Goal: Share content

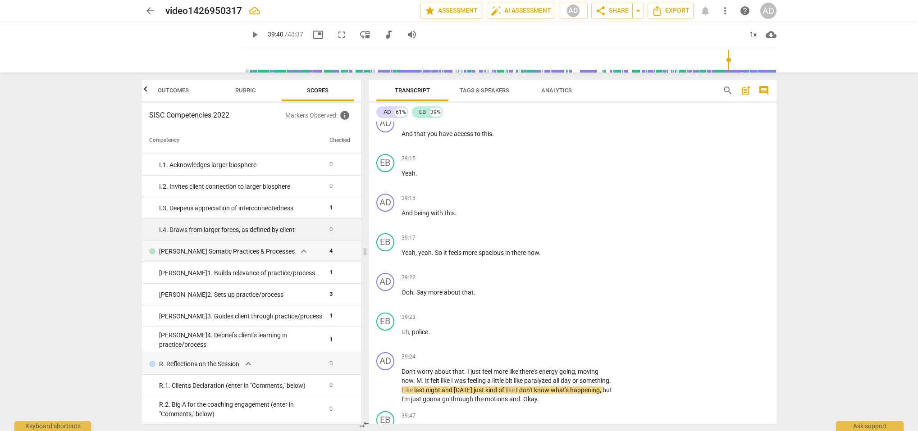
scroll to position [1537, 0]
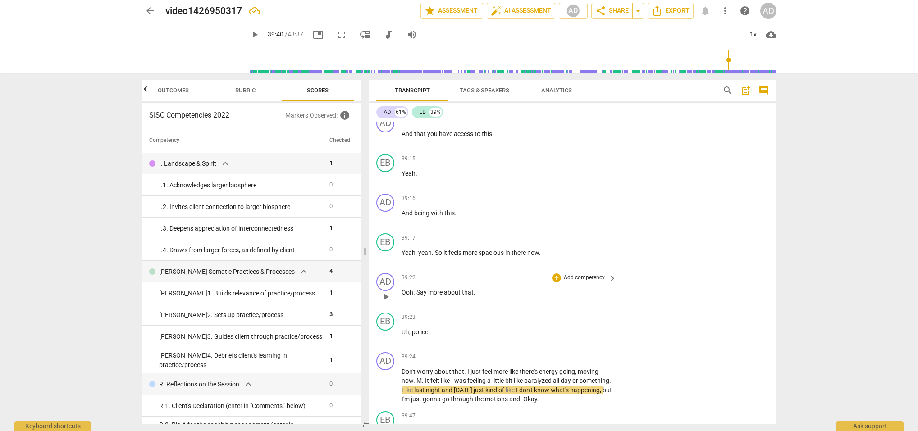
click at [386, 292] on span "play_arrow" at bounding box center [386, 297] width 11 height 11
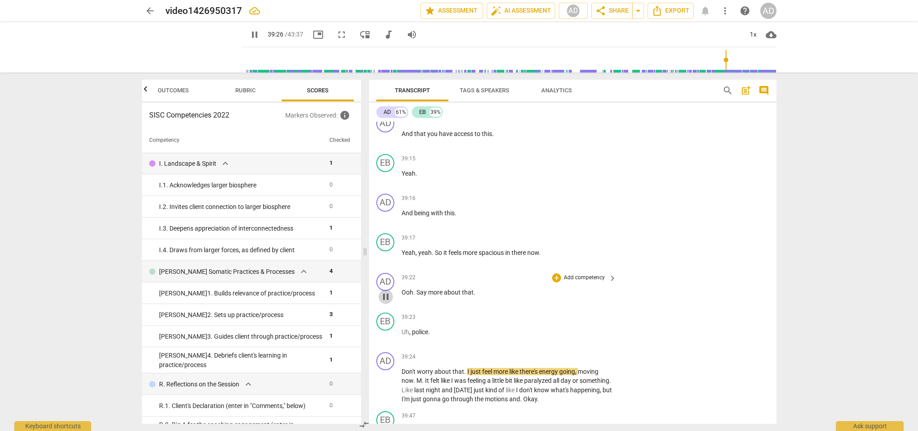
click at [385, 292] on span "pause" at bounding box center [386, 297] width 11 height 11
click at [386, 292] on span "play_arrow" at bounding box center [386, 297] width 11 height 11
click at [465, 368] on span "." at bounding box center [465, 371] width 3 height 7
type input "2375"
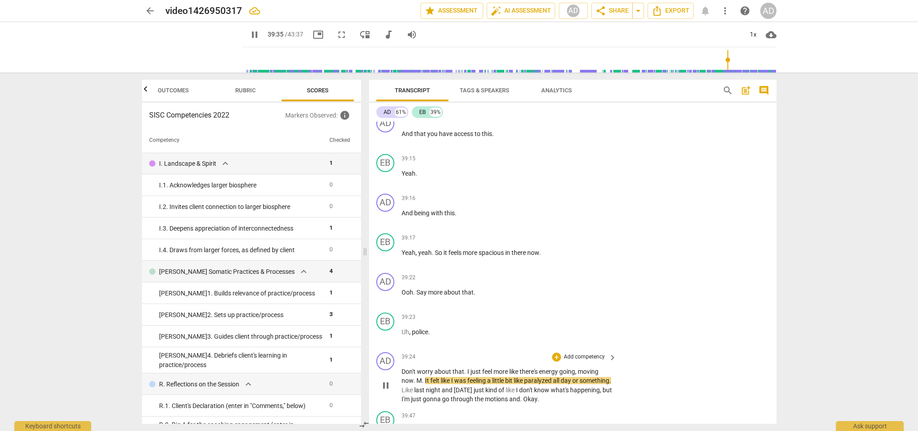
click at [468, 368] on span "I" at bounding box center [469, 371] width 3 height 7
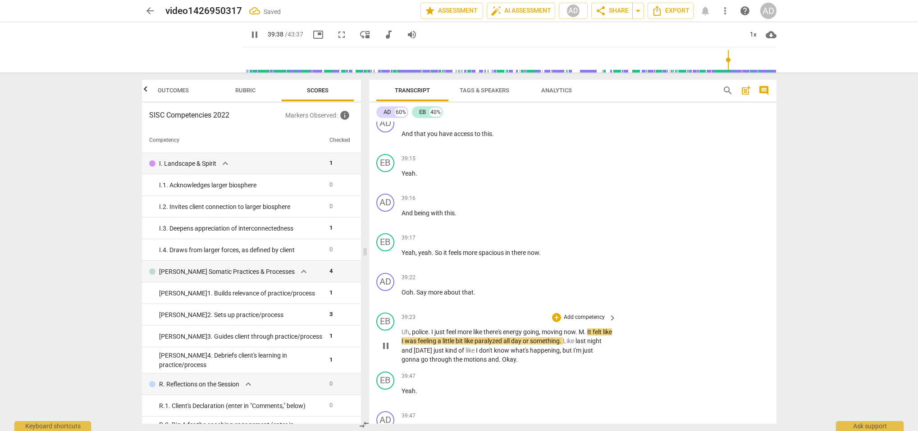
scroll to position [12294, 0]
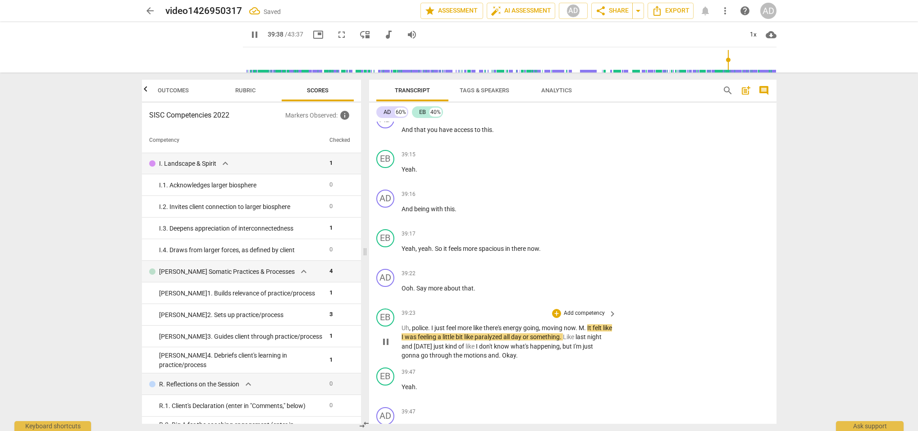
click at [430, 325] on span "." at bounding box center [429, 328] width 3 height 7
type input "2380"
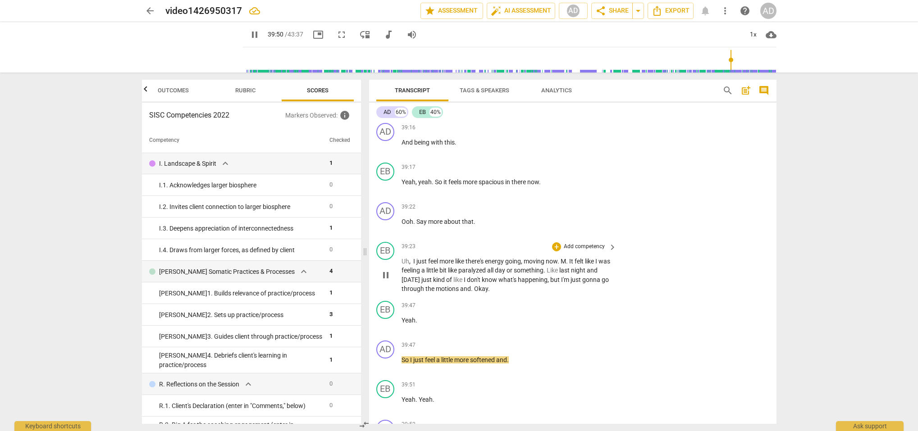
scroll to position [12367, 0]
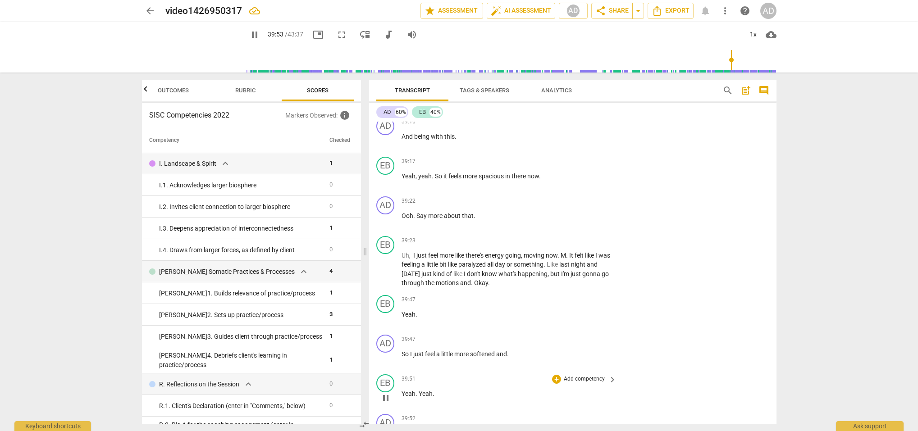
click at [419, 390] on span "Yeah" at bounding box center [426, 393] width 14 height 7
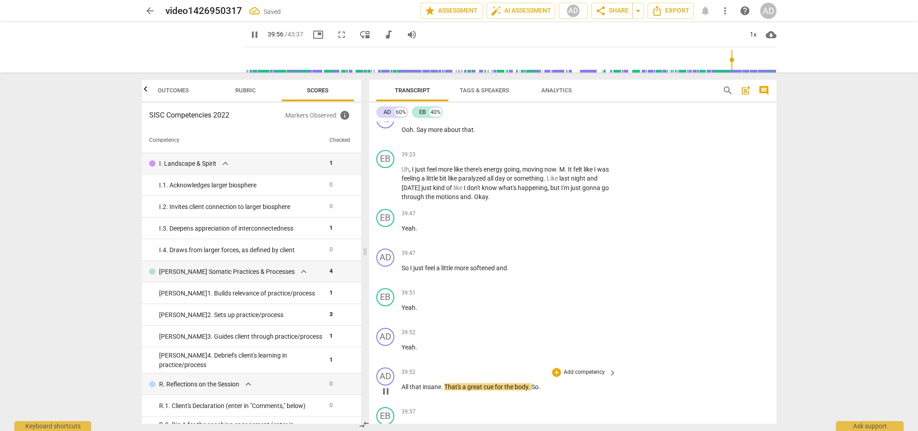
scroll to position [12456, 0]
click at [381, 304] on span "pause" at bounding box center [386, 309] width 11 height 11
click at [385, 304] on span "play_arrow" at bounding box center [386, 309] width 11 height 11
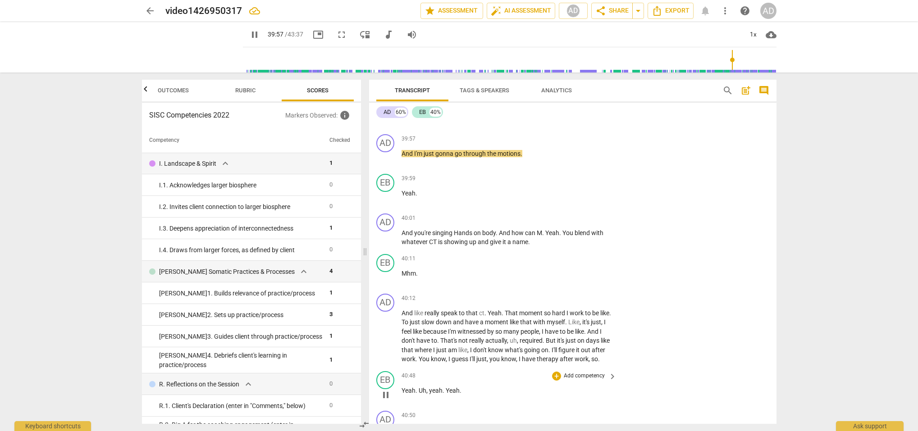
drag, startPoint x: 441, startPoint y: 357, endPoint x: 426, endPoint y: 357, distance: 15.3
click at [402, 358] on div "AD play_arrow pause 00:00 + Add competency keyboard_arrow_right Thank you , tha…" at bounding box center [573, 273] width 408 height 303
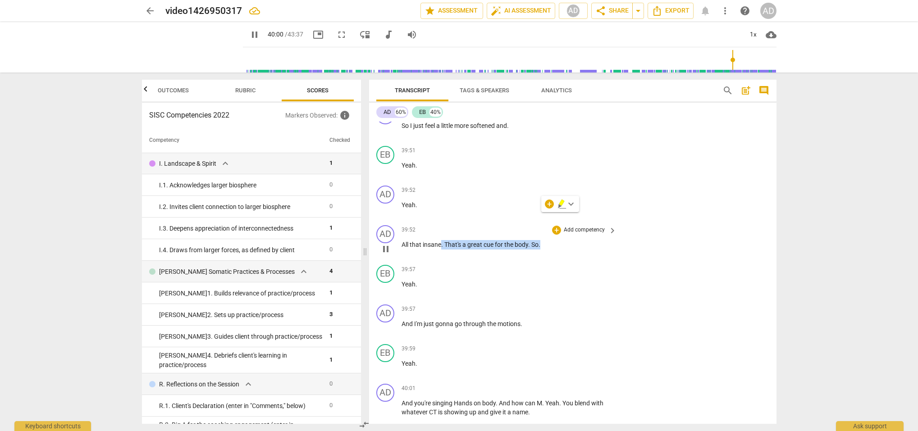
scroll to position [12596, 0]
click at [389, 204] on span "pause" at bounding box center [386, 209] width 11 height 11
click at [387, 204] on span "play_arrow" at bounding box center [386, 209] width 11 height 11
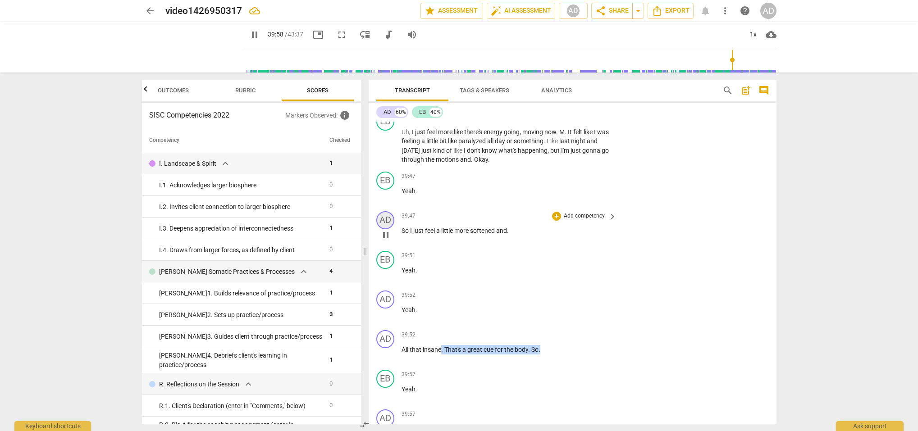
scroll to position [12493, 0]
click at [387, 228] on span "pause" at bounding box center [386, 233] width 11 height 11
click at [388, 228] on span "play_arrow" at bounding box center [386, 233] width 11 height 11
drag, startPoint x: 402, startPoint y: 201, endPoint x: 409, endPoint y: 202, distance: 7.7
click at [402, 225] on span "So" at bounding box center [406, 228] width 9 height 7
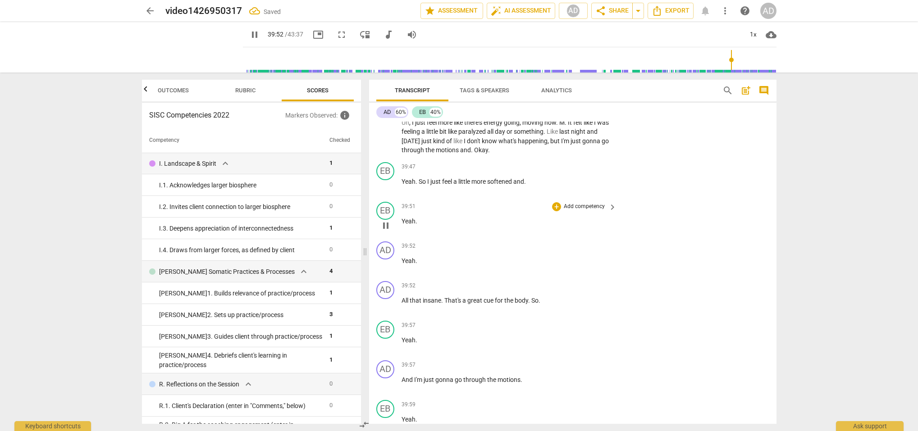
scroll to position [12498, 0]
click at [402, 220] on span "Yeah" at bounding box center [409, 223] width 14 height 7
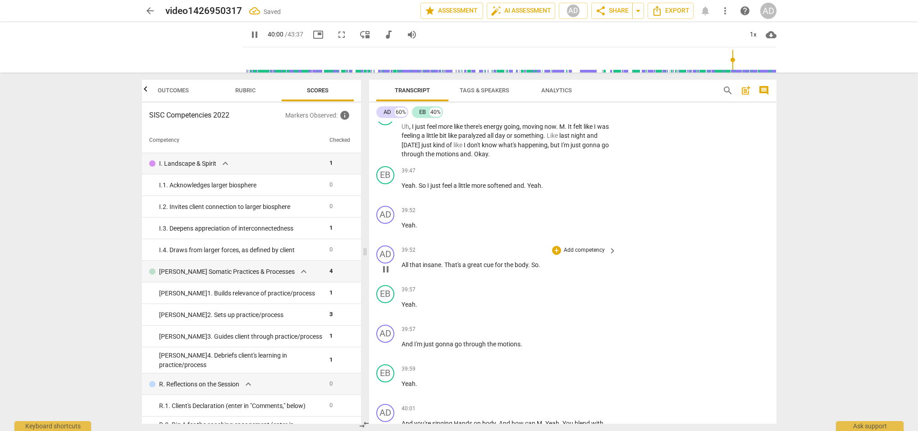
click at [445, 261] on span "That's" at bounding box center [454, 264] width 18 height 7
type input "2401"
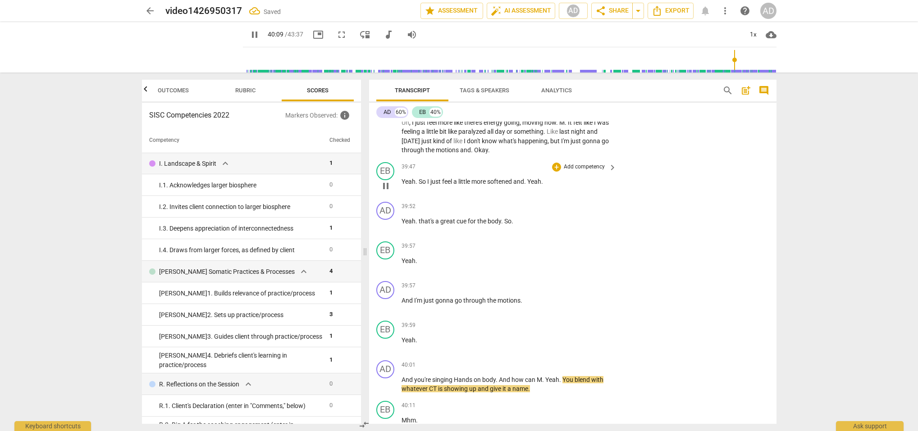
scroll to position [12500, 0]
click at [541, 178] on span "Yeah" at bounding box center [534, 181] width 14 height 7
type input "2411"
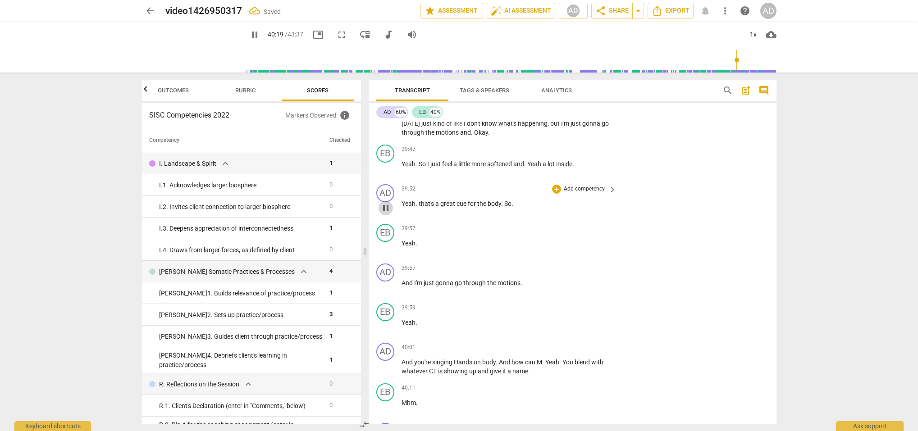
click at [388, 203] on span "pause" at bounding box center [386, 208] width 11 height 11
click at [390, 203] on span "play_arrow" at bounding box center [386, 208] width 11 height 11
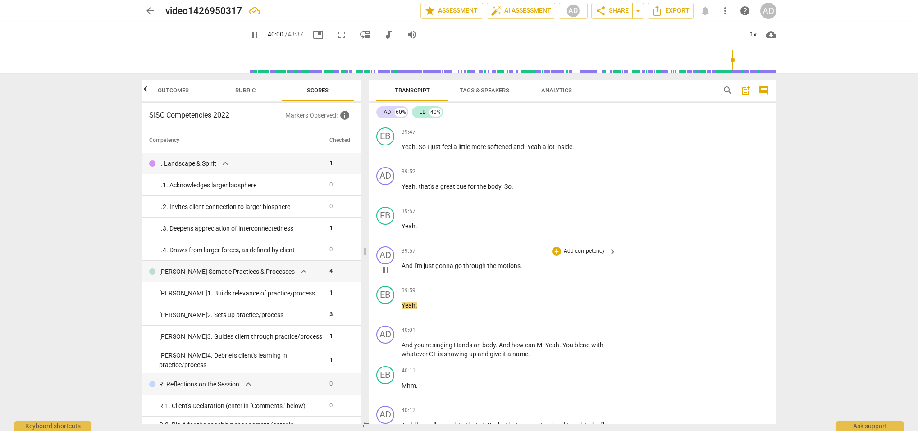
scroll to position [12535, 0]
click at [424, 262] on span "just" at bounding box center [430, 265] width 12 height 7
click at [413, 262] on span "And" at bounding box center [408, 265] width 13 height 7
type input "2409"
click at [411, 262] on span "I'm" at bounding box center [406, 265] width 9 height 7
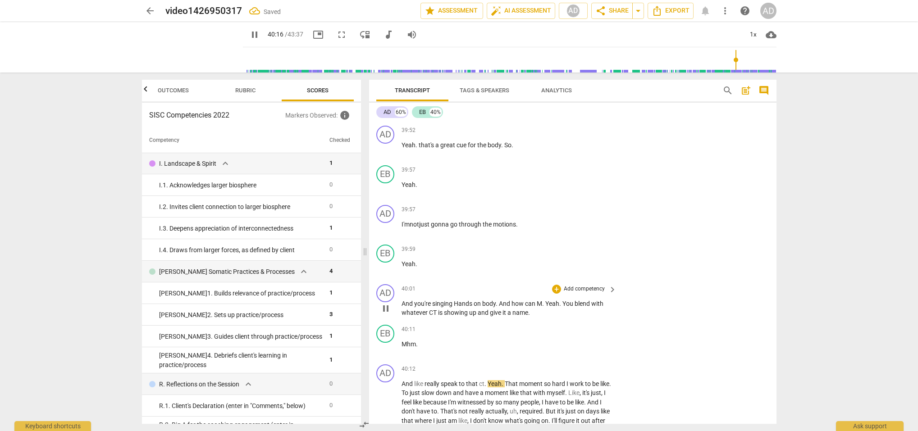
scroll to position [12580, 0]
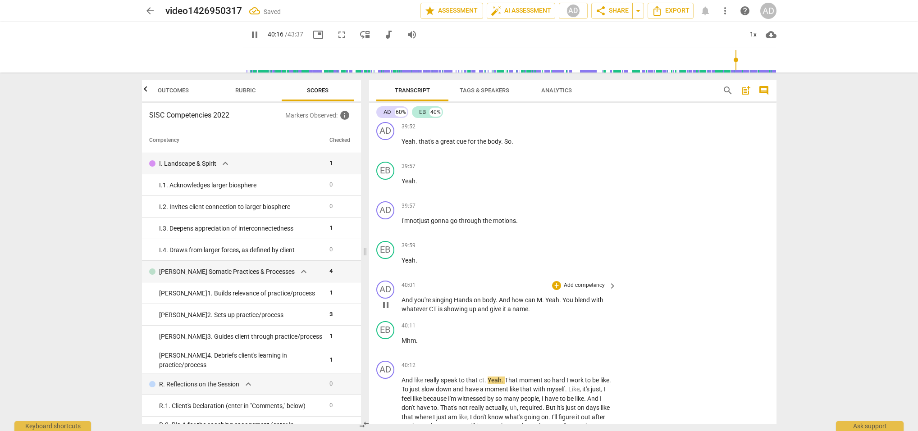
click at [452, 296] on p "And you're singing Hands on body . And how can M . Yeah . You blend with whatev…" at bounding box center [507, 305] width 211 height 18
type input "2417"
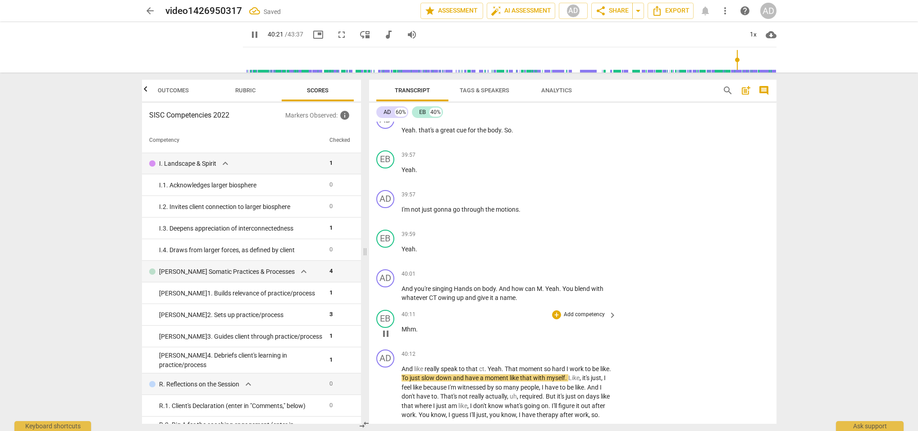
scroll to position [12591, 0]
click at [452, 285] on span "singing" at bounding box center [443, 288] width 22 height 7
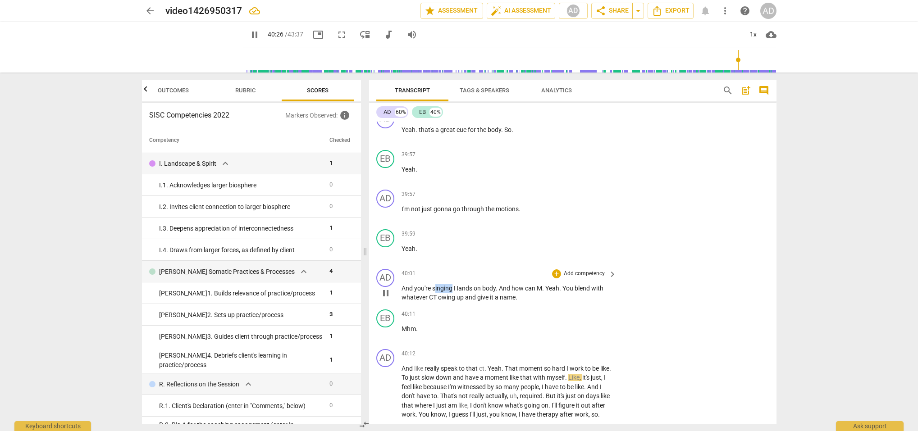
drag, startPoint x: 452, startPoint y: 260, endPoint x: 436, endPoint y: 260, distance: 16.2
click at [436, 285] on span "singing" at bounding box center [443, 288] width 22 height 7
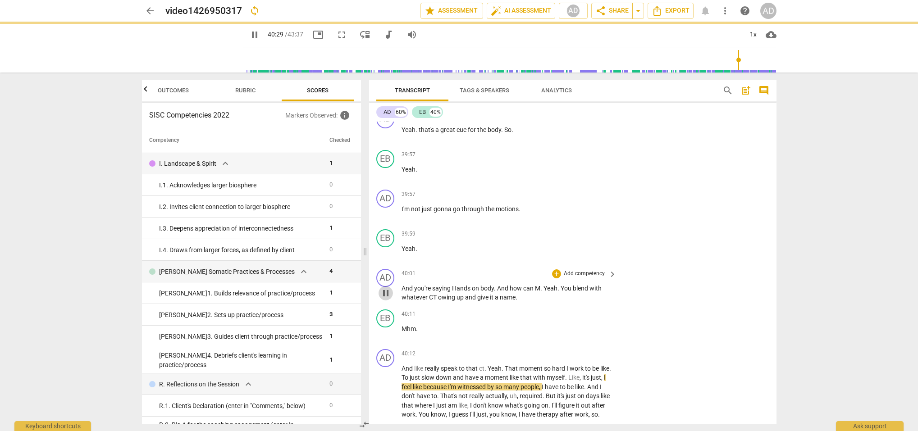
click at [391, 288] on span "pause" at bounding box center [386, 293] width 11 height 11
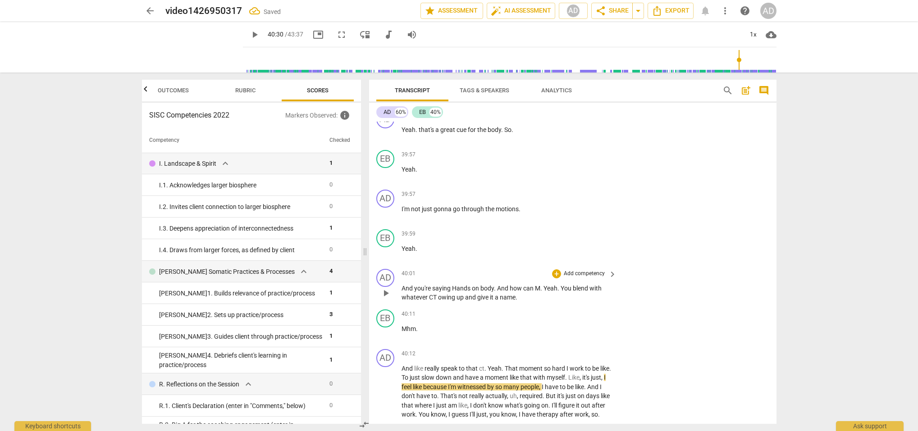
click at [387, 288] on span "play_arrow" at bounding box center [386, 293] width 11 height 11
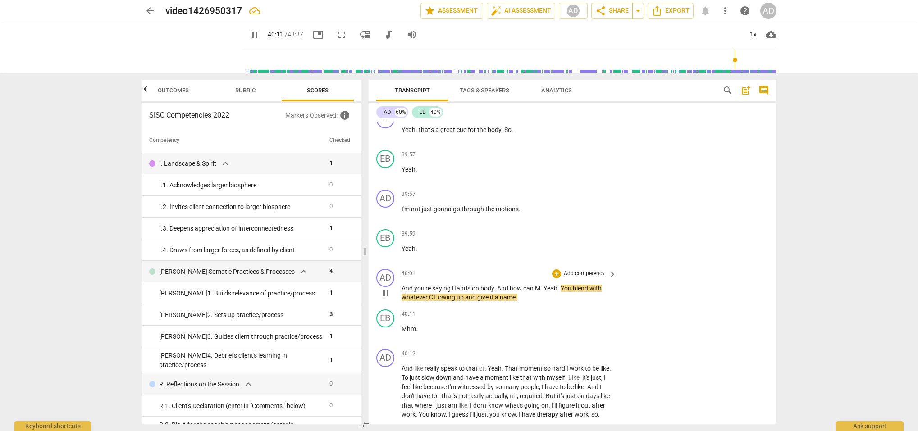
click at [439, 294] on span "owing" at bounding box center [447, 297] width 18 height 7
type input "2412"
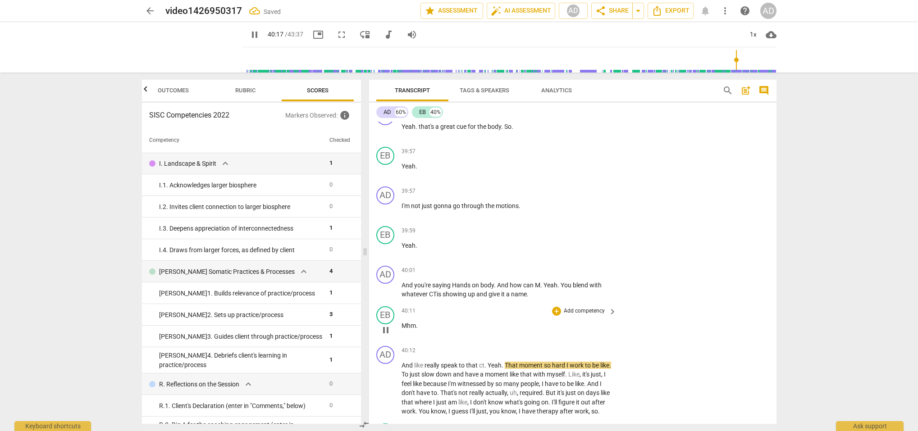
scroll to position [12596, 0]
click at [402, 360] on span "And" at bounding box center [408, 363] width 13 height 7
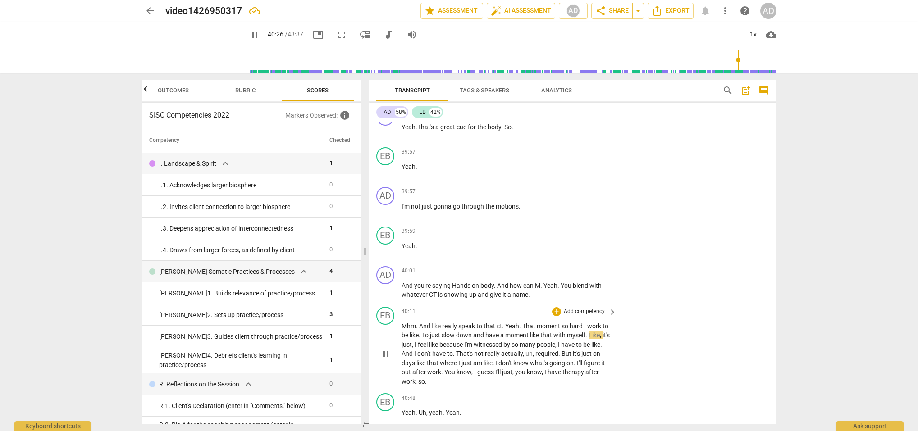
scroll to position [12595, 0]
click at [402, 322] on span "Mhm" at bounding box center [409, 325] width 14 height 7
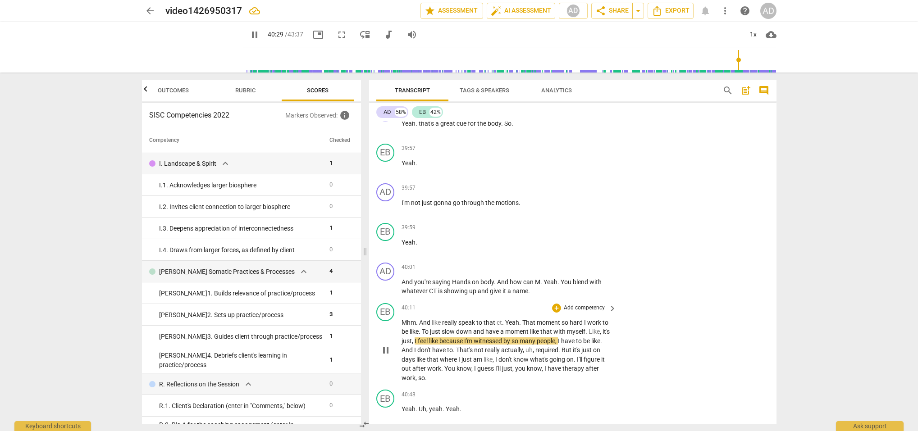
click at [421, 319] on span "And" at bounding box center [425, 322] width 13 height 7
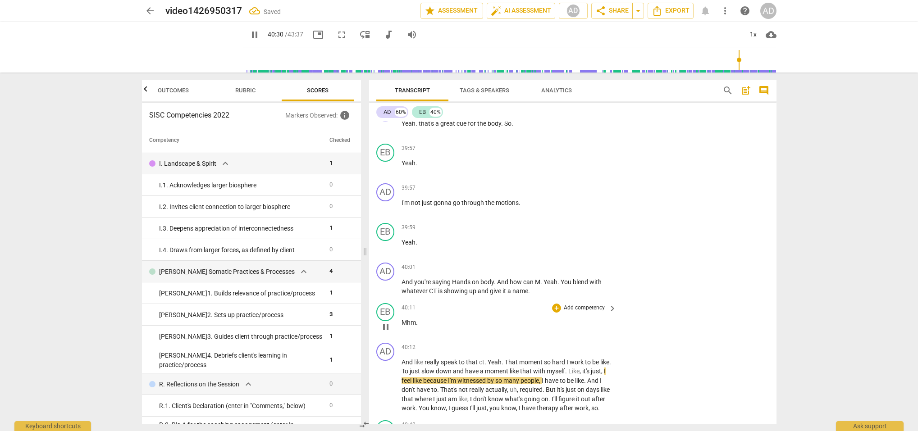
scroll to position [12601, 0]
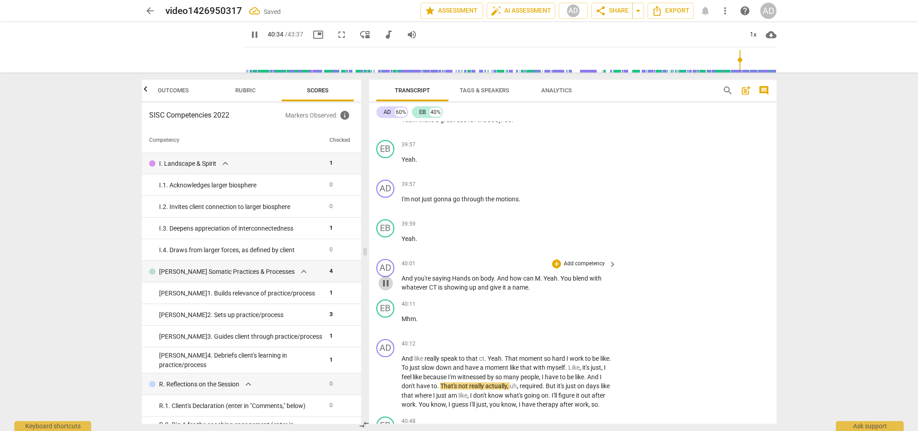
click at [388, 278] on span "pause" at bounding box center [386, 283] width 11 height 11
click at [388, 278] on span "play_arrow" at bounding box center [386, 283] width 11 height 11
click at [543, 275] on span "." at bounding box center [542, 278] width 3 height 7
type input "2409"
click at [552, 275] on span "." at bounding box center [551, 278] width 3 height 7
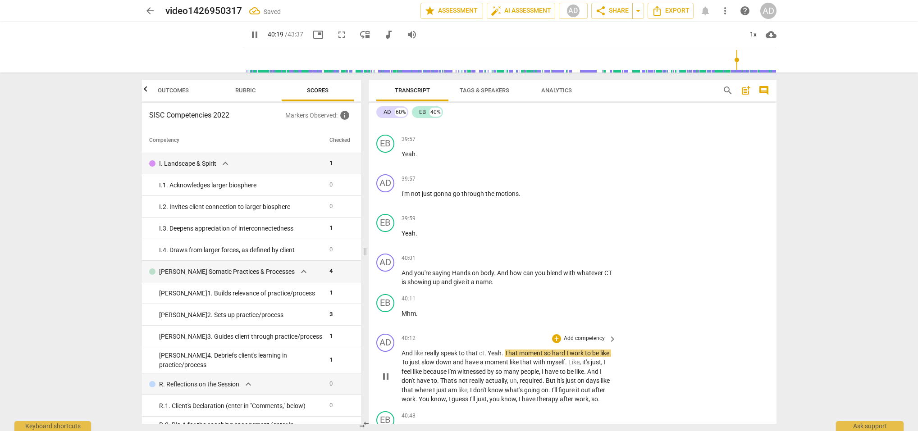
scroll to position [12608, 0]
drag, startPoint x: 505, startPoint y: 324, endPoint x: 519, endPoint y: 326, distance: 13.7
click at [505, 348] on span "That" at bounding box center [512, 351] width 14 height 7
type input "2422"
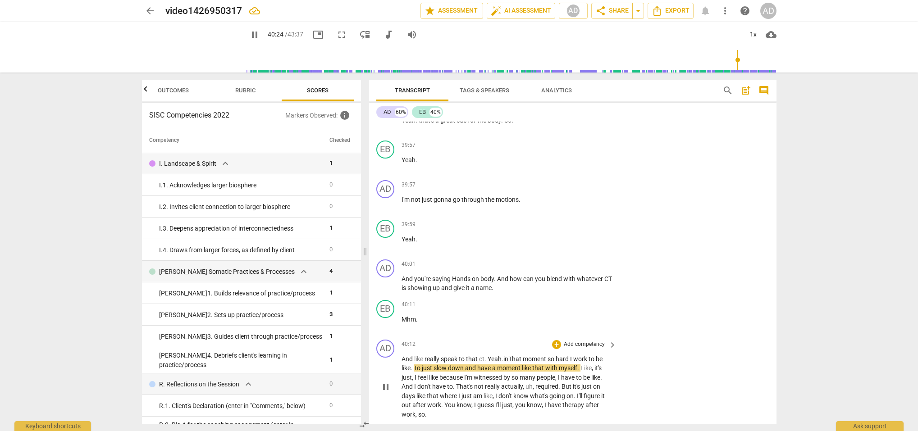
scroll to position [12605, 0]
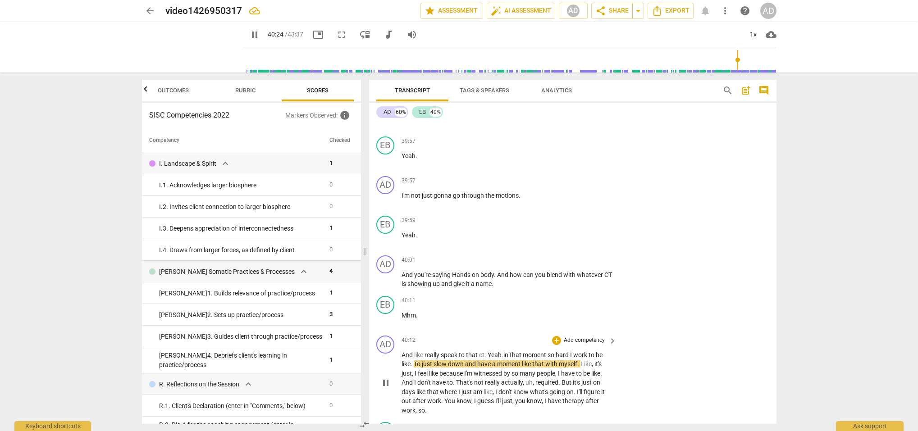
click at [515, 351] on p "And like really speak to that ct . Yeah . in That moment so hard I work to be l…" at bounding box center [507, 383] width 211 height 65
click at [516, 352] on span "That" at bounding box center [516, 355] width 14 height 7
click at [550, 352] on span "so" at bounding box center [552, 355] width 8 height 7
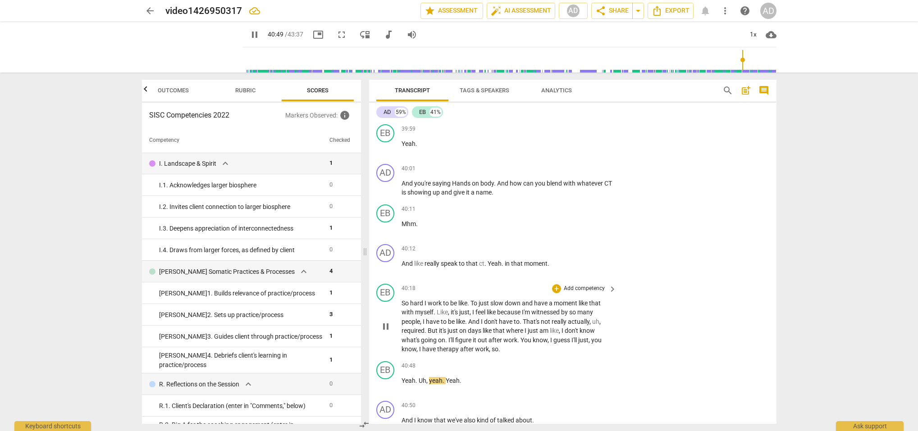
scroll to position [12697, 0]
click at [381, 321] on span "pause" at bounding box center [386, 326] width 11 height 11
click at [388, 262] on span "play_arrow" at bounding box center [386, 267] width 11 height 11
click at [489, 260] on span "Yeah" at bounding box center [495, 263] width 14 height 7
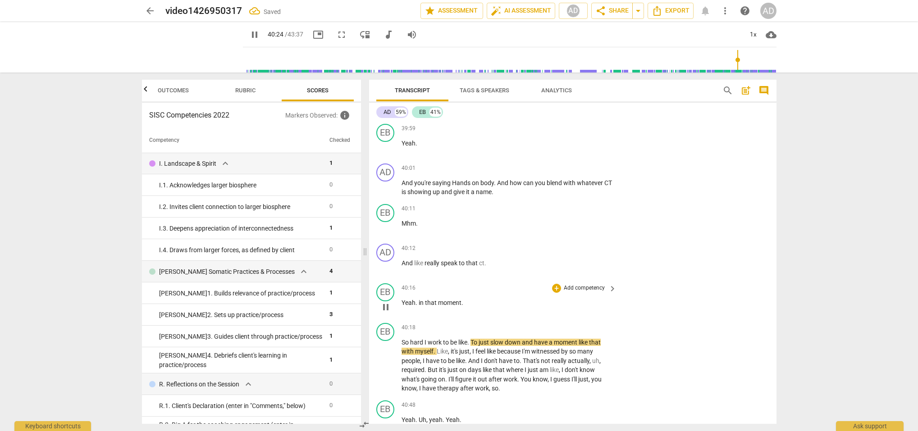
drag, startPoint x: 418, startPoint y: 275, endPoint x: 427, endPoint y: 277, distance: 9.4
click at [418, 299] on span "." at bounding box center [417, 302] width 3 height 7
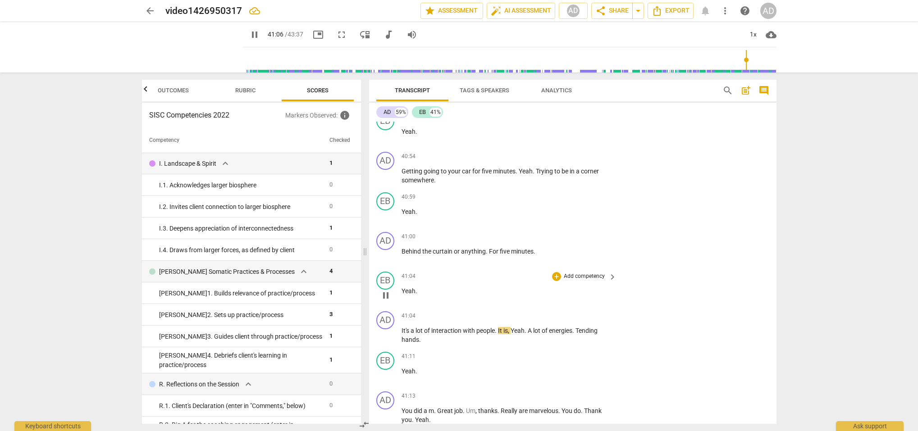
scroll to position [13106, 0]
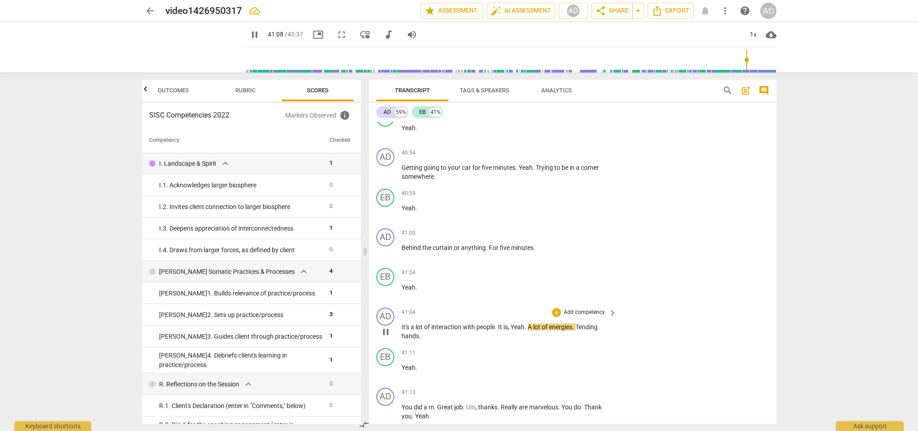
click at [500, 324] on span "It" at bounding box center [500, 327] width 5 height 7
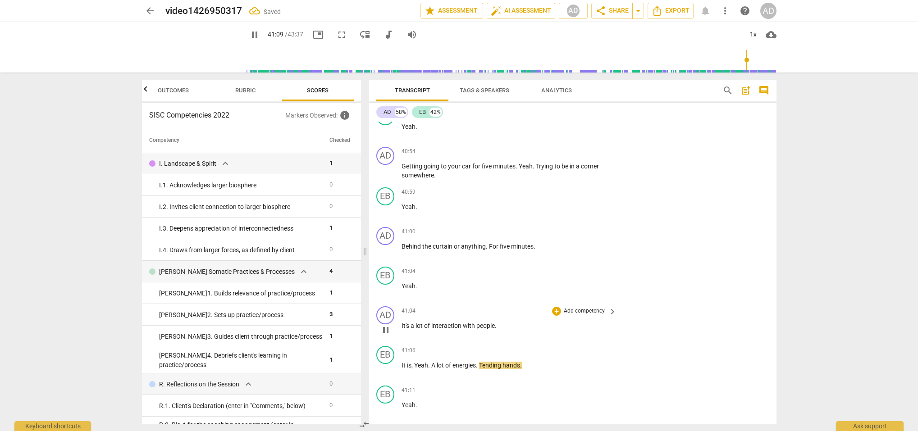
scroll to position [13103, 0]
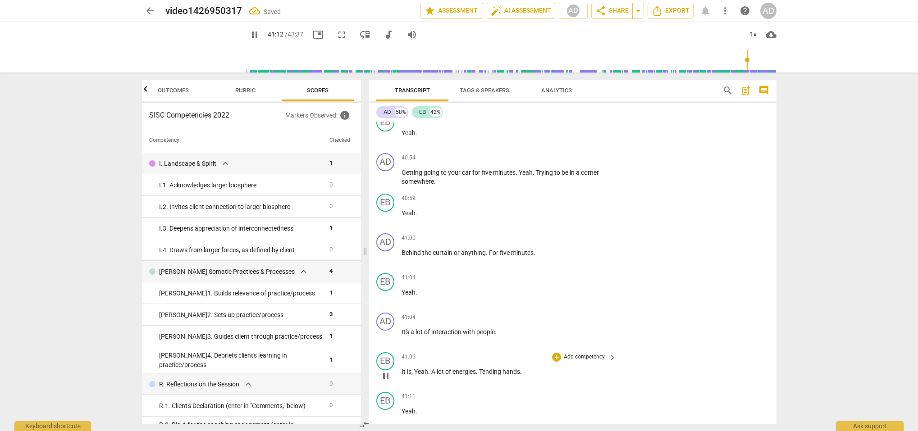
click at [432, 368] on span "A" at bounding box center [433, 371] width 5 height 7
drag, startPoint x: 473, startPoint y: 380, endPoint x: 479, endPoint y: 384, distance: 7.4
click at [473, 406] on span "Tending" at bounding box center [460, 409] width 23 height 7
type input "2476"
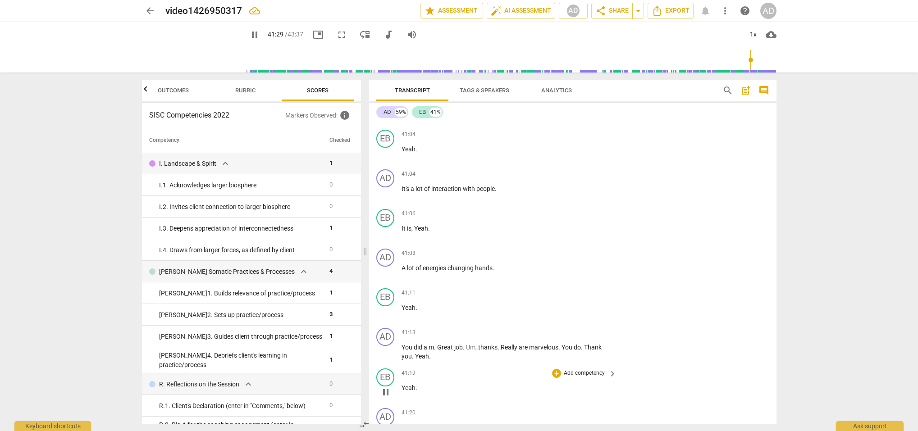
scroll to position [13249, 0]
drag, startPoint x: 563, startPoint y: 314, endPoint x: 564, endPoint y: 319, distance: 4.6
click at [563, 342] on span "You" at bounding box center [568, 345] width 12 height 7
type input "2493"
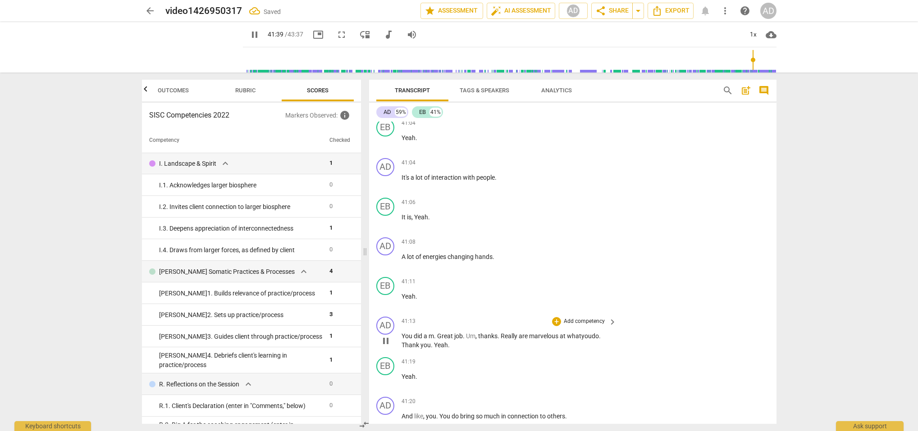
scroll to position [13263, 0]
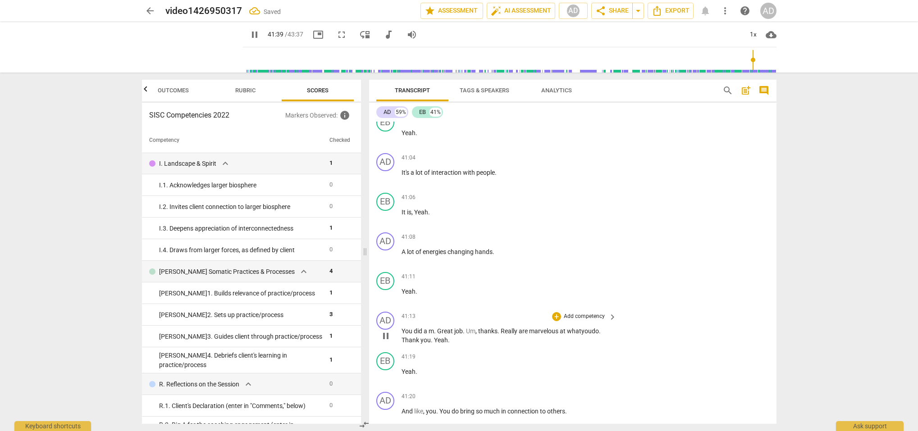
click at [402, 316] on div "AD play_arrow pause 41:13 + Add competency keyboard_arrow_right You did a m . G…" at bounding box center [573, 328] width 408 height 41
click at [402, 312] on div "AD play_arrow pause 41:13 + Add competency keyboard_arrow_right You did a m . G…" at bounding box center [573, 326] width 408 height 41
click at [402, 366] on span "Yeah" at bounding box center [409, 369] width 14 height 7
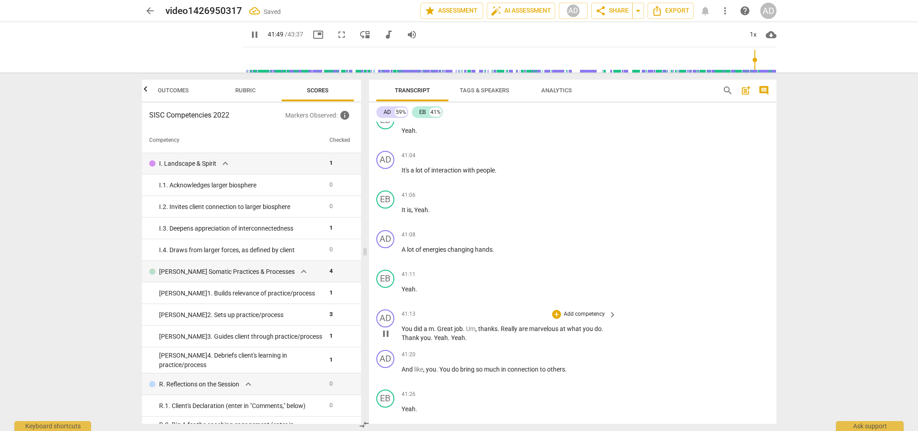
drag, startPoint x: 403, startPoint y: 307, endPoint x: 419, endPoint y: 312, distance: 17.3
click at [403, 335] on span "Thank" at bounding box center [411, 338] width 19 height 7
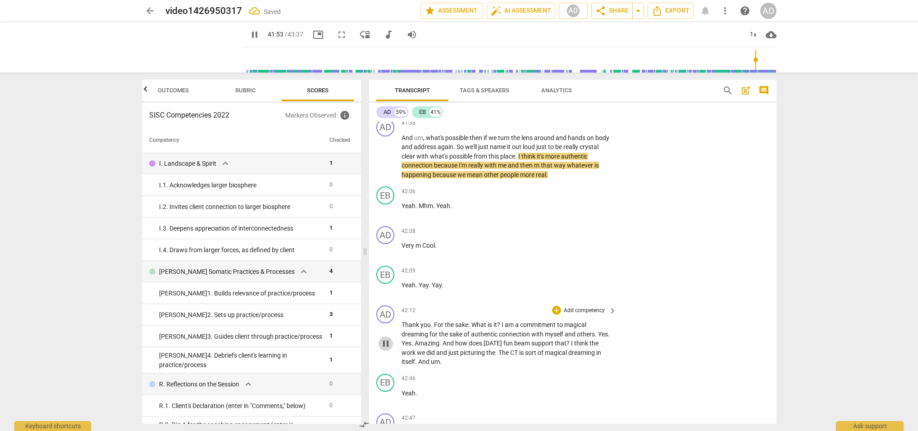
click at [386, 339] on span "pause" at bounding box center [386, 344] width 11 height 11
click at [384, 339] on span "play_arrow" at bounding box center [386, 344] width 11 height 11
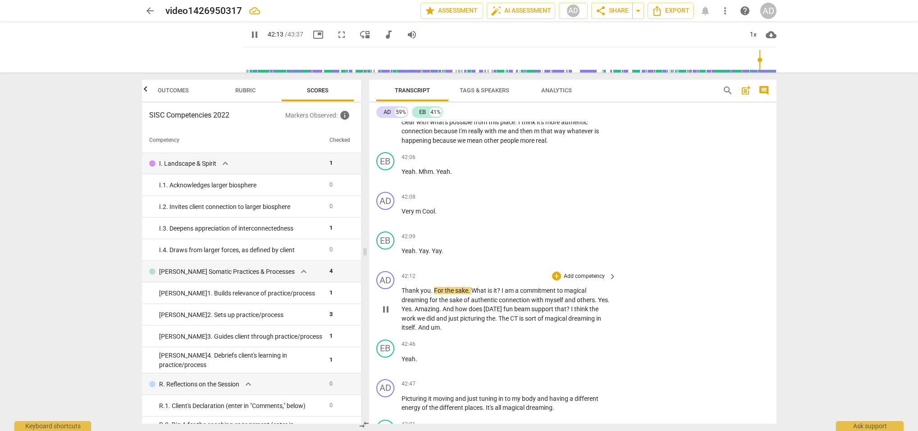
scroll to position [13809, 0]
click at [387, 303] on span "pause" at bounding box center [386, 308] width 11 height 11
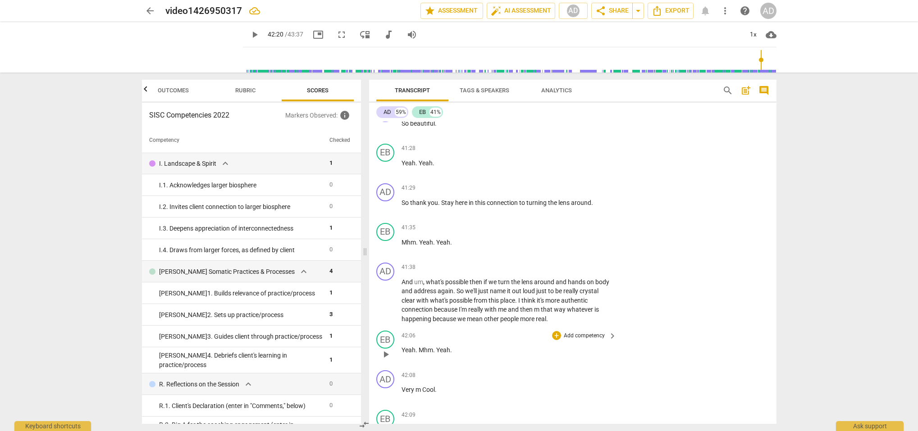
scroll to position [13628, 0]
click at [385, 203] on span "play_arrow" at bounding box center [386, 208] width 11 height 11
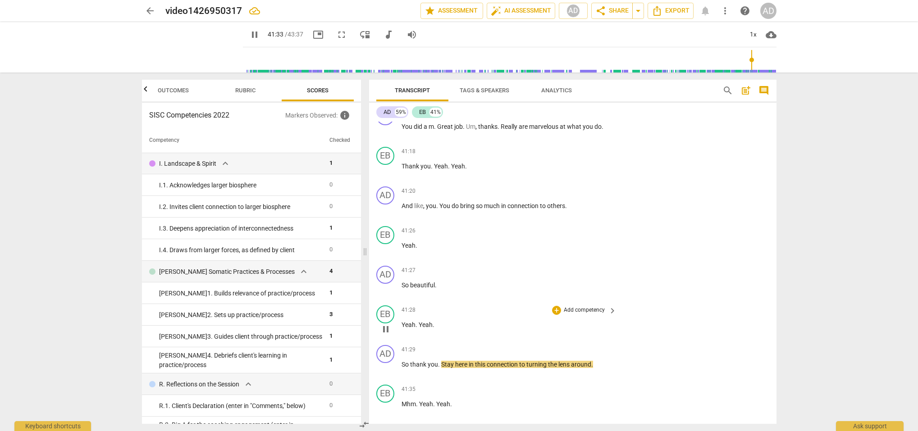
scroll to position [13416, 0]
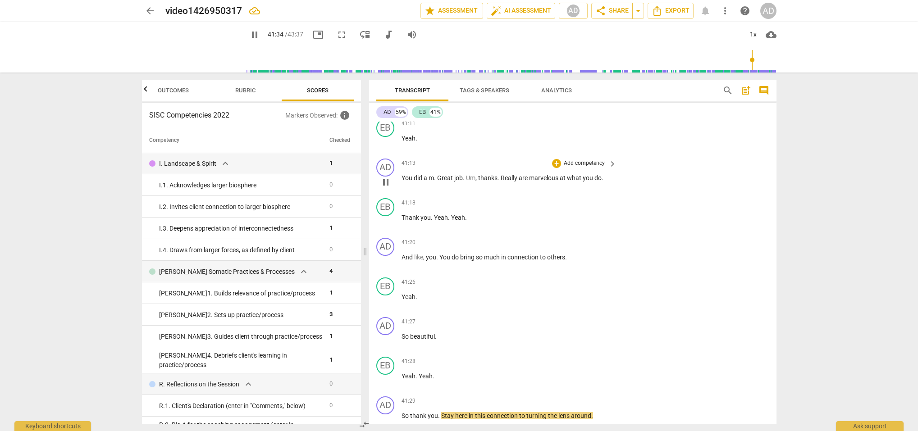
click at [385, 177] on span "pause" at bounding box center [386, 182] width 11 height 11
drag, startPoint x: 384, startPoint y: 150, endPoint x: 390, endPoint y: 152, distance: 6.3
click at [384, 177] on span "play_arrow" at bounding box center [386, 182] width 11 height 11
drag, startPoint x: 436, startPoint y: 148, endPoint x: 414, endPoint y: 149, distance: 22.5
click at [414, 174] on p "You did a m . Great job . Um , thanks . Really are marvelous at what you do ." at bounding box center [507, 178] width 211 height 9
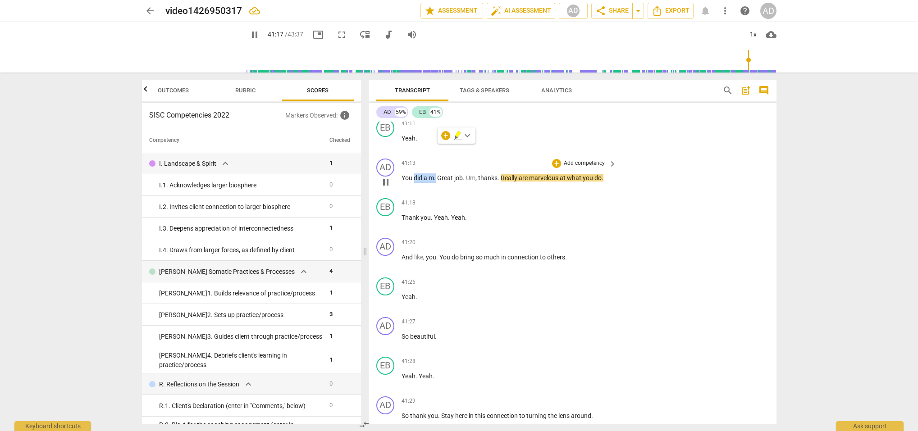
type input "2478"
click at [456, 174] on span "Um" at bounding box center [459, 177] width 9 height 7
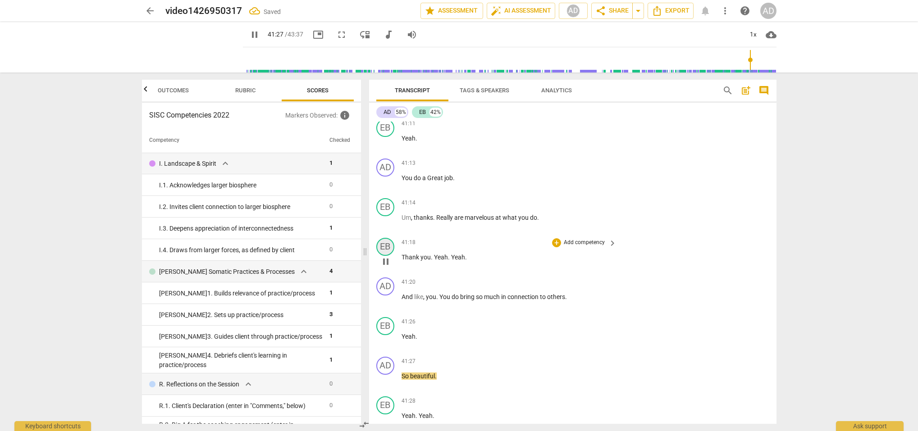
scroll to position [13415, 0]
click at [386, 257] on span "pause" at bounding box center [386, 262] width 11 height 11
type input "2489"
click at [432, 215] on span "thanks" at bounding box center [423, 218] width 19 height 7
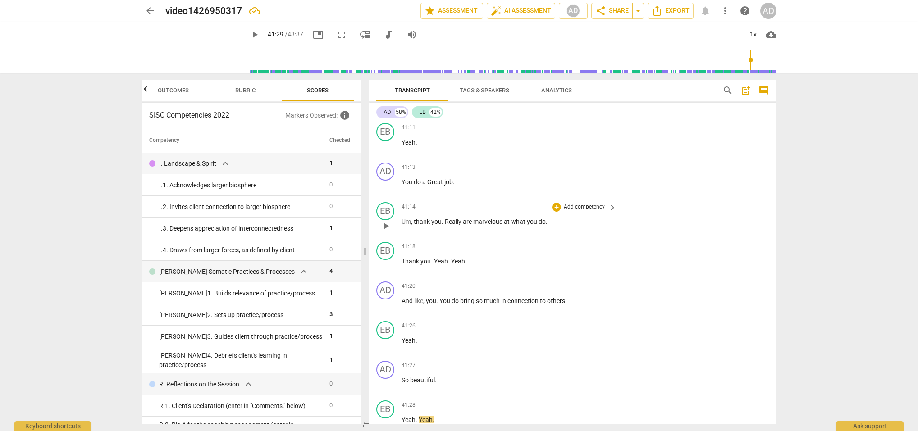
scroll to position [13413, 0]
click at [444, 217] on span "." at bounding box center [443, 220] width 3 height 7
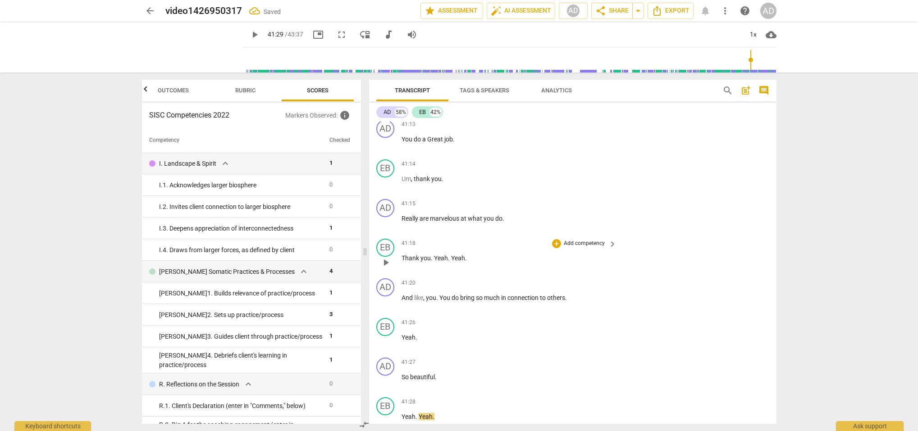
click at [434, 255] on span "Yeah" at bounding box center [441, 258] width 14 height 7
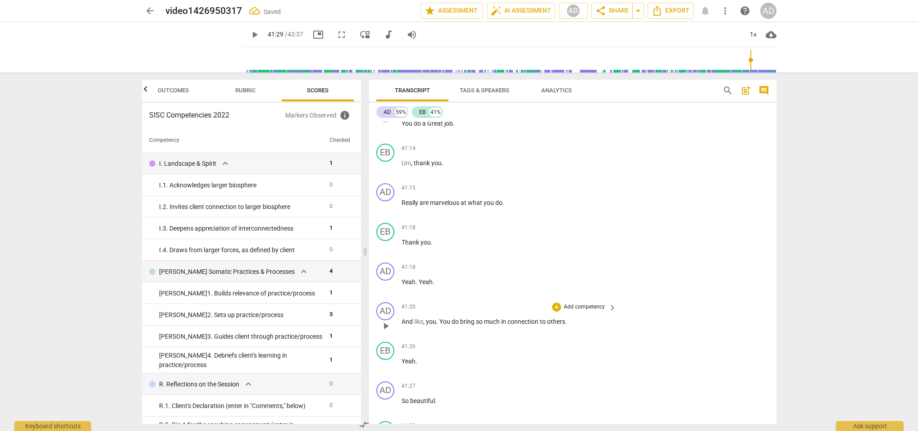
scroll to position [13471, 0]
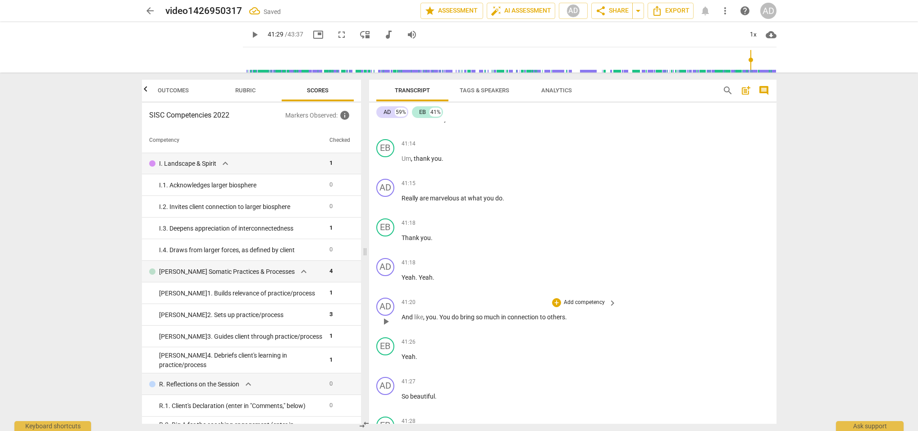
click at [402, 298] on div "41:20 + Add competency keyboard_arrow_right And like , you . You do bring so mu…" at bounding box center [510, 314] width 216 height 32
click at [401, 316] on div "play_arrow pause" at bounding box center [390, 322] width 23 height 12
click at [403, 314] on span "And" at bounding box center [408, 317] width 13 height 7
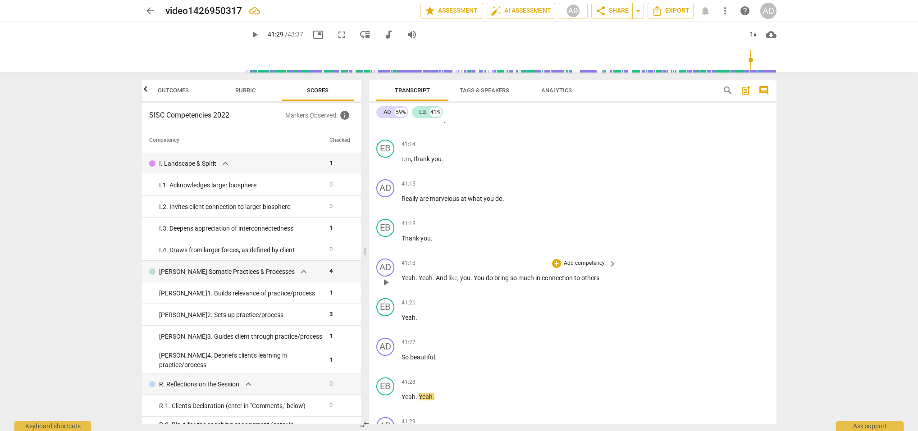
click at [461, 275] on span "you" at bounding box center [465, 278] width 10 height 7
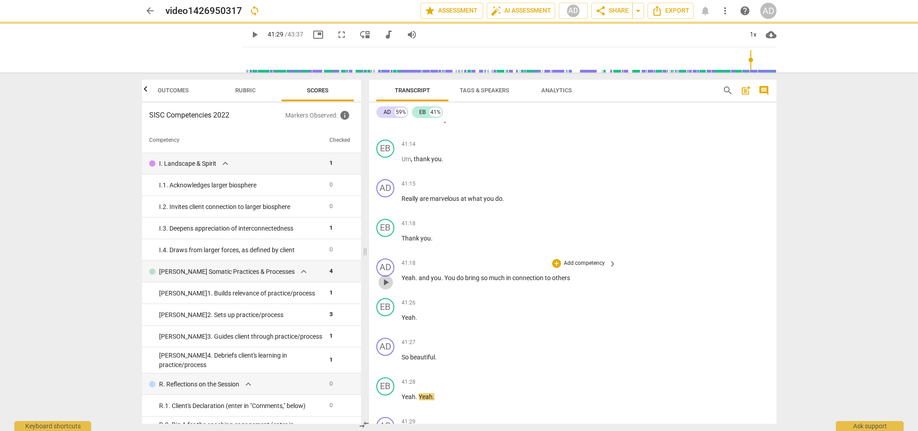
click at [385, 277] on span "play_arrow" at bounding box center [386, 282] width 11 height 11
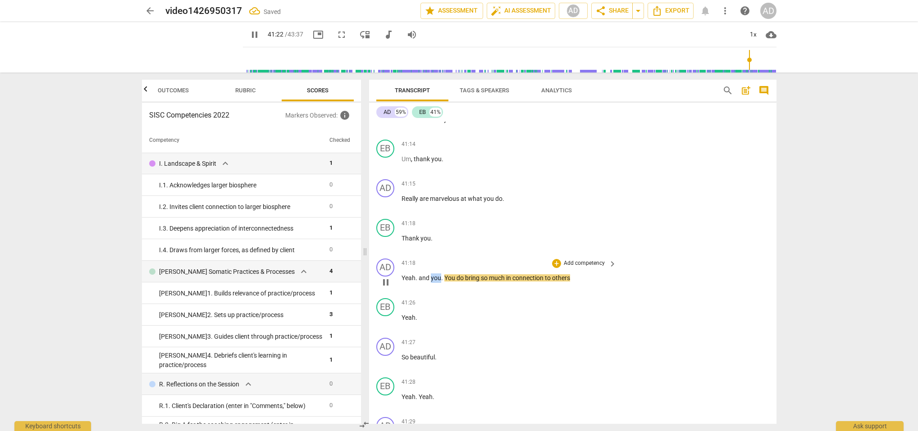
drag, startPoint x: 440, startPoint y: 248, endPoint x: 431, endPoint y: 248, distance: 8.1
click at [431, 275] on span "you" at bounding box center [436, 278] width 10 height 7
type input "2484"
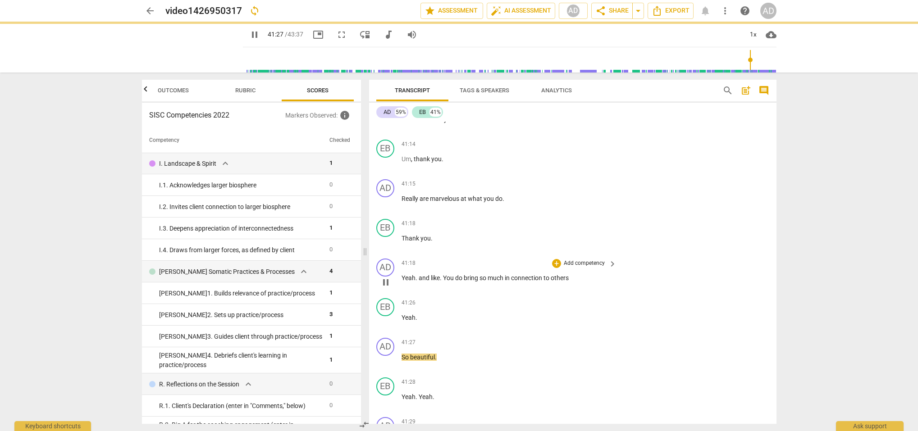
click at [446, 275] on span "You" at bounding box center [449, 278] width 12 height 7
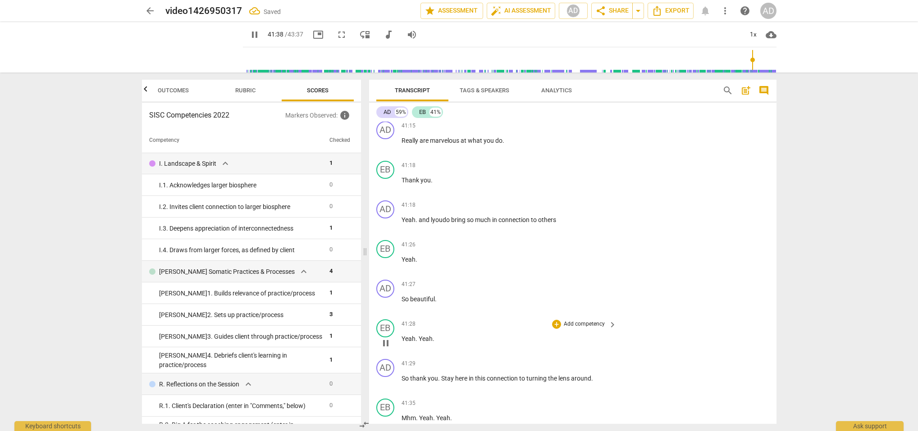
scroll to position [13537, 0]
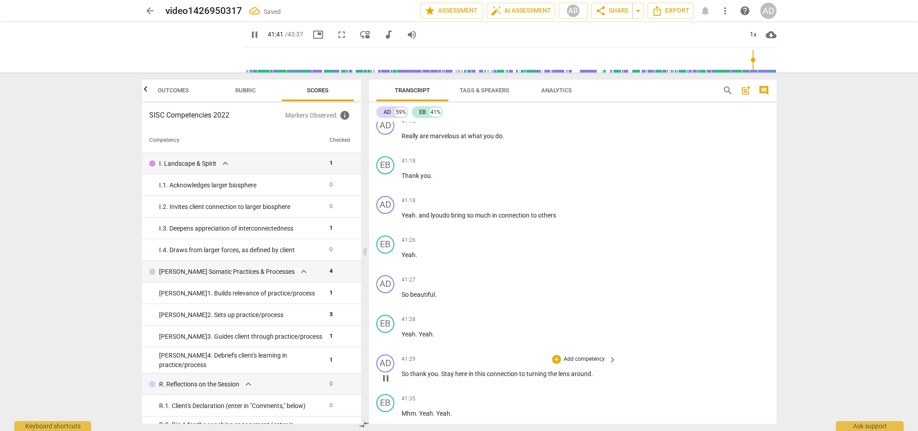
click at [441, 371] on span "Stay" at bounding box center [448, 374] width 14 height 7
type input "2502"
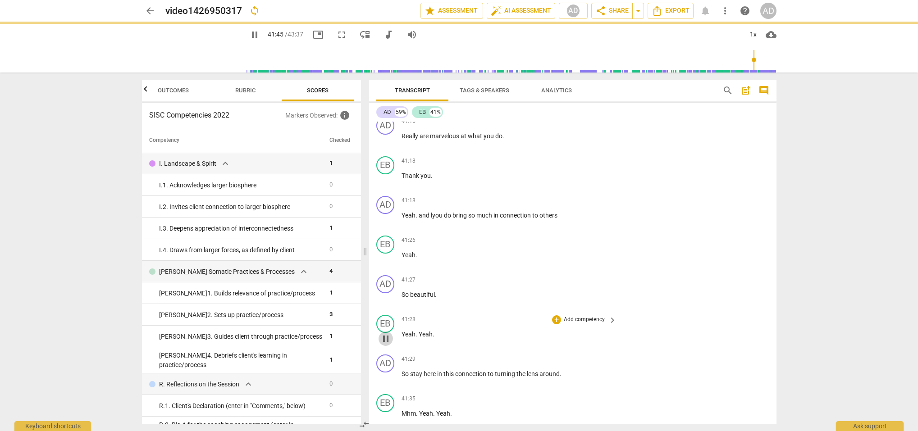
click at [388, 334] on span "pause" at bounding box center [386, 339] width 11 height 11
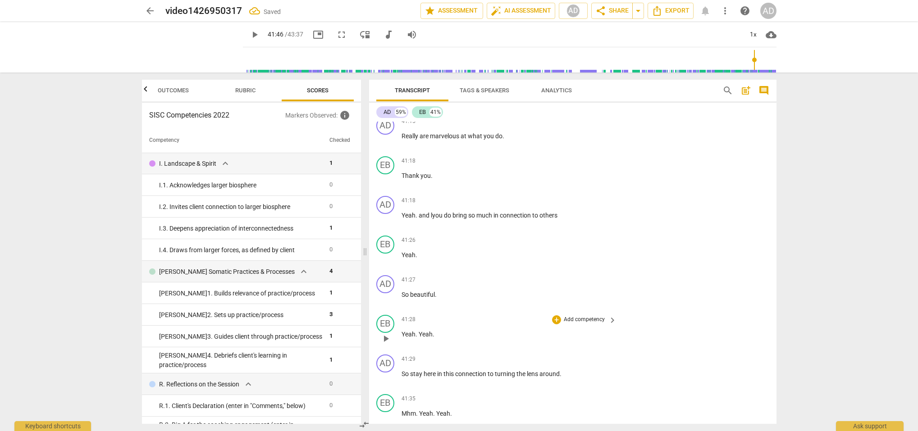
click at [387, 334] on span "play_arrow" at bounding box center [386, 339] width 11 height 11
click at [419, 331] on span "Yeah" at bounding box center [426, 334] width 14 height 7
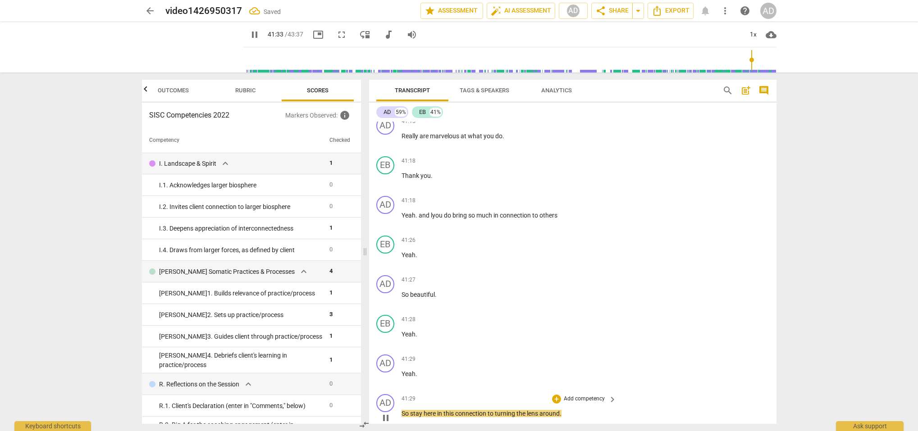
click at [402, 410] on span "So" at bounding box center [406, 413] width 9 height 7
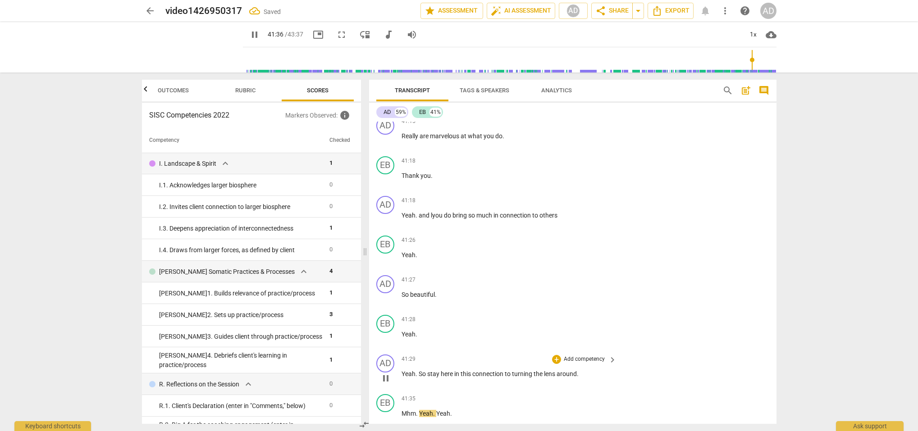
click at [427, 371] on span "So" at bounding box center [423, 374] width 9 height 7
type input "2497"
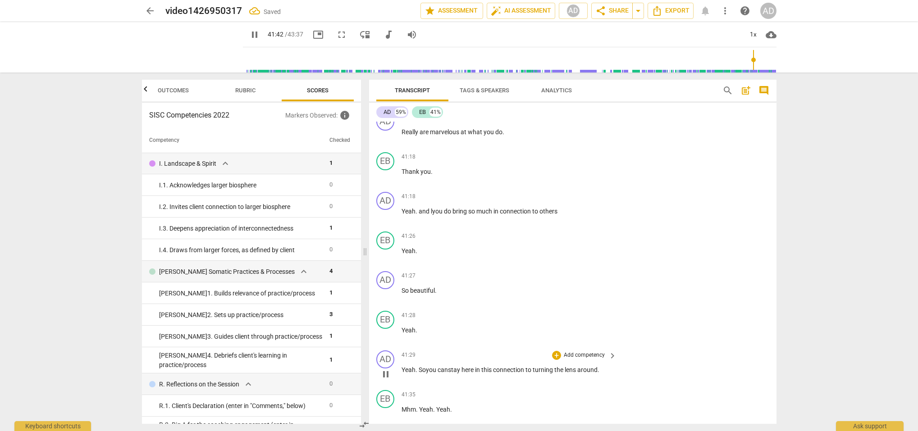
click at [555, 367] on span "turning" at bounding box center [544, 370] width 22 height 7
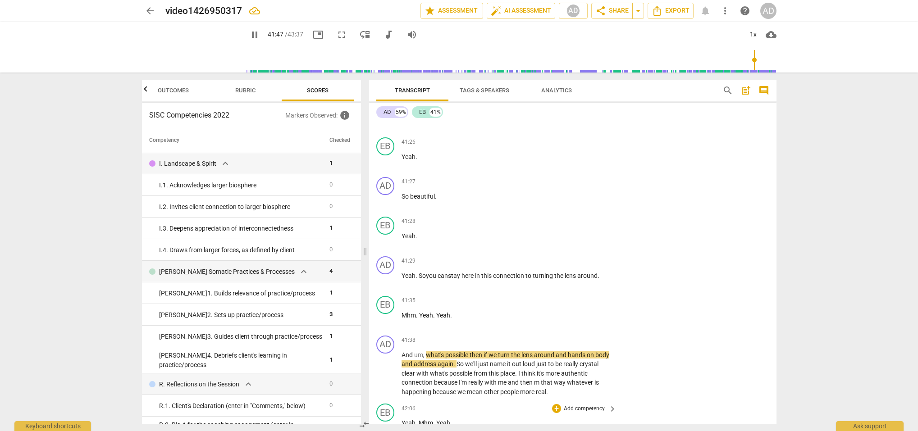
scroll to position [13636, 0]
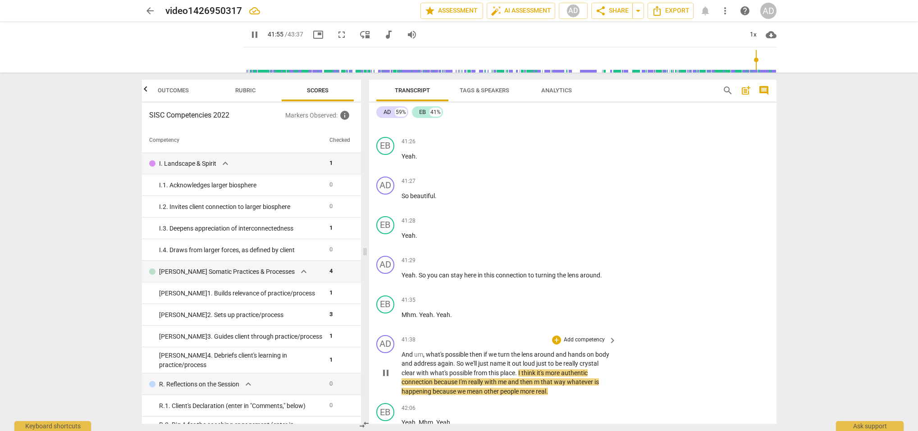
click at [518, 370] on span "." at bounding box center [516, 373] width 3 height 7
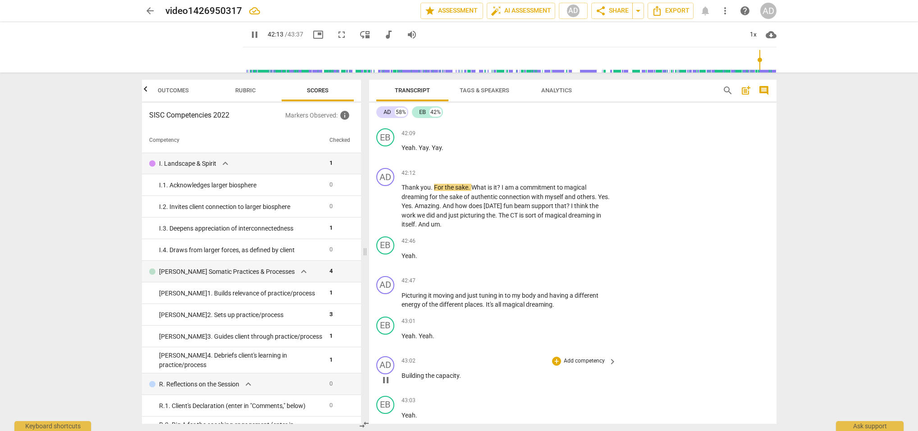
scroll to position [14015, 0]
click at [385, 198] on span "pause" at bounding box center [386, 203] width 11 height 11
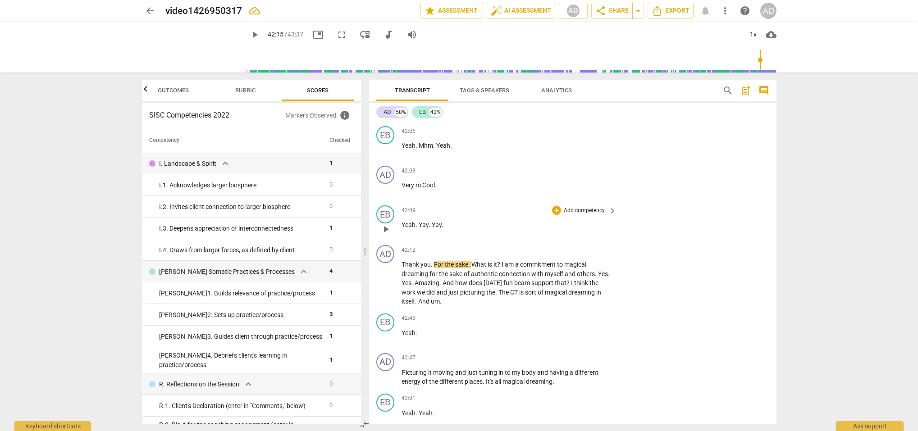
scroll to position [13937, 0]
click at [386, 183] on span "play_arrow" at bounding box center [386, 188] width 11 height 11
click at [419, 220] on span "Yay" at bounding box center [424, 223] width 10 height 7
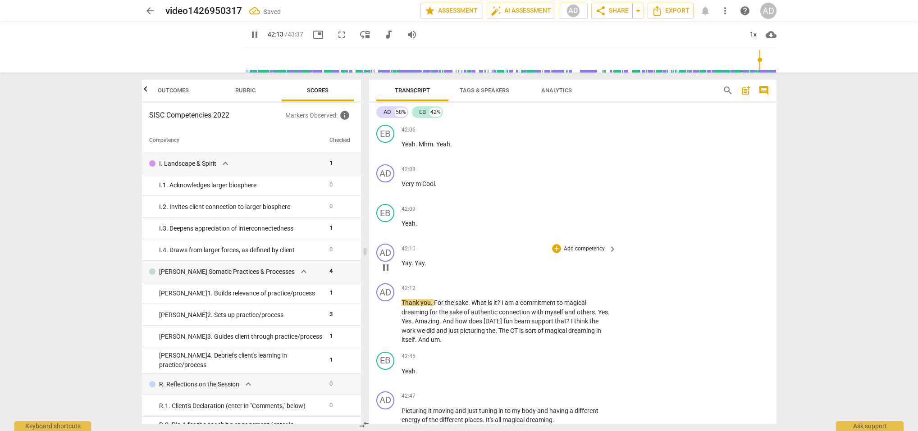
click at [414, 260] on span "." at bounding box center [413, 263] width 3 height 7
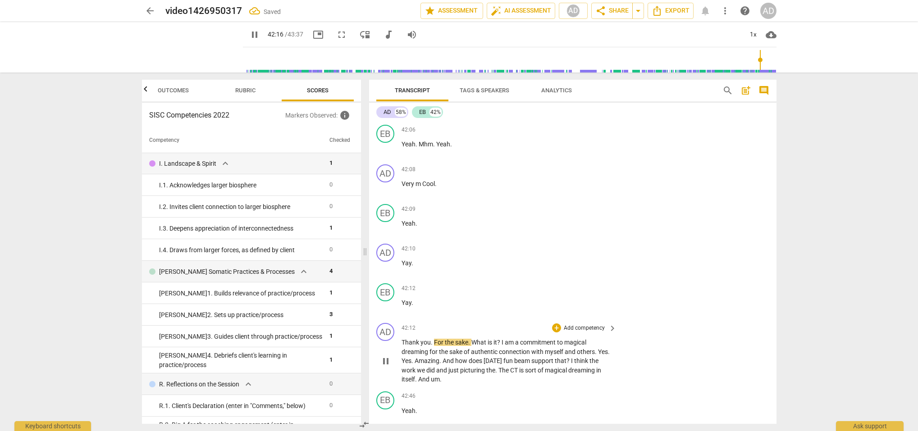
scroll to position [13938, 0]
click at [402, 338] on span "Thank" at bounding box center [411, 341] width 19 height 7
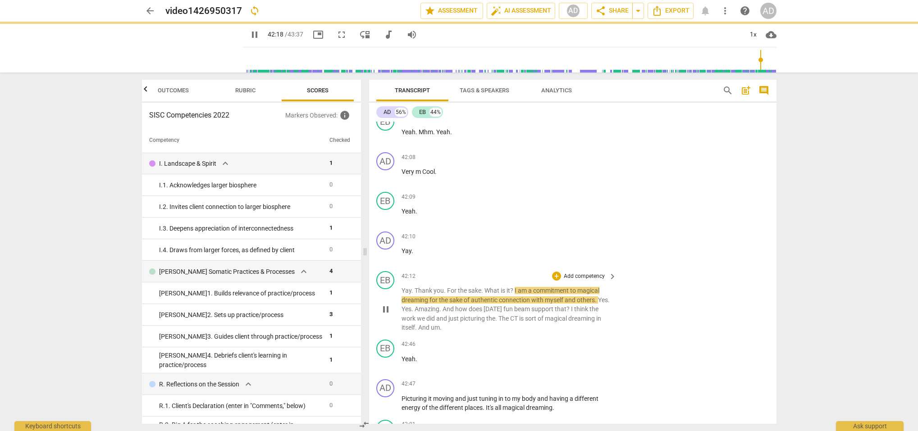
scroll to position [13952, 0]
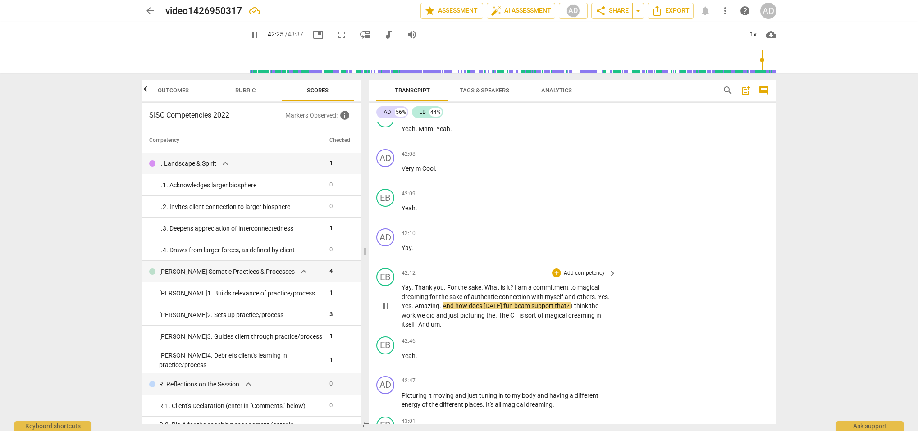
click at [598, 293] on span "Yes" at bounding box center [603, 296] width 10 height 7
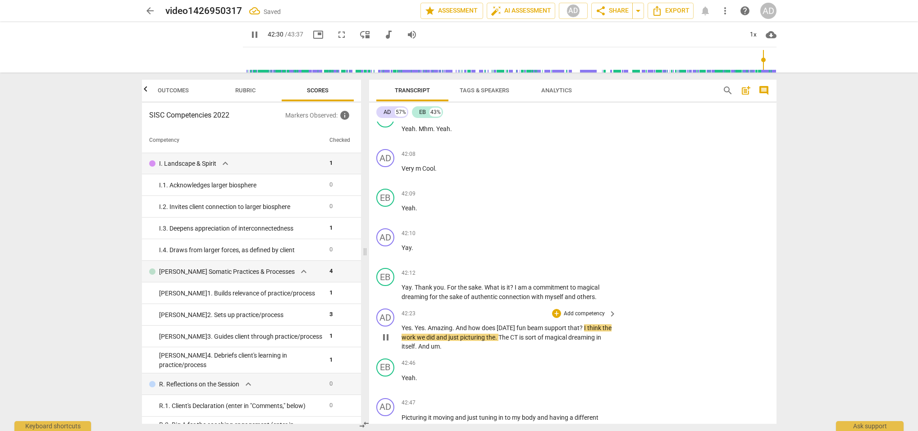
click at [387, 332] on span "pause" at bounding box center [386, 337] width 11 height 11
type input "2551"
drag, startPoint x: 519, startPoint y: 305, endPoint x: 545, endPoint y: 305, distance: 25.3
click at [545, 324] on p "Yes . Yes . Amazing . And how does [DATE] fun beam support that ? I think the w…" at bounding box center [507, 338] width 211 height 28
drag, startPoint x: 583, startPoint y: 306, endPoint x: 595, endPoint y: 310, distance: 12.4
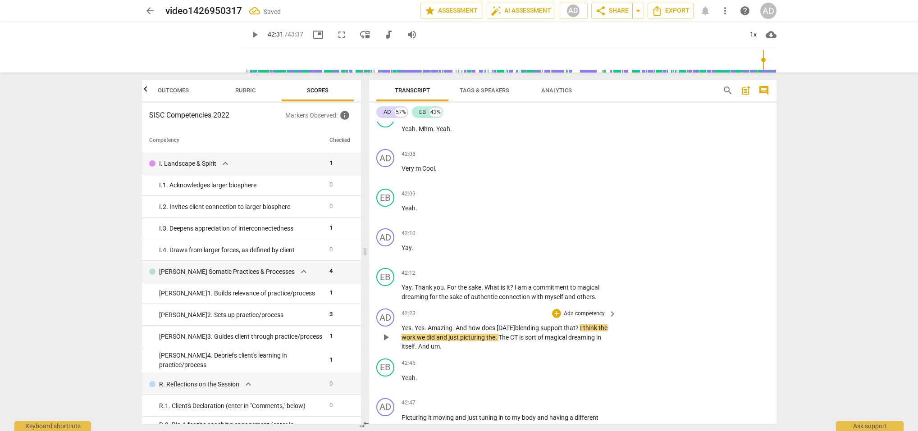
click at [583, 325] on span "I" at bounding box center [581, 328] width 3 height 7
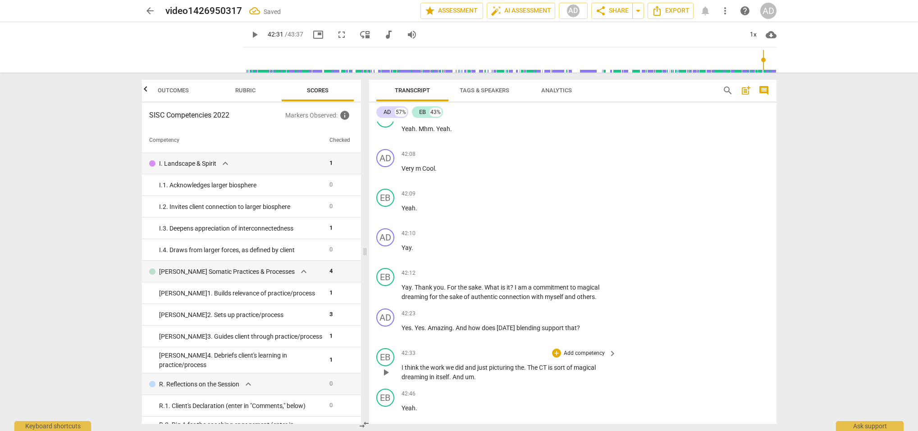
click at [385, 367] on span "play_arrow" at bounding box center [386, 372] width 11 height 11
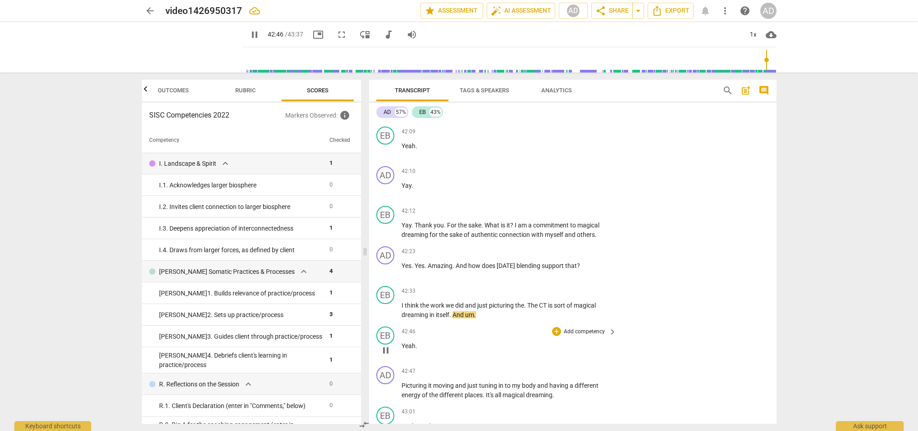
scroll to position [14018, 0]
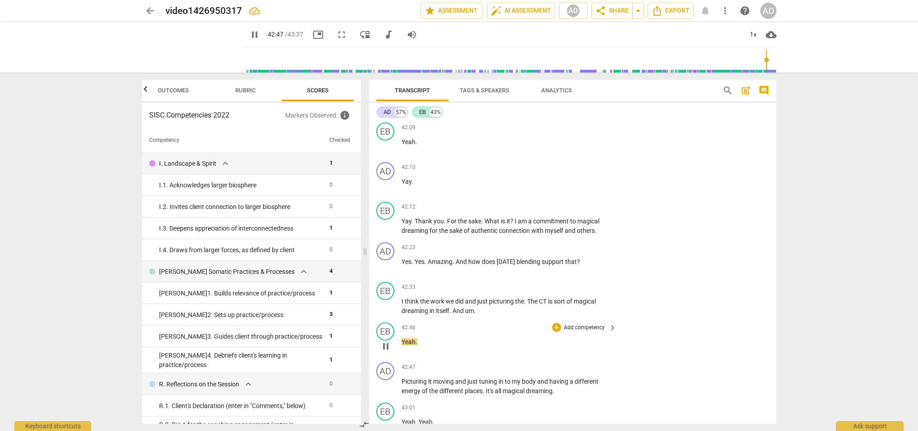
click at [402, 339] on span "Yeah" at bounding box center [409, 342] width 14 height 7
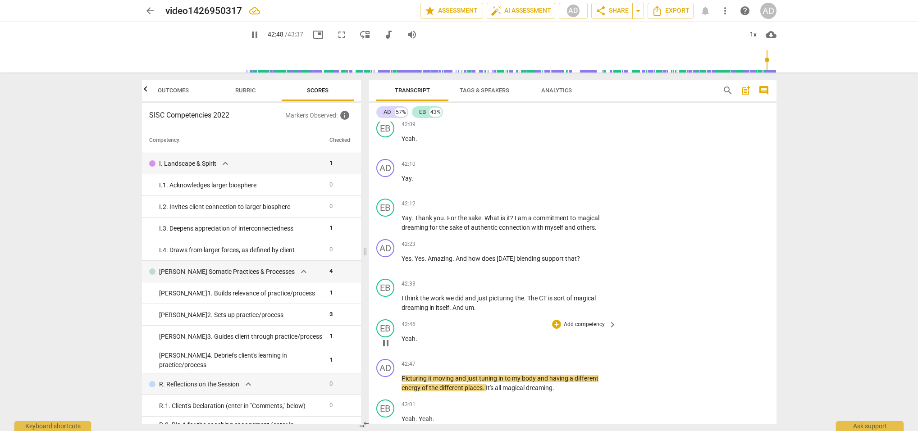
click at [402, 335] on span "Yeah" at bounding box center [409, 338] width 14 height 7
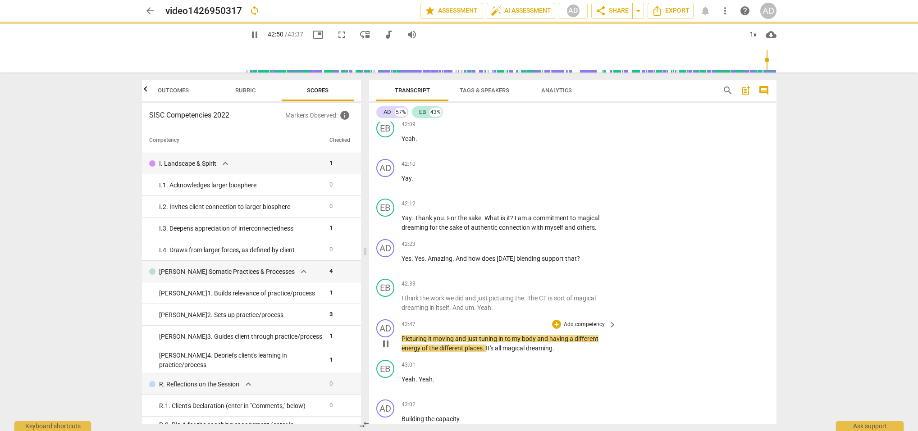
click at [400, 320] on div "AD play_arrow pause" at bounding box center [388, 336] width 25 height 33
click at [402, 335] on span "Picturing" at bounding box center [415, 338] width 27 height 7
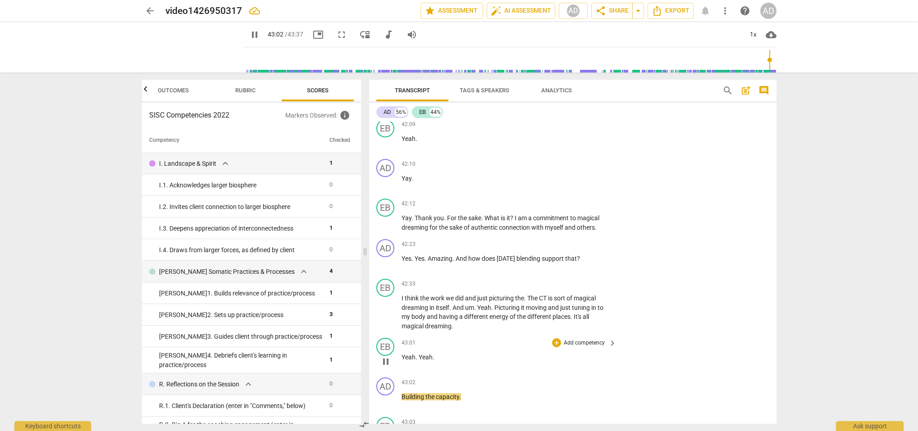
click at [403, 354] on span "Yeah" at bounding box center [409, 357] width 14 height 7
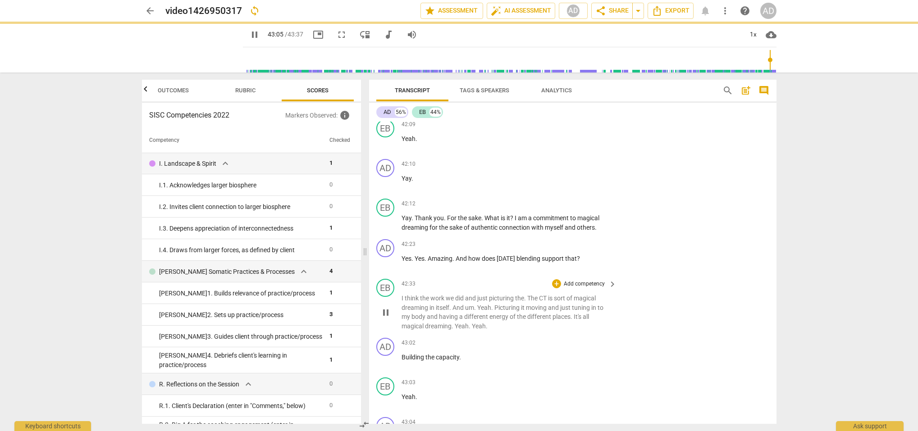
click at [474, 323] on span "Yeah" at bounding box center [479, 326] width 14 height 7
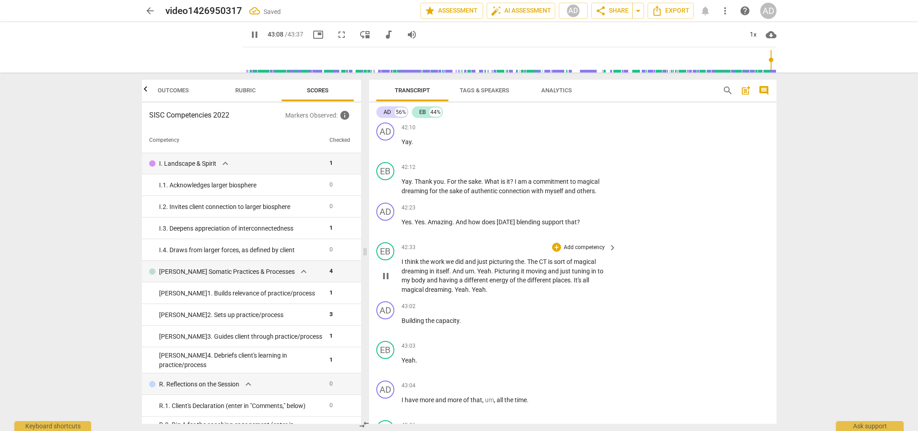
scroll to position [13993, 0]
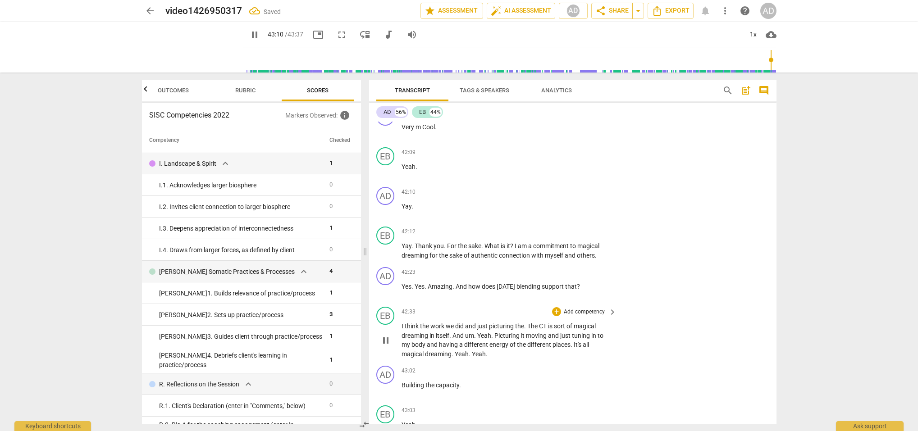
drag, startPoint x: 472, startPoint y: 330, endPoint x: 482, endPoint y: 331, distance: 9.9
click at [472, 351] on span "Yeah" at bounding box center [479, 354] width 14 height 7
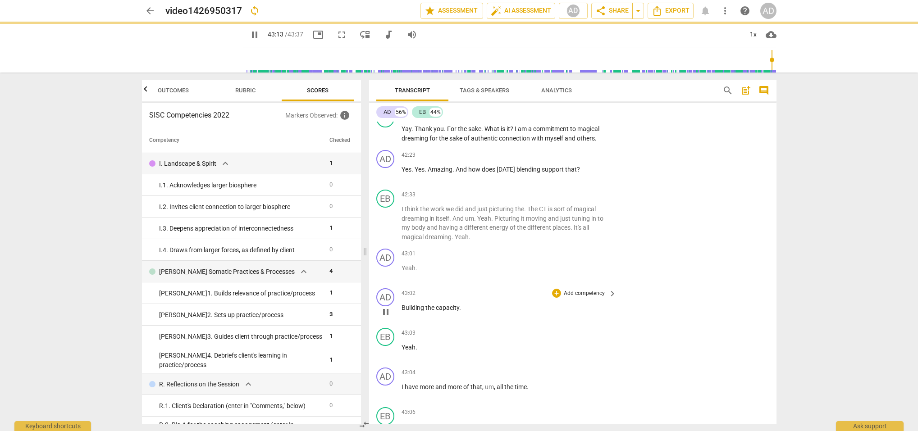
scroll to position [14165, 0]
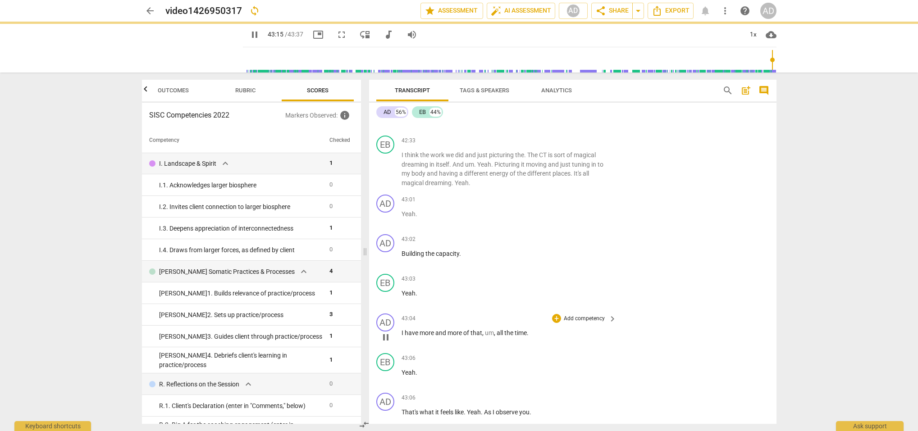
click at [403, 330] on span "I" at bounding box center [403, 333] width 3 height 7
type input "2596"
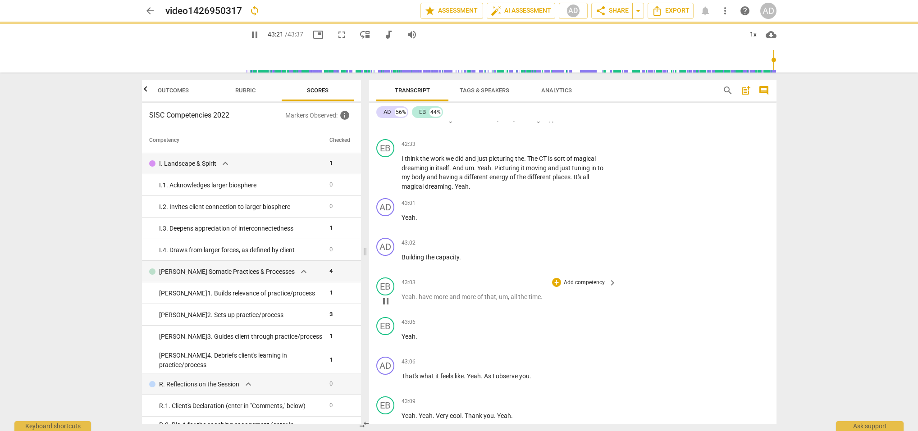
scroll to position [14162, 0]
click at [419, 293] on span "have" at bounding box center [426, 296] width 15 height 7
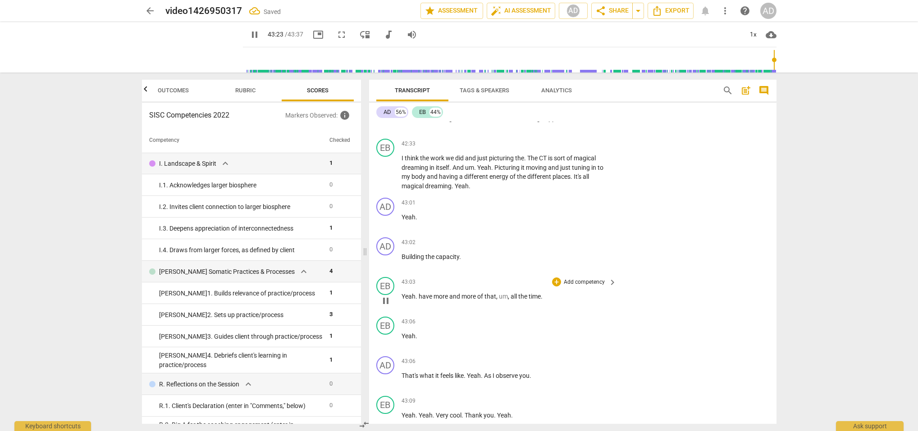
click at [385, 296] on span "pause" at bounding box center [386, 301] width 11 height 11
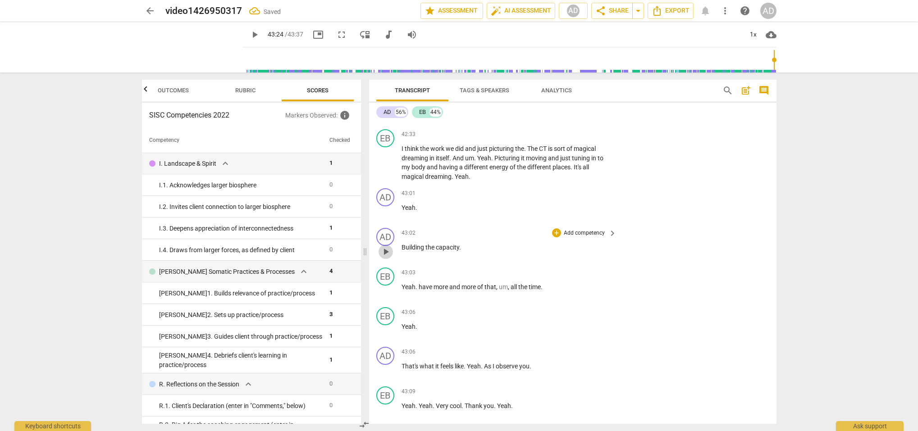
click at [384, 247] on span "play_arrow" at bounding box center [386, 252] width 11 height 11
click at [419, 284] on span "have" at bounding box center [426, 287] width 15 height 7
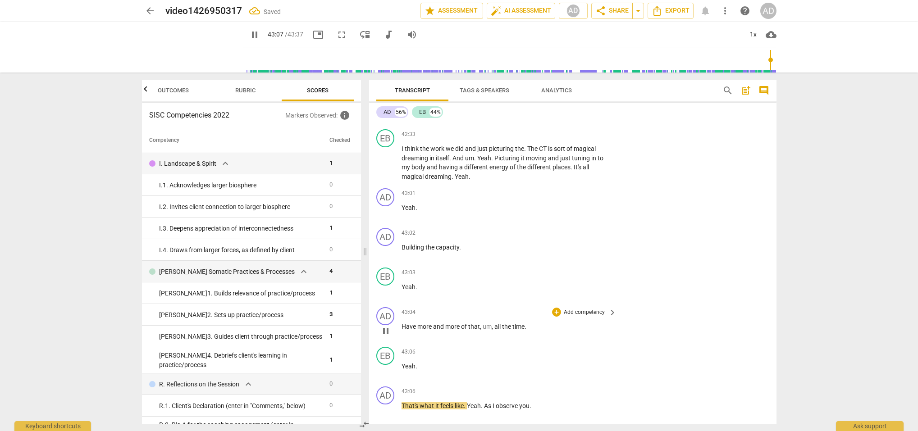
click at [402, 323] on span "Have" at bounding box center [410, 326] width 16 height 7
type input "2589"
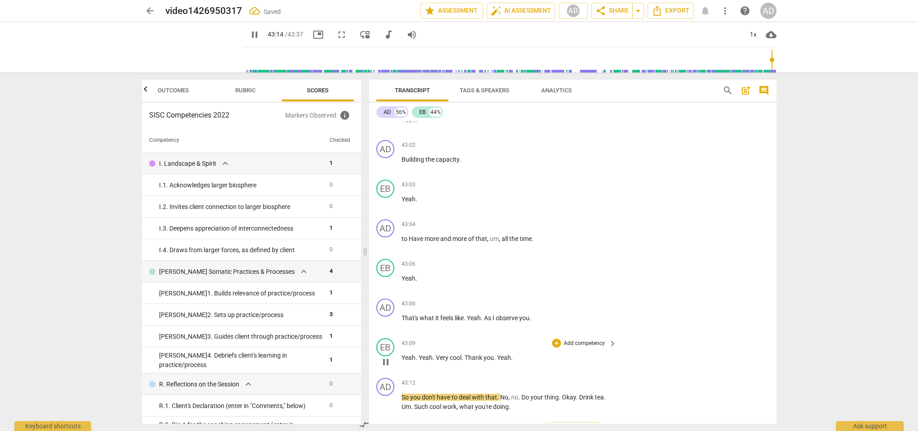
scroll to position [0, 0]
click at [499, 354] on span "Yeah" at bounding box center [504, 357] width 14 height 7
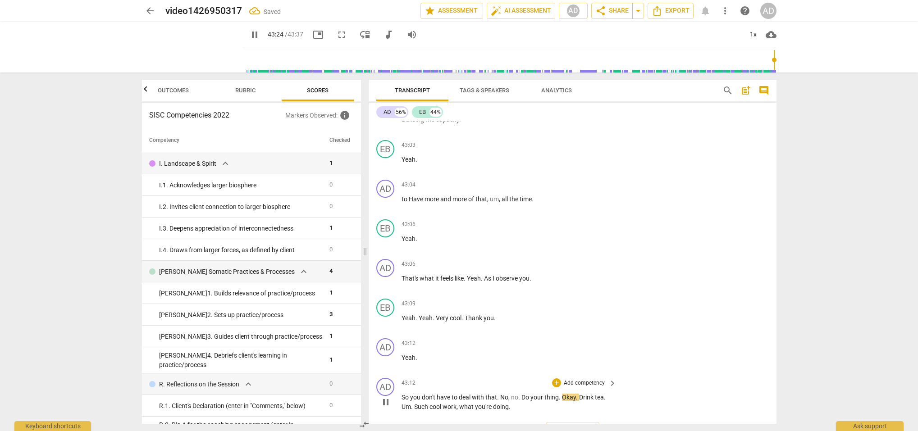
scroll to position [14298, 0]
click at [563, 394] on span "Okay" at bounding box center [569, 397] width 14 height 7
click at [385, 418] on div "EB" at bounding box center [385, 427] width 18 height 18
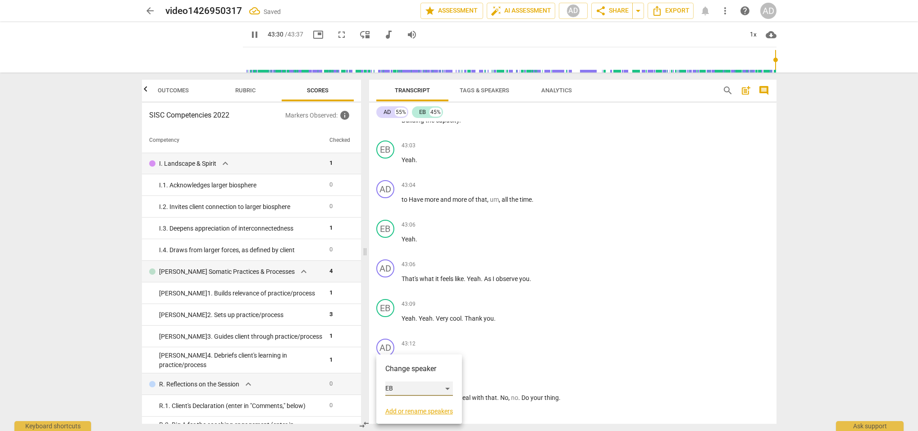
click at [392, 386] on div "EB" at bounding box center [419, 389] width 68 height 14
click at [399, 372] on li "AD" at bounding box center [419, 371] width 69 height 17
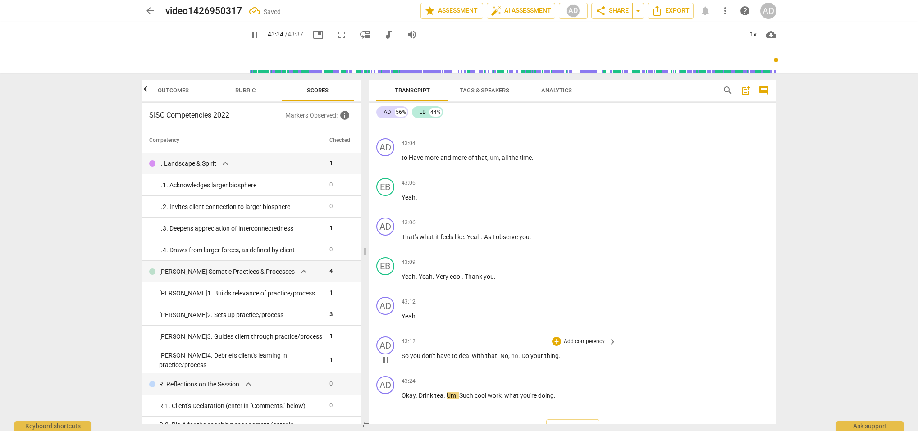
scroll to position [14338, 0]
click at [447, 394] on span "Um" at bounding box center [451, 397] width 9 height 7
type input "2617"
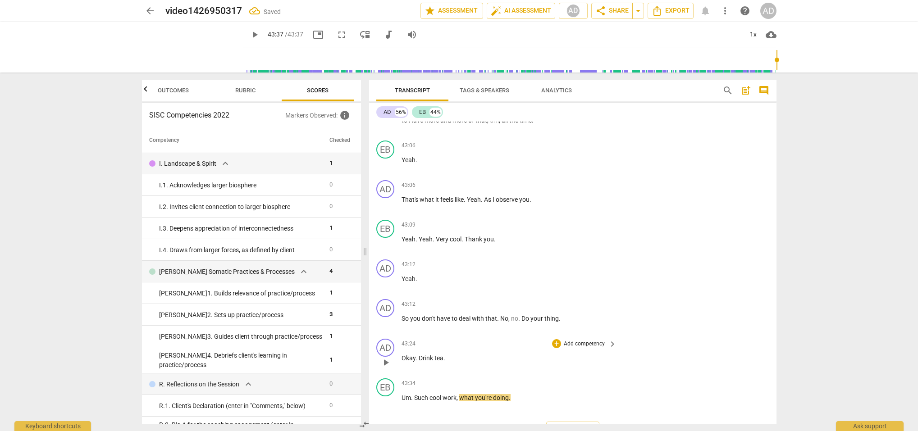
scroll to position [14377, 0]
drag, startPoint x: 505, startPoint y: 359, endPoint x: 509, endPoint y: 388, distance: 29.6
click at [509, 384] on div "43:34 + Add competency keyboard_arrow_right Um . Such cool work , what you're d…" at bounding box center [510, 395] width 216 height 32
click at [509, 390] on div "EB play_arrow pause 43:34 + Add competency keyboard_arrow_right Um . Such cool …" at bounding box center [573, 396] width 408 height 40
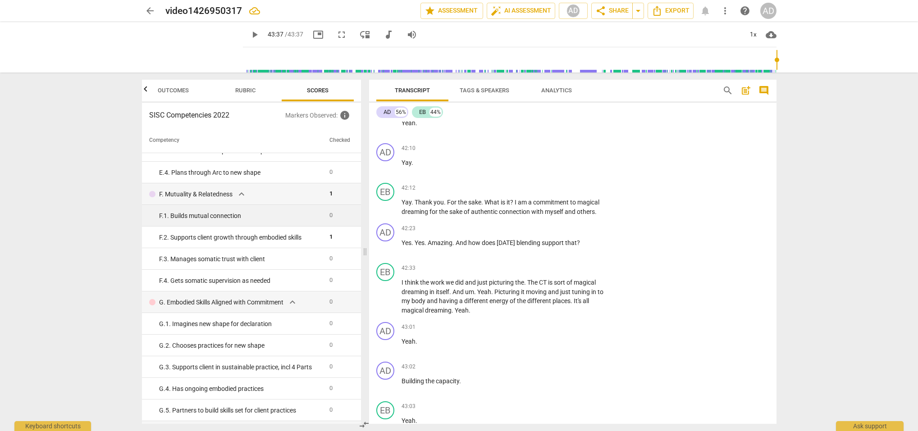
scroll to position [1160, 0]
click at [555, 224] on div "+" at bounding box center [556, 228] width 9 height 9
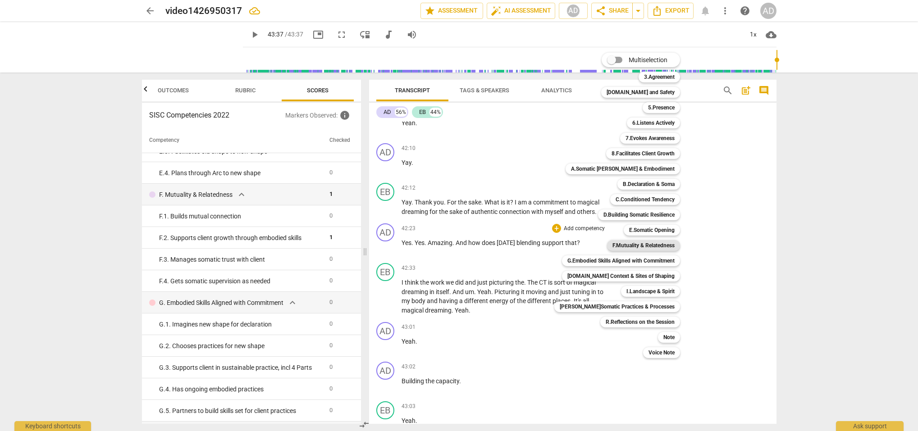
click at [641, 244] on b "F.Mutuality & Relatedness" at bounding box center [644, 245] width 62 height 11
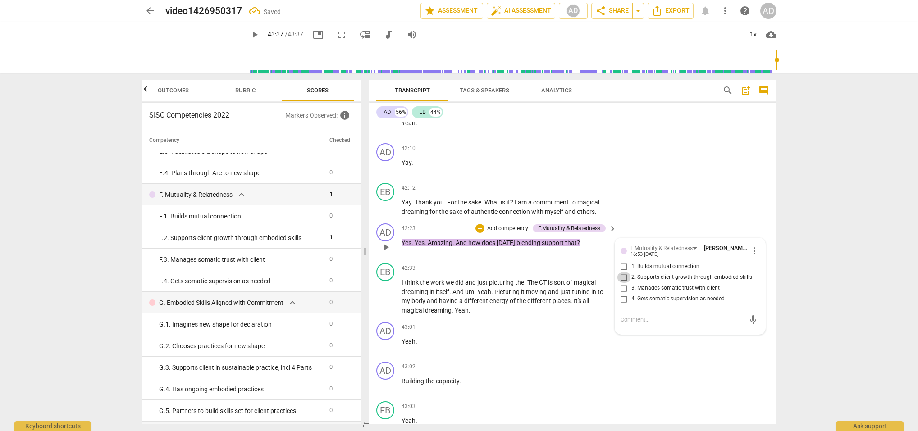
click at [624, 272] on input "2. Supports client growth through embodied skills" at bounding box center [624, 277] width 14 height 11
checkbox input "true"
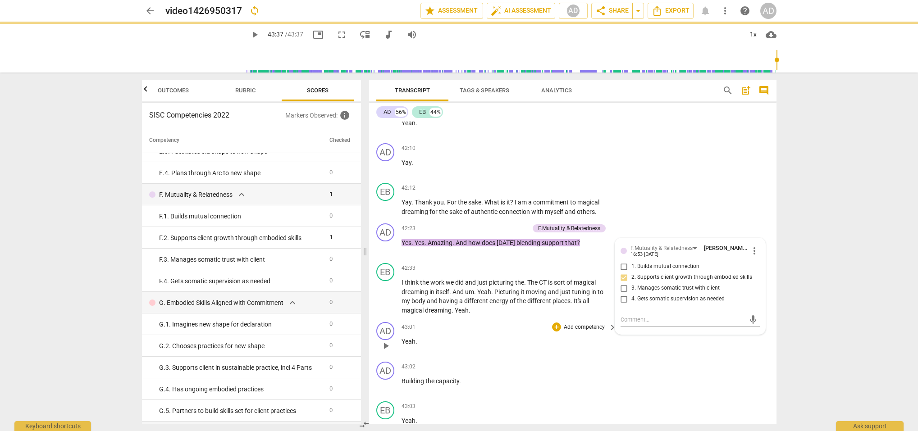
scroll to position [14034, 0]
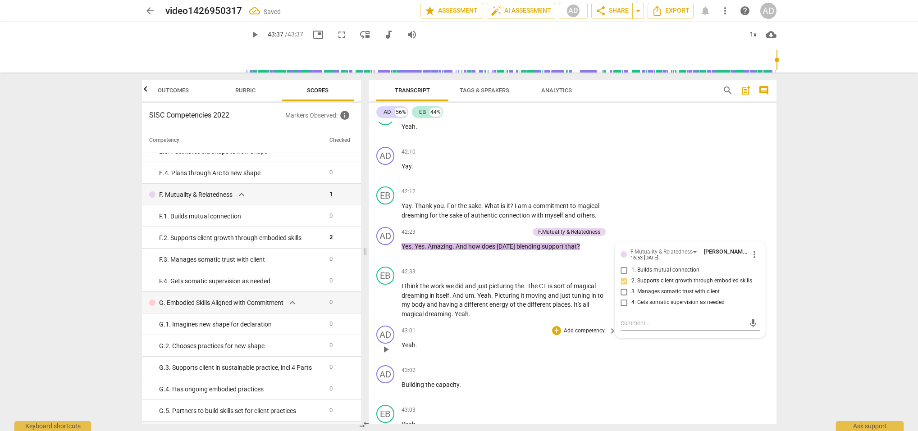
click at [609, 326] on div "43:01 + Add competency keyboard_arrow_right Yeah ." at bounding box center [510, 342] width 216 height 32
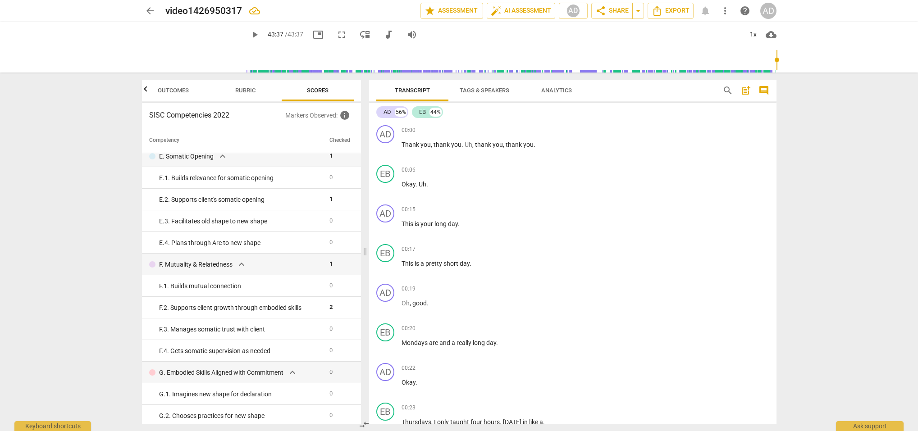
scroll to position [0, 0]
click at [252, 84] on button "Rubric" at bounding box center [246, 91] width 72 height 22
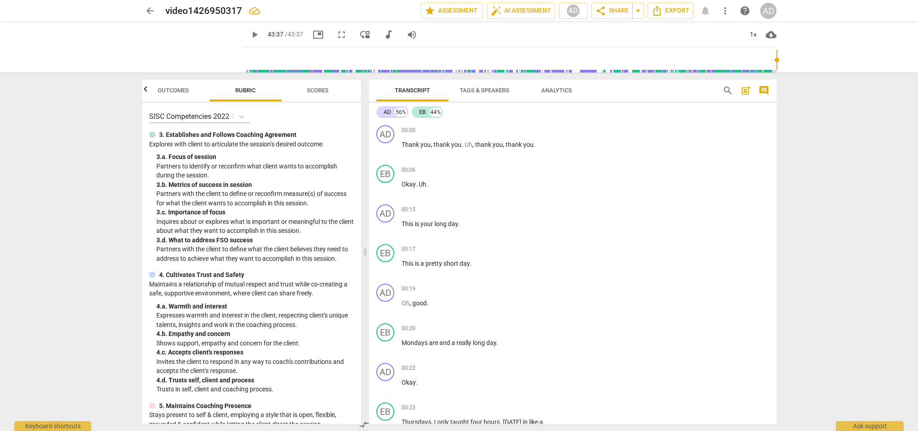
click at [188, 86] on span "Outcomes" at bounding box center [173, 91] width 53 height 12
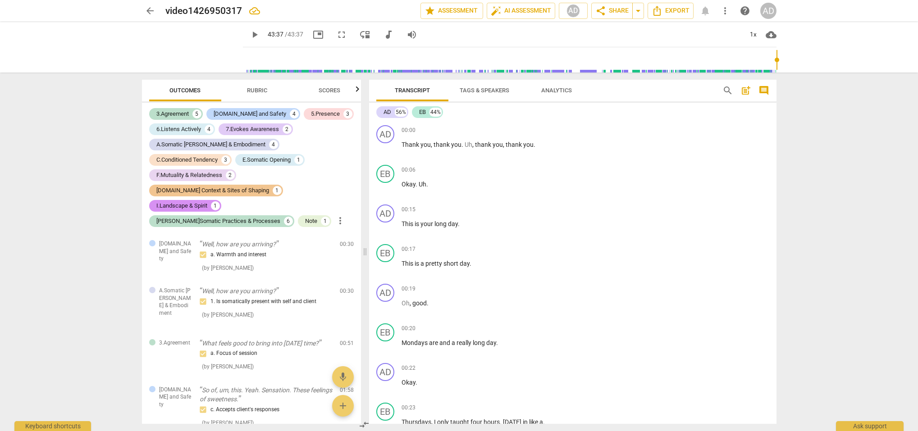
click at [339, 89] on span "Scores" at bounding box center [330, 90] width 22 height 7
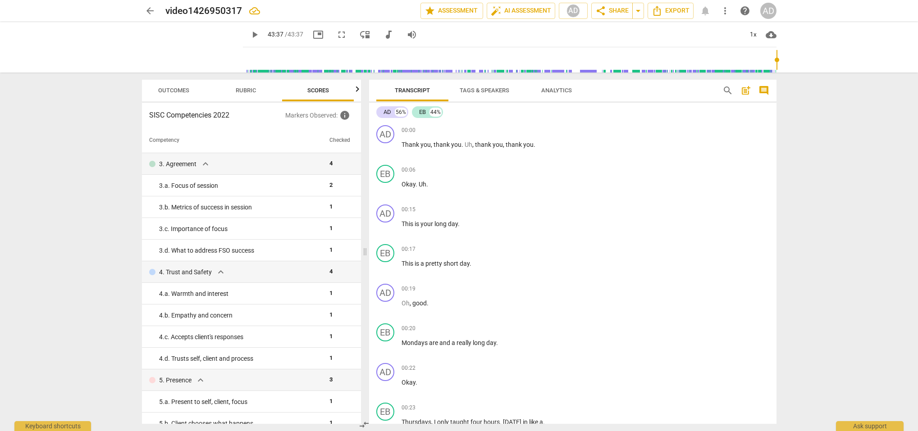
scroll to position [0, 12]
click at [342, 87] on span "Scores" at bounding box center [318, 91] width 72 height 12
click at [175, 87] on span "Outcomes" at bounding box center [173, 91] width 53 height 12
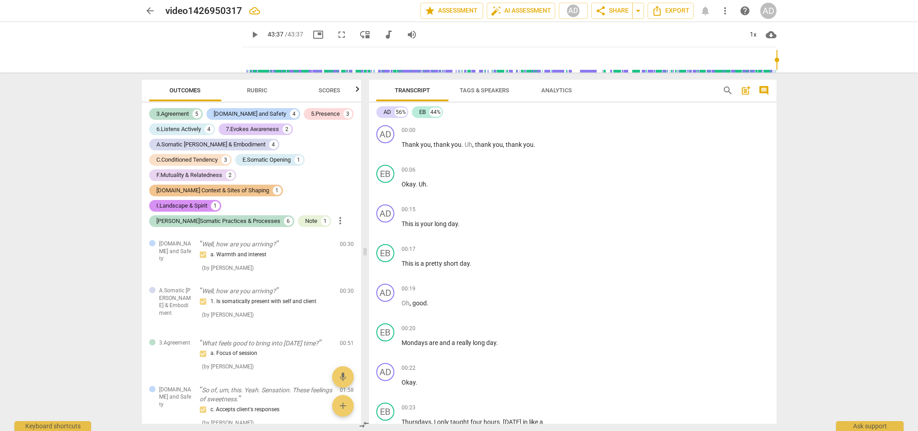
scroll to position [0, 0]
click at [745, 89] on span "post_add" at bounding box center [746, 90] width 11 height 11
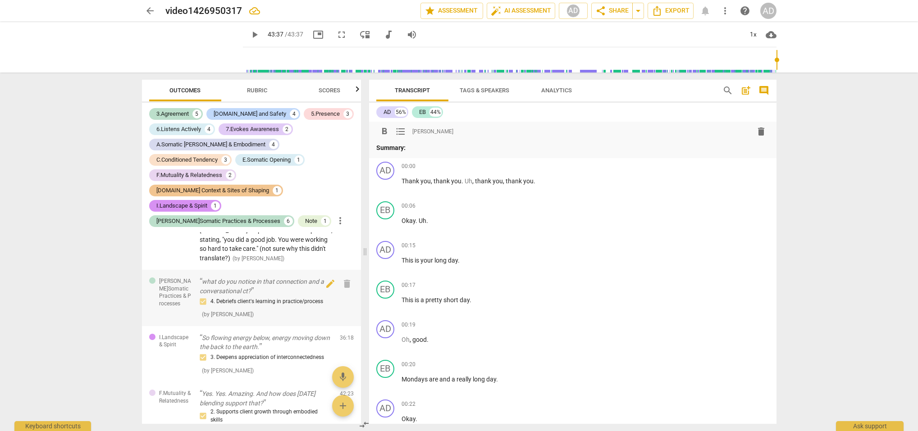
scroll to position [2136, 0]
click at [263, 84] on button "Rubric" at bounding box center [257, 91] width 72 height 22
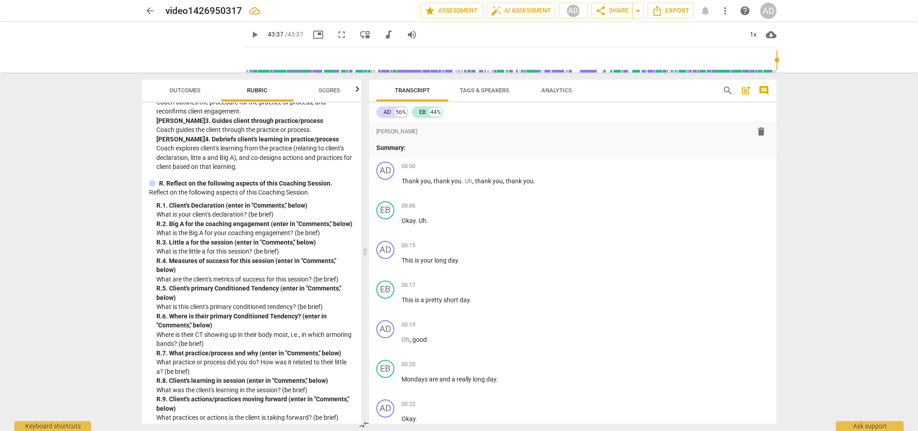
scroll to position [2352, 0]
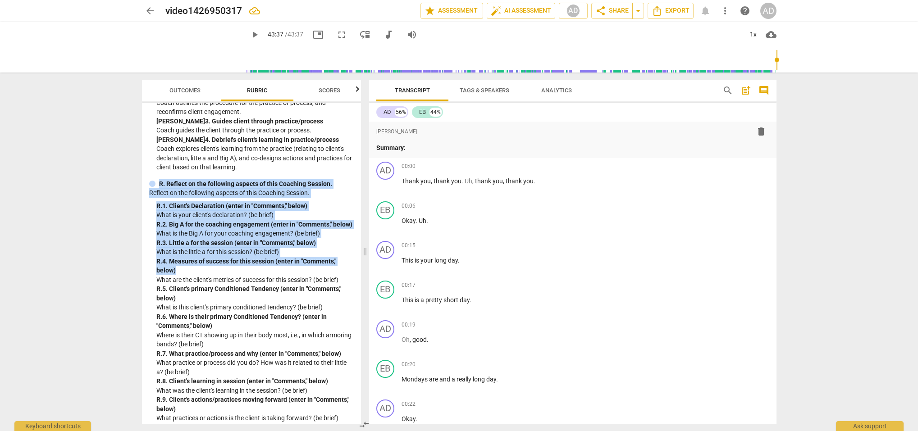
drag, startPoint x: 160, startPoint y: 138, endPoint x: 252, endPoint y: 233, distance: 132.9
click at [253, 235] on div "R. Reflect on the following aspects of this Coaching Session. Reflect on the fo…" at bounding box center [251, 319] width 205 height 281
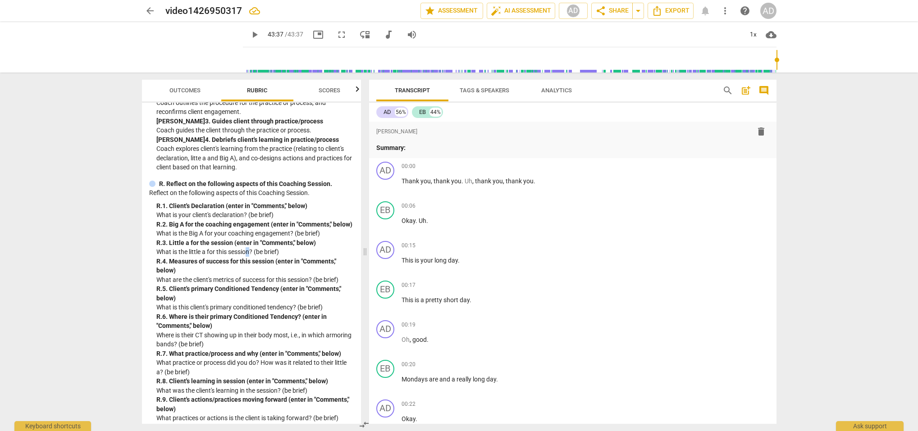
drag, startPoint x: 249, startPoint y: 214, endPoint x: 217, endPoint y: 175, distance: 50.0
click at [248, 248] on p "What is the little a for this session? (be brief)" at bounding box center [254, 252] width 197 height 9
drag, startPoint x: 160, startPoint y: 138, endPoint x: 203, endPoint y: 179, distance: 59.6
click at [180, 130] on div "SISC Competencies 2022 3. Establishes and Follows Coaching Agreement Explores w…" at bounding box center [251, 263] width 219 height 321
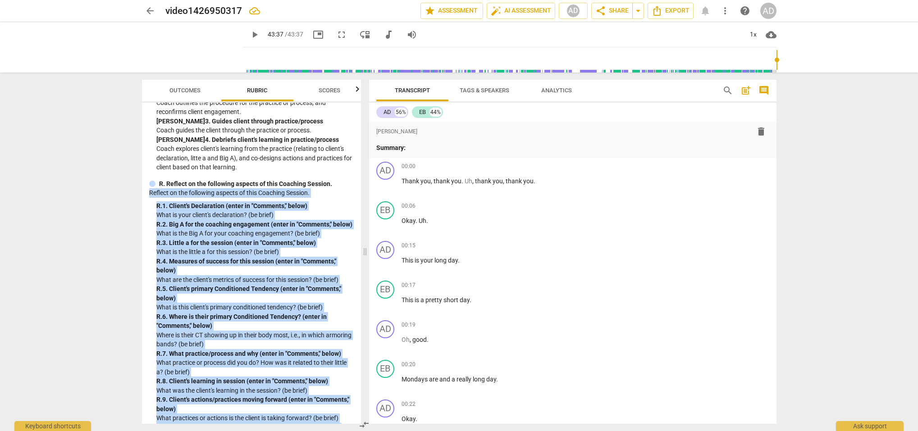
drag, startPoint x: 324, startPoint y: 414, endPoint x: 148, endPoint y: 149, distance: 317.5
click at [148, 149] on div "SISC Competencies 2022 3. Establishes and Follows Coaching Agreement Explores w…" at bounding box center [251, 263] width 219 height 321
copy div "Reflect on the following aspects of this Coaching Session. R. 1. Client's Decla…"
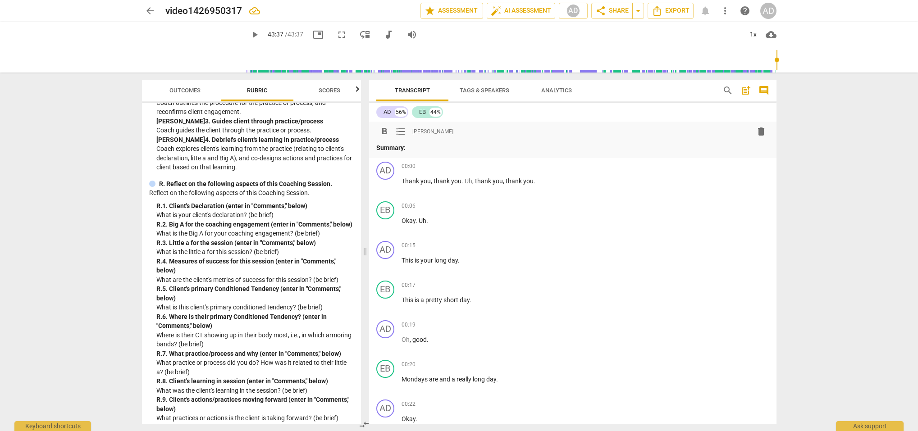
click at [408, 148] on p "Summary:" at bounding box center [572, 147] width 393 height 9
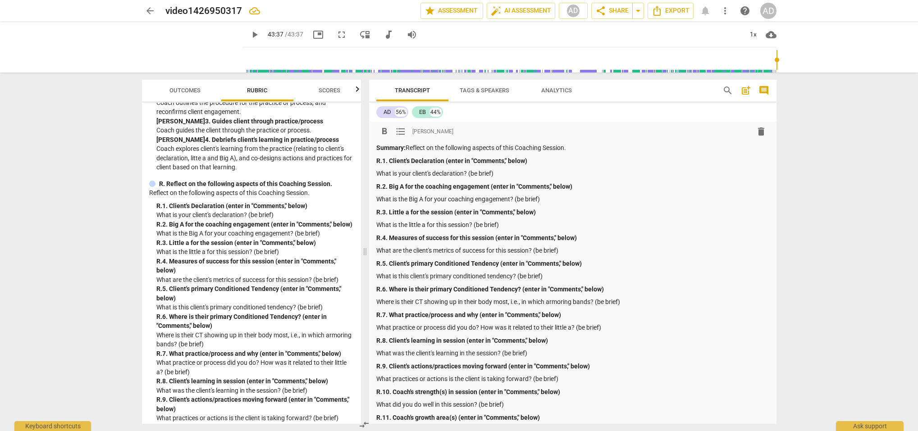
scroll to position [7, 0]
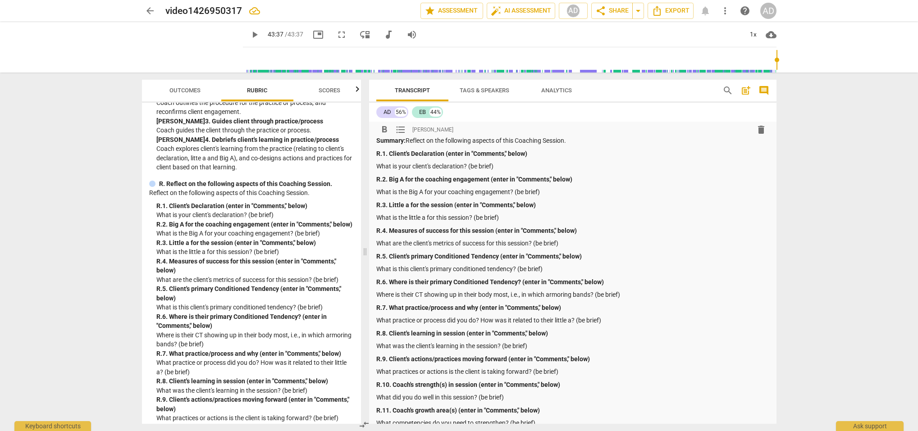
click at [503, 166] on p "What is your client's declaration? (be brief)" at bounding box center [572, 166] width 393 height 9
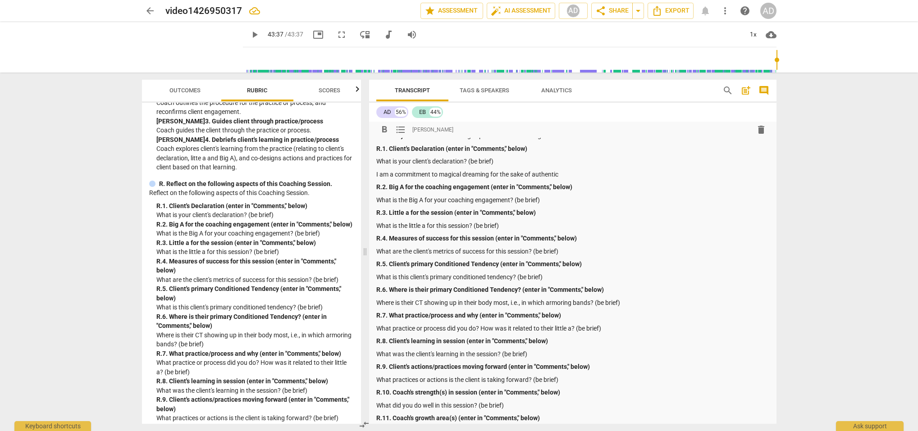
scroll to position [21, 0]
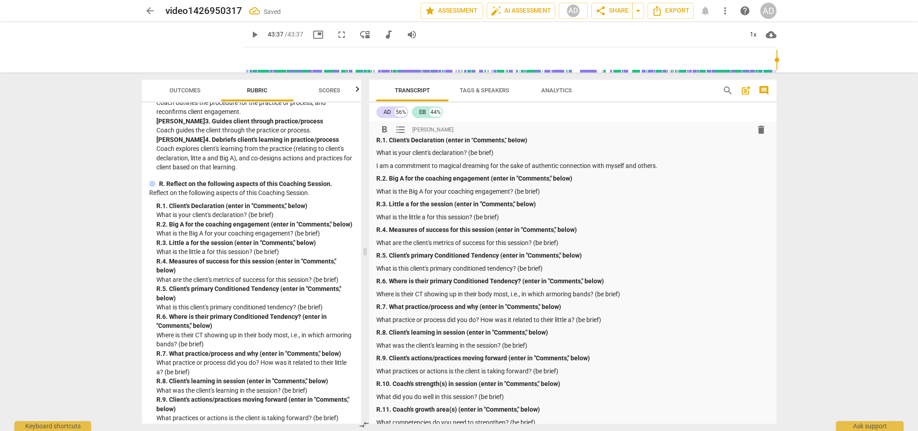
click at [541, 190] on p "What is the Big A for your coaching engagement? (be brief)" at bounding box center [572, 191] width 393 height 9
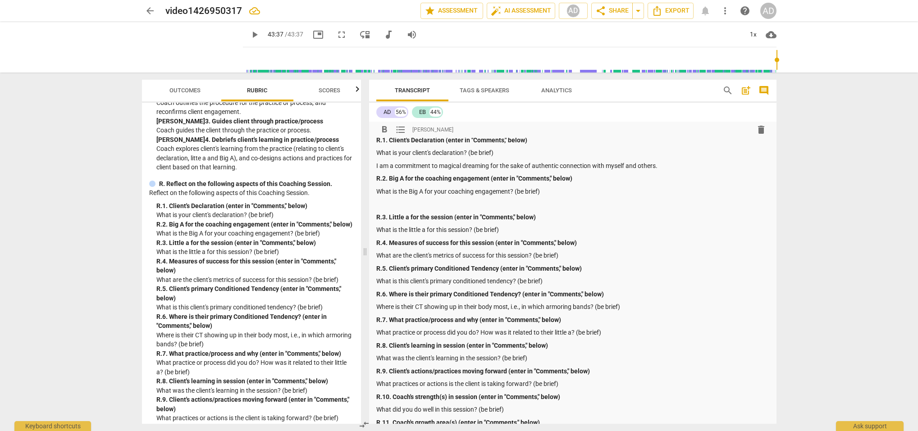
scroll to position [30, 0]
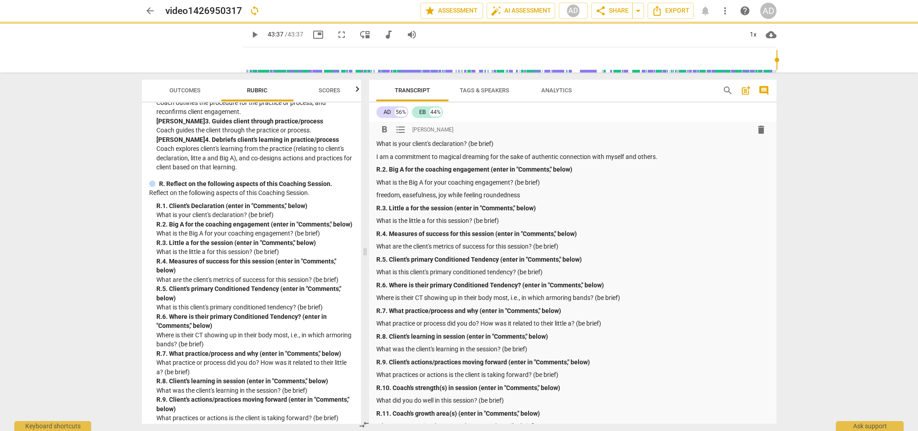
click at [486, 194] on p "freedom, easefulness, joy while feeling roundedness" at bounding box center [572, 195] width 393 height 9
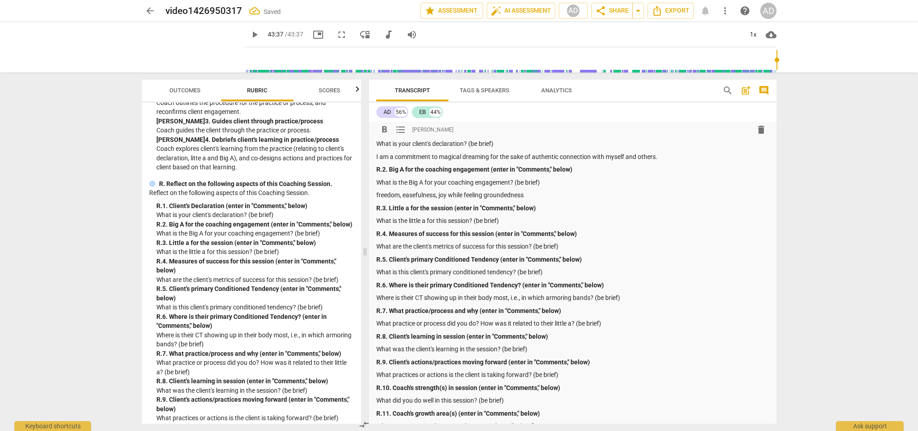
drag, startPoint x: 527, startPoint y: 194, endPoint x: 536, endPoint y: 196, distance: 8.7
click at [527, 194] on p "freedom, easefulness, joy while feeling groundedness" at bounding box center [572, 195] width 393 height 9
click at [427, 195] on p "freedom, easefulness, joy while feeling grounded" at bounding box center [572, 195] width 393 height 9
click at [419, 194] on p "freedom, easefulness, joy while feeling grounded" at bounding box center [572, 195] width 393 height 9
click at [435, 195] on p "freedom, easefulness, joy while feeling grounded" at bounding box center [572, 195] width 393 height 9
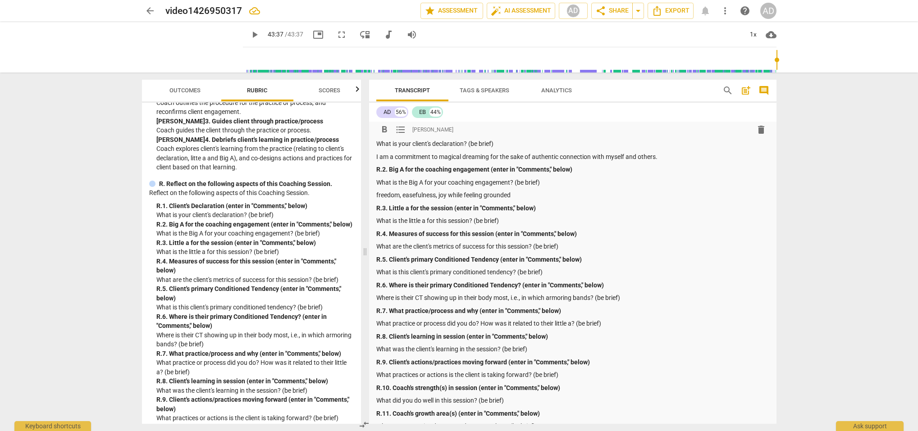
click at [436, 195] on p "freedom, easefulness, joy while feeling grounded" at bounding box center [572, 195] width 393 height 9
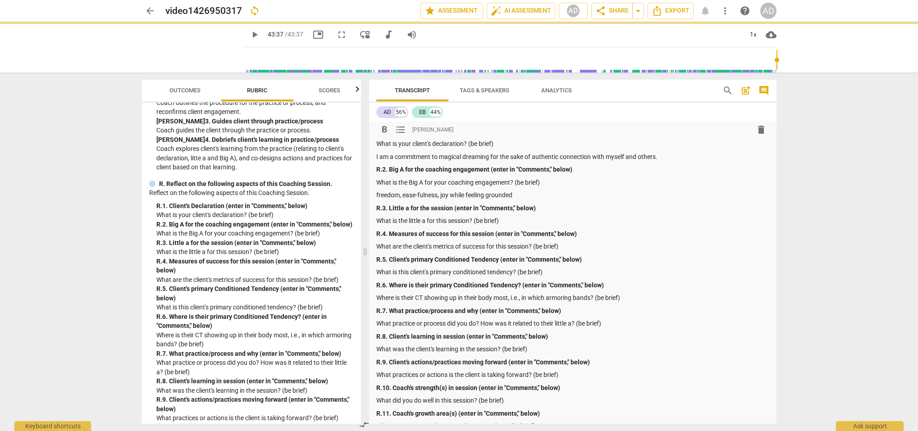
drag, startPoint x: 441, startPoint y: 195, endPoint x: 449, endPoint y: 199, distance: 8.5
click at [441, 195] on p "freedom, ease-fulness, joy while feeling grounded" at bounding box center [572, 195] width 393 height 9
drag, startPoint x: 376, startPoint y: 193, endPoint x: 406, endPoint y: 204, distance: 31.4
click at [376, 193] on p "freedom, ease-fulness, joy while feeling grounded" at bounding box center [572, 195] width 393 height 9
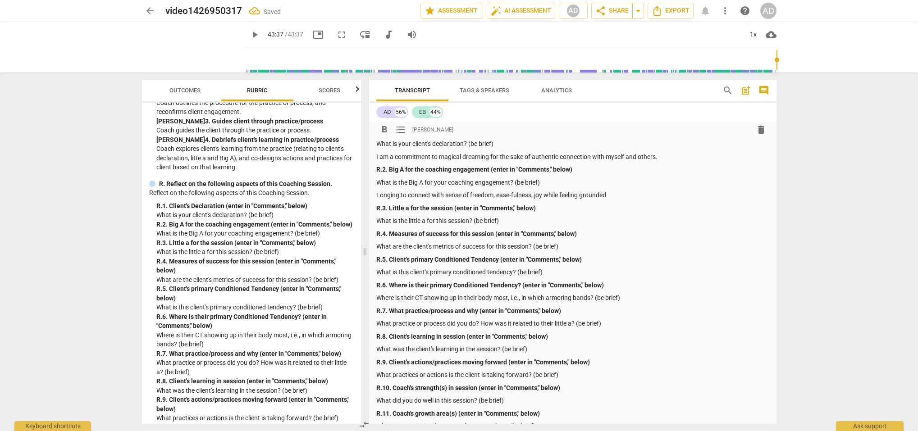
scroll to position [33, 0]
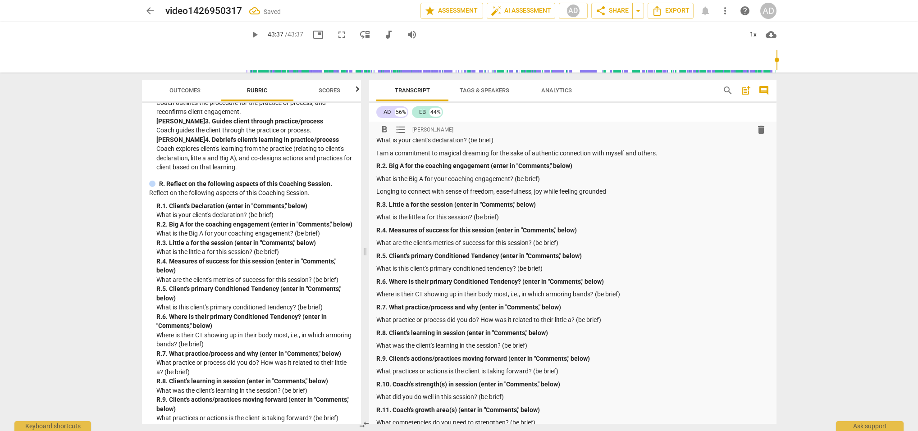
click at [536, 194] on p "Longing to connect with sense of freedom, ease-fulness, joy while feeling groun…" at bounding box center [572, 191] width 393 height 9
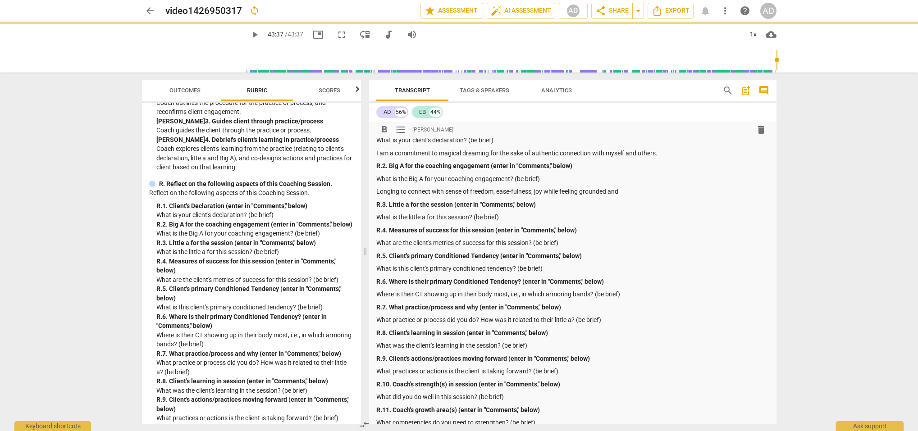
drag, startPoint x: 534, startPoint y: 189, endPoint x: 542, endPoint y: 197, distance: 10.9
click at [534, 189] on p "Longing to connect with sense of freedom, ease-fulness, joy while feeling groun…" at bounding box center [572, 191] width 393 height 9
click at [631, 191] on p "Longing to connect with sense of freedom, ease-fulness, and joy while feeling g…" at bounding box center [572, 191] width 393 height 9
click at [648, 192] on p "Longing to connect with sense of freedom, ease-fulness, and joy while feeling g…" at bounding box center [572, 191] width 393 height 9
click at [689, 191] on p "Longing to connect with sense of freedom, ease-fulness, and joy while feeling g…" at bounding box center [572, 191] width 393 height 9
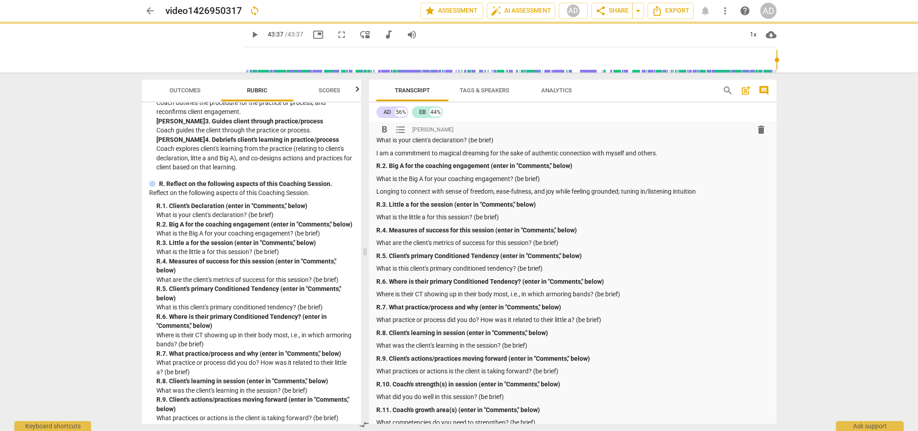
click at [502, 217] on p "What is the little a for this session? (be brief)" at bounding box center [572, 217] width 393 height 9
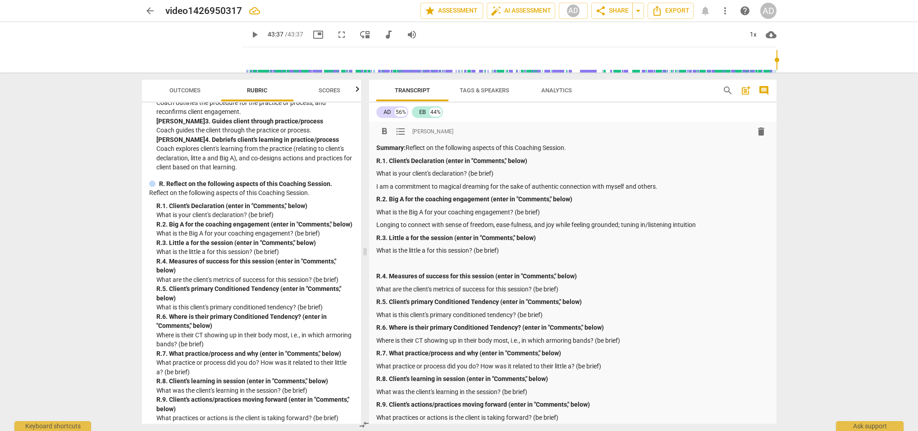
scroll to position [0, 0]
drag, startPoint x: 377, startPoint y: 185, endPoint x: 696, endPoint y: 188, distance: 318.3
click at [700, 188] on p "I am a commitment to magical dreaming for the sake of authentic connection with…" at bounding box center [572, 186] width 393 height 9
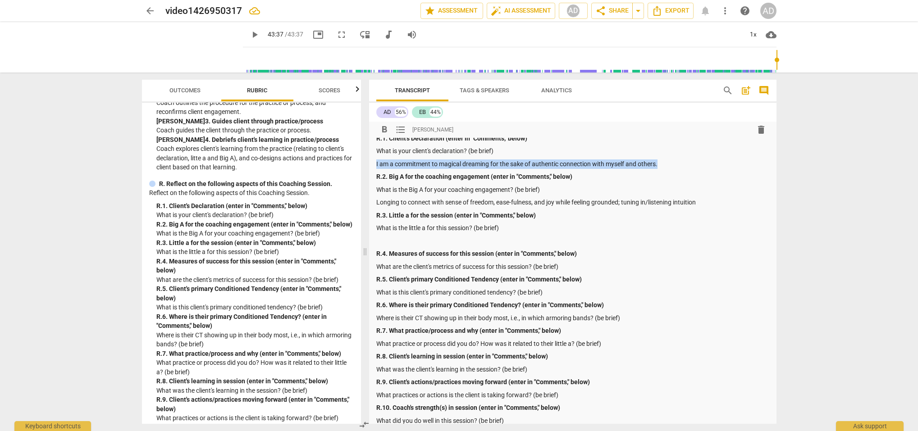
scroll to position [25, 0]
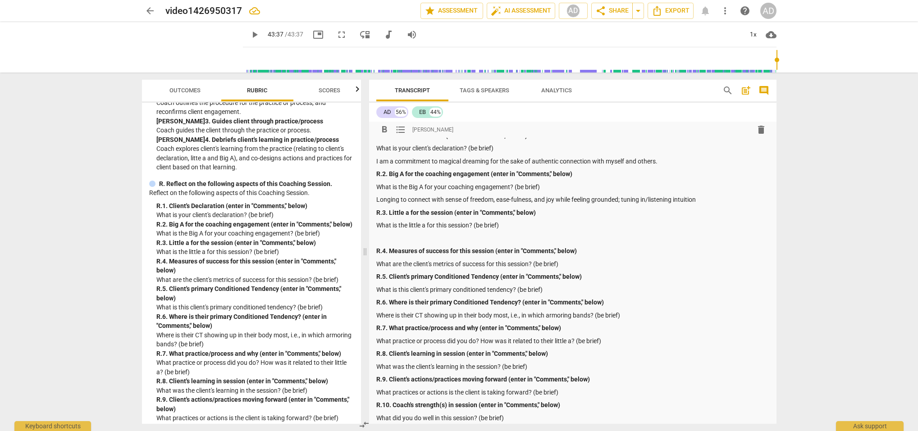
click at [668, 164] on p "I am a commitment to magical dreaming for the sake of authentic connection with…" at bounding box center [572, 161] width 393 height 9
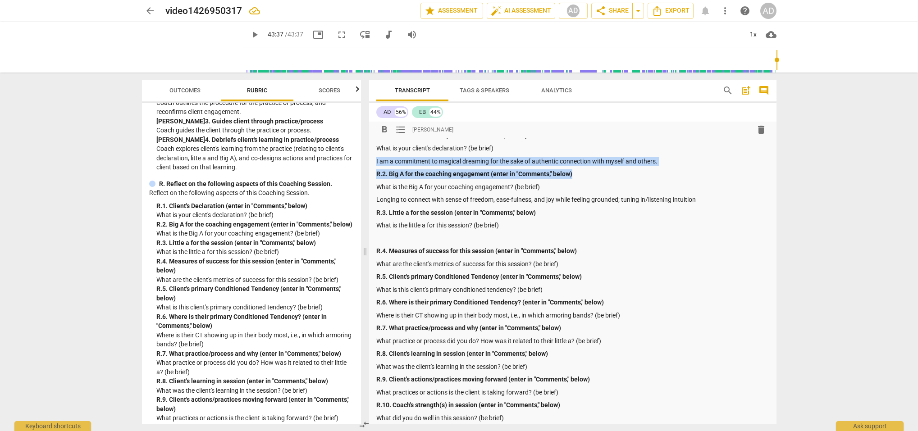
drag, startPoint x: 376, startPoint y: 160, endPoint x: 673, endPoint y: 169, distance: 296.8
click at [675, 169] on div "Summary: Reflect on the following aspects of this Coaching Session. R.1. Client…" at bounding box center [572, 283] width 393 height 330
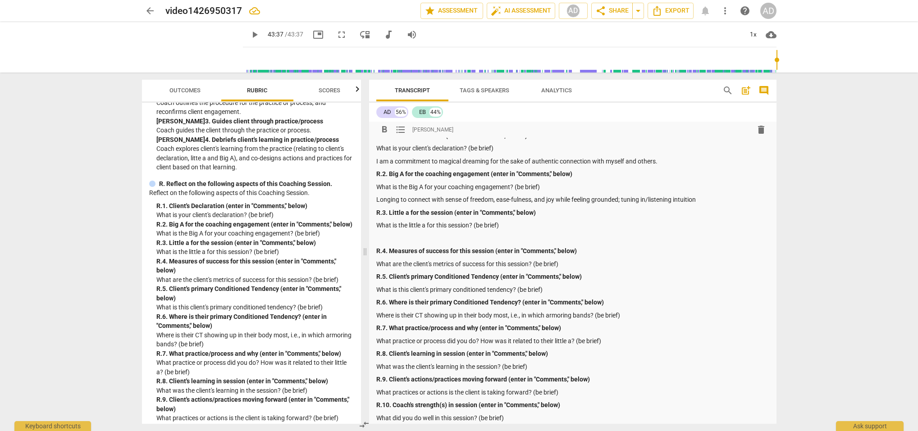
click at [402, 158] on p "I am a commitment to magical dreaming for the sake of authentic connection with…" at bounding box center [572, 161] width 393 height 9
click at [376, 157] on div "format_bold format_list_bulleted [PERSON_NAME] delete Summary: Reflect on the f…" at bounding box center [573, 275] width 408 height 358
drag, startPoint x: 376, startPoint y: 159, endPoint x: 388, endPoint y: 159, distance: 11.7
click at [412, 162] on div "format_bold format_list_bulleted [PERSON_NAME] delete Summary: Reflect on the f…" at bounding box center [573, 275] width 408 height 358
click at [376, 159] on div "format_bold format_list_bulleted [PERSON_NAME] delete Summary: Reflect on the f…" at bounding box center [573, 275] width 408 height 358
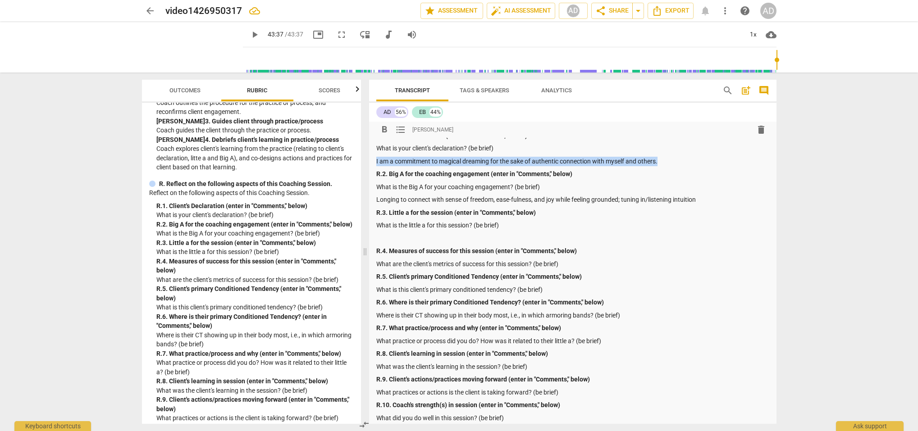
drag, startPoint x: 376, startPoint y: 159, endPoint x: 659, endPoint y: 160, distance: 282.7
click at [659, 160] on p "I am a commitment to magical dreaming for the sake of authentic connection with…" at bounding box center [572, 161] width 393 height 9
click at [399, 128] on span "format_list_bulleted" at bounding box center [400, 129] width 11 height 11
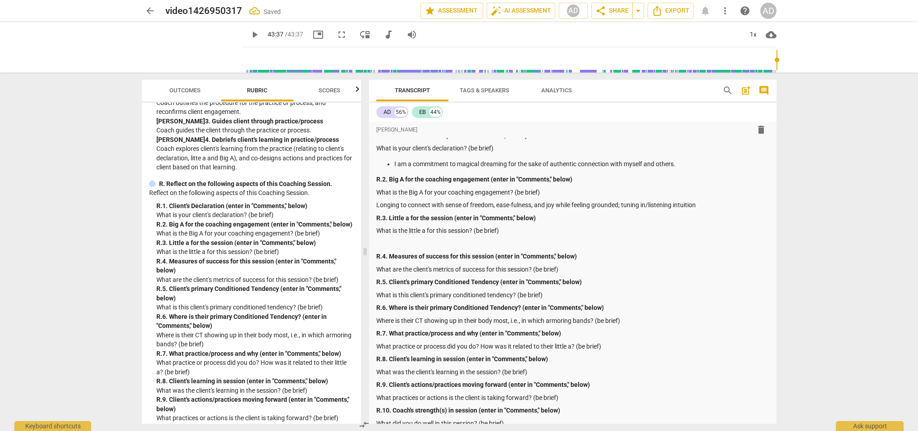
click at [376, 203] on div "format_bold format_list_bulleted [PERSON_NAME] delete Summary: Reflect on the f…" at bounding box center [573, 277] width 408 height 363
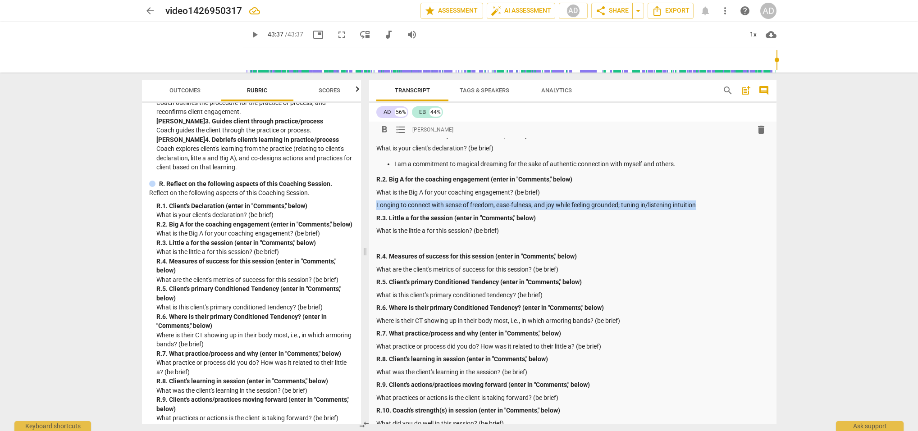
drag, startPoint x: 376, startPoint y: 203, endPoint x: 698, endPoint y: 208, distance: 321.5
click at [699, 209] on div "Summary: Reflect on the following aspects of this Coaching Session. R.1. Client…" at bounding box center [572, 286] width 393 height 336
click at [399, 128] on span "format_list_bulleted" at bounding box center [400, 129] width 11 height 11
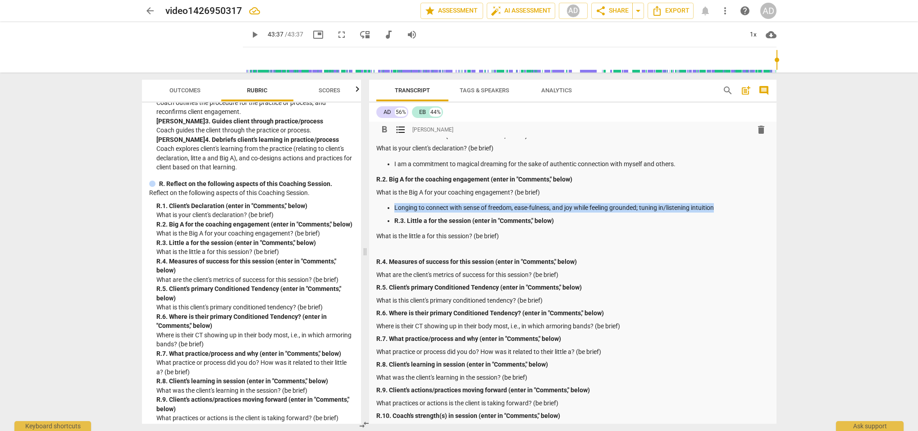
scroll to position [27, 0]
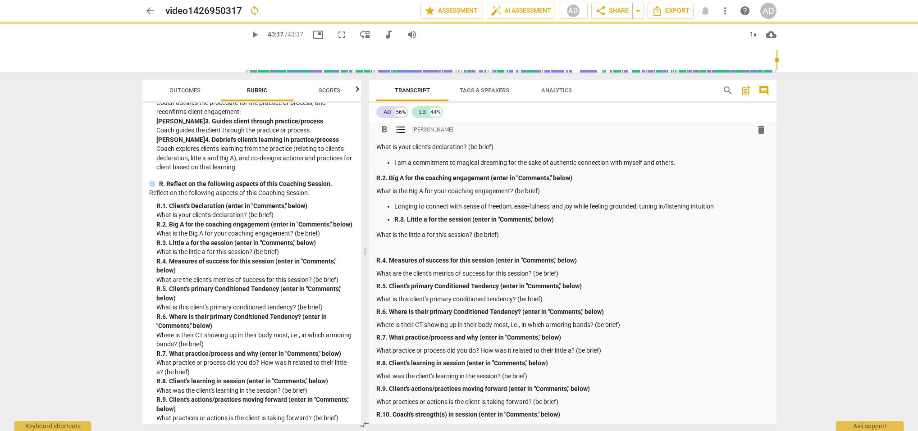
click at [393, 218] on ul "Longing to connect with sense of freedom, ease-fulness, and joy while feeling g…" at bounding box center [572, 213] width 393 height 22
drag, startPoint x: 380, startPoint y: 216, endPoint x: 385, endPoint y: 217, distance: 5.0
click at [381, 216] on ul "Longing to connect with sense of freedom, ease-fulness, and joy while feeling g…" at bounding box center [572, 213] width 393 height 22
click at [385, 217] on ul "Longing to connect with sense of freedom, ease-fulness, and joy while feeling g…" at bounding box center [572, 213] width 393 height 22
click at [394, 217] on p "R.3. Little a for the session (enter in "Comments," below)" at bounding box center [581, 219] width 375 height 9
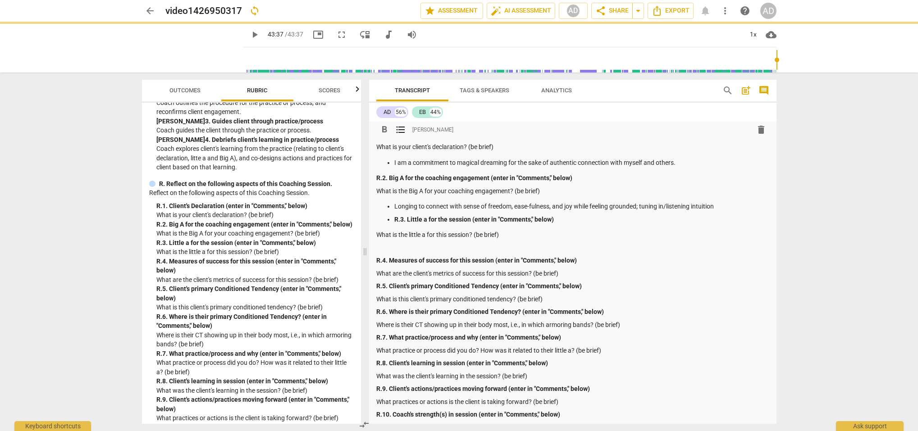
drag, startPoint x: 390, startPoint y: 219, endPoint x: 386, endPoint y: 218, distance: 4.6
click at [384, 218] on ul "Longing to connect with sense of freedom, ease-fulness, and joy while feeling g…" at bounding box center [572, 213] width 393 height 22
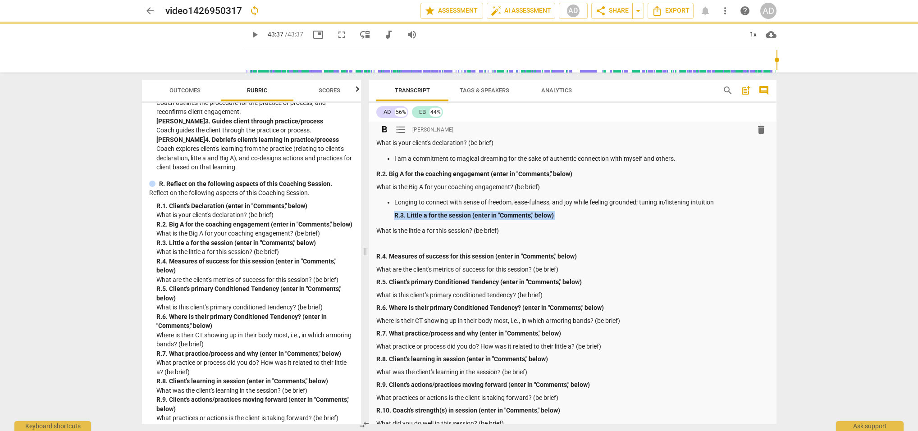
drag, startPoint x: 393, startPoint y: 218, endPoint x: 379, endPoint y: 217, distance: 13.5
click at [377, 219] on div "Summary: Reflect on the following aspects of this Coaching Session. R.1. Client…" at bounding box center [572, 283] width 393 height 341
click at [387, 215] on ul "Longing to connect with sense of freedom, ease-fulness, and joy while feeling g…" at bounding box center [572, 209] width 393 height 22
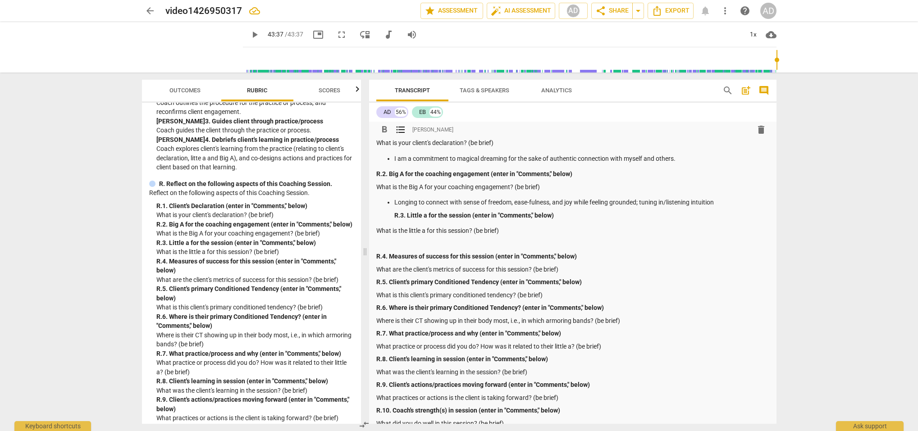
click at [394, 200] on ul "Longing to connect with sense of freedom, ease-fulness, and joy while feeling g…" at bounding box center [572, 209] width 393 height 22
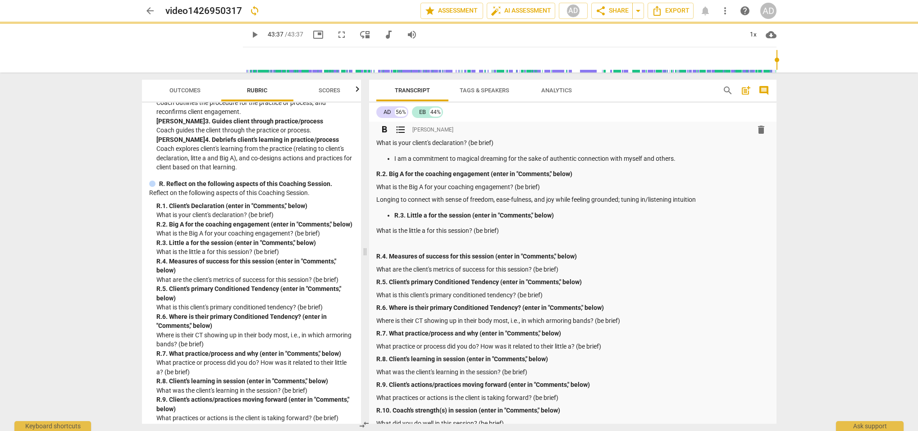
click at [393, 214] on ul "R.3. Little a for the session (enter in "Comments," below)" at bounding box center [572, 215] width 393 height 9
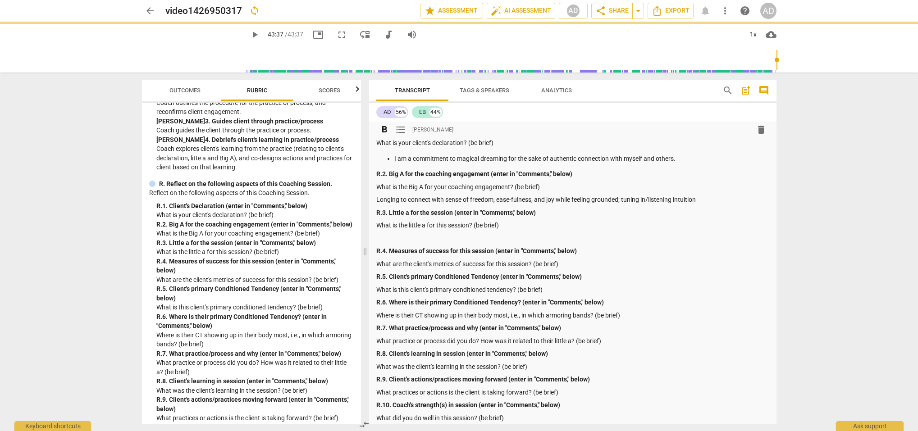
click at [377, 198] on p "Longing to connect with sense of freedom, ease-fulness, and joy while feeling g…" at bounding box center [572, 199] width 393 height 9
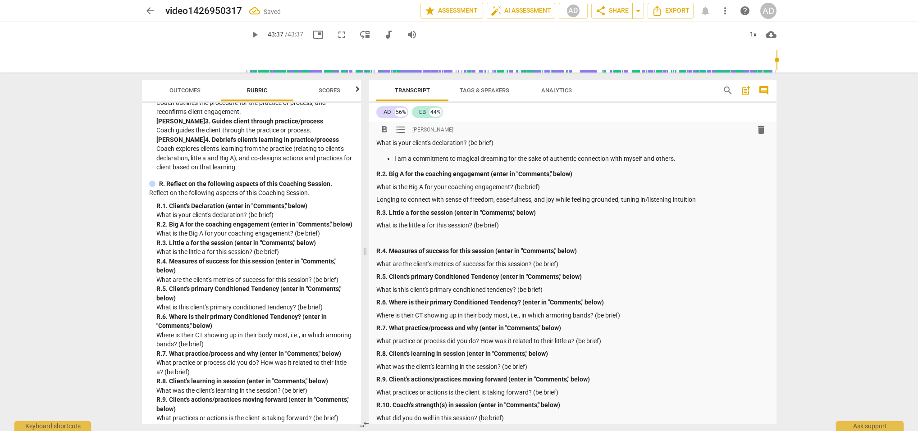
click at [401, 131] on span "format_list_bulleted" at bounding box center [400, 129] width 11 height 11
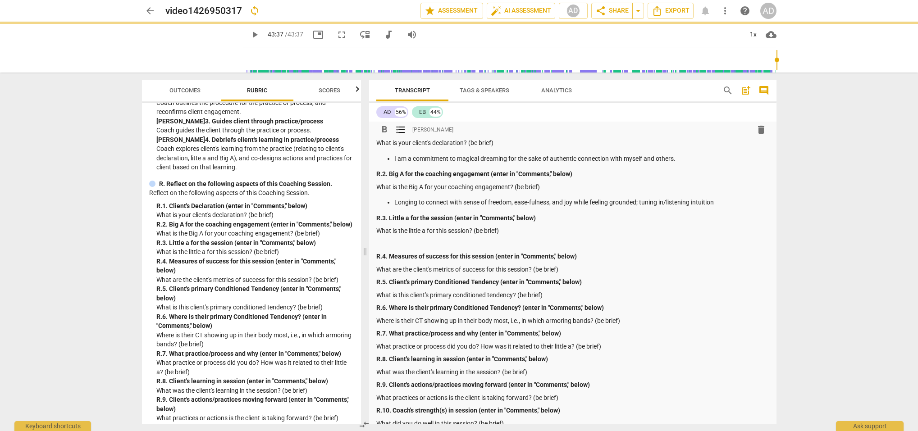
click at [379, 242] on p at bounding box center [572, 243] width 393 height 9
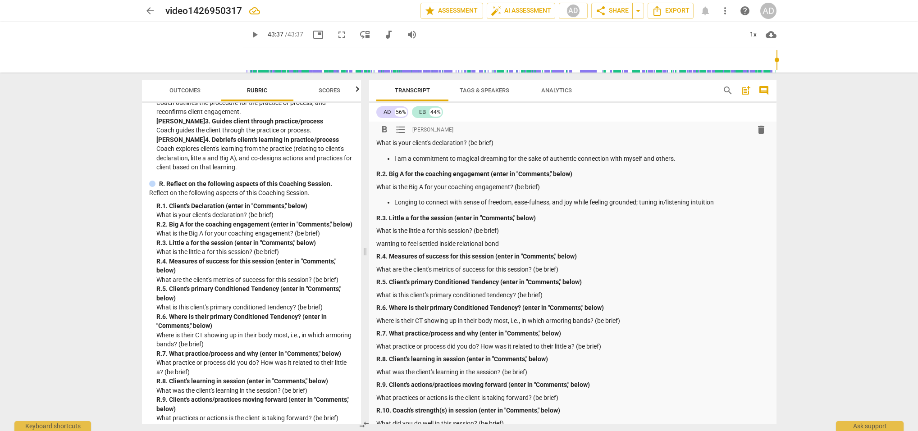
click at [438, 243] on p "wanting to feel settled inside relational bond" at bounding box center [572, 243] width 393 height 9
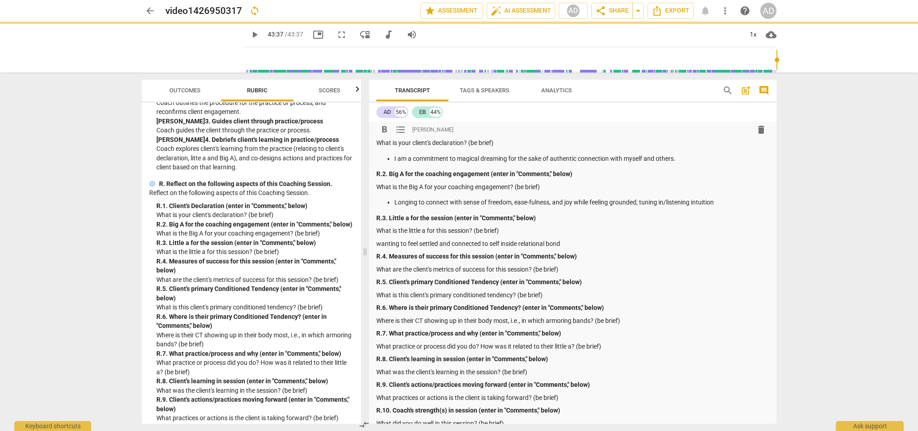
click at [519, 242] on p "wanting to feel settled and connected to self inside relational bond" at bounding box center [572, 243] width 393 height 9
click at [376, 241] on p "wanting to feel settled and connected to self inside new relational bond" at bounding box center [572, 243] width 393 height 9
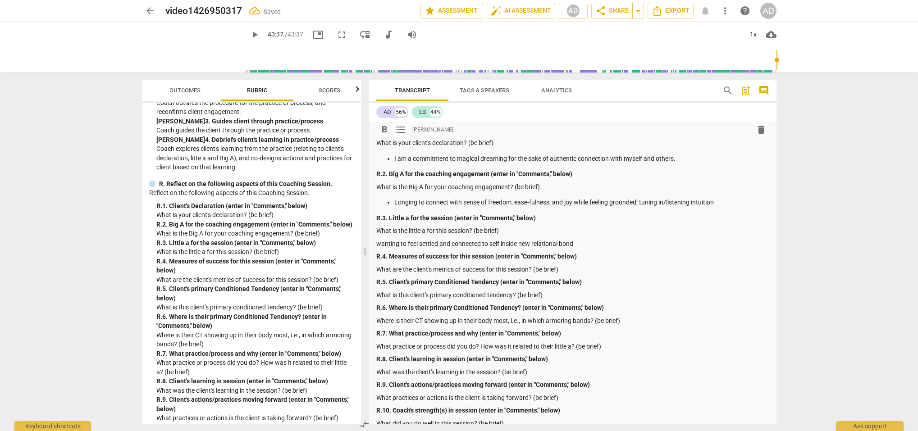
click at [399, 129] on span "format_list_bulleted" at bounding box center [400, 129] width 11 height 11
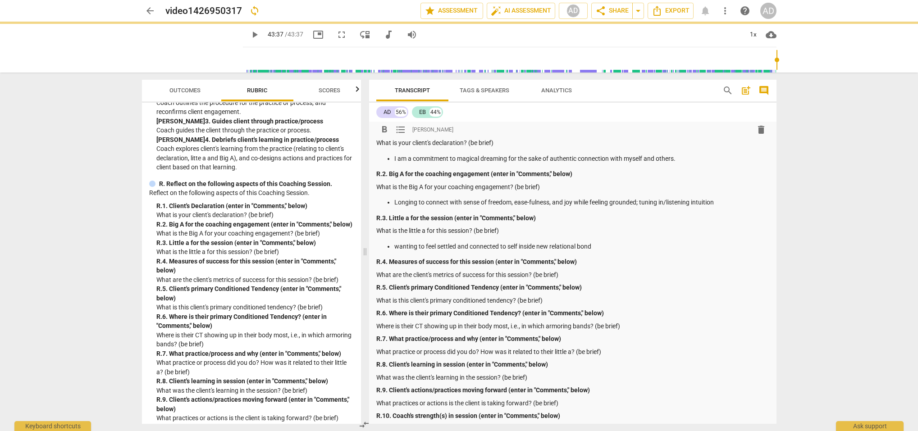
click at [563, 274] on p "What are the client's metrics of success for this session? (be brief)" at bounding box center [572, 274] width 393 height 9
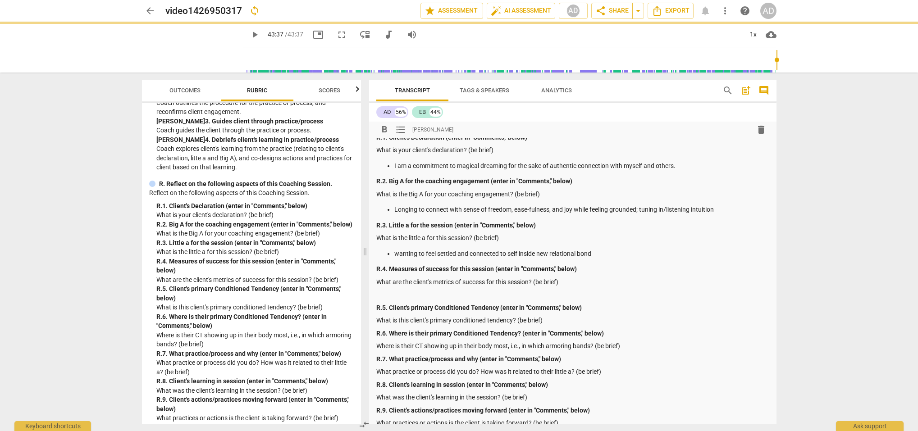
scroll to position [0, 0]
click at [179, 89] on span "Outcomes" at bounding box center [185, 90] width 31 height 7
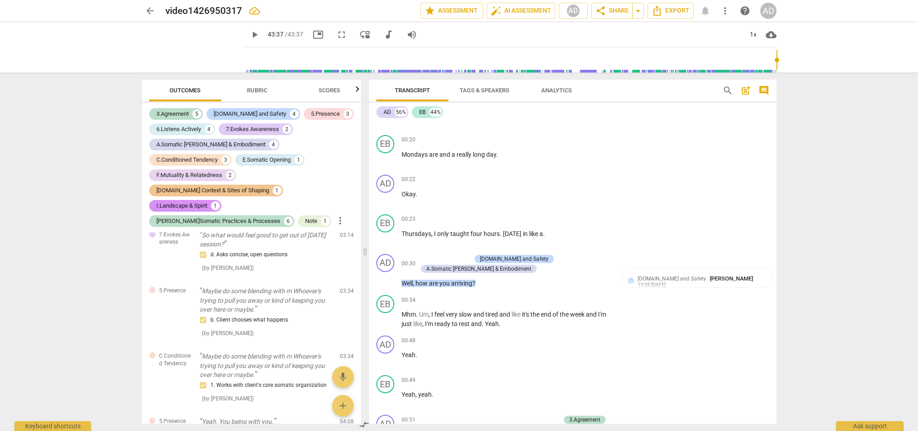
scroll to position [586, 0]
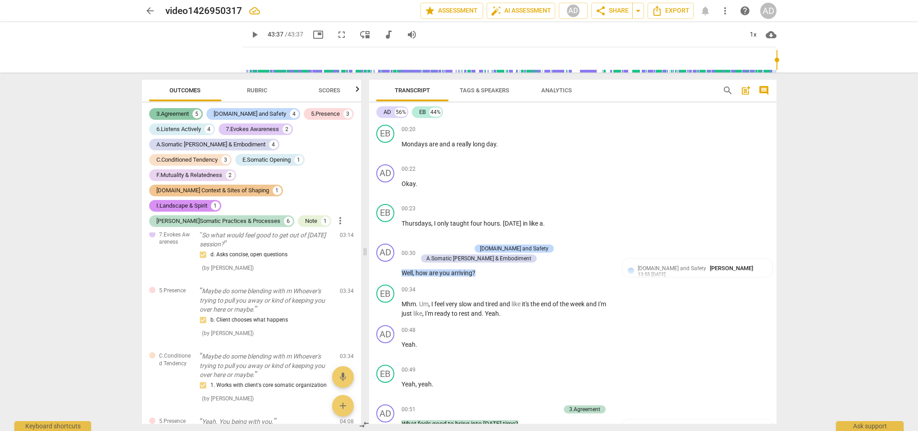
click at [182, 113] on div "3.Agreement" at bounding box center [172, 114] width 32 height 9
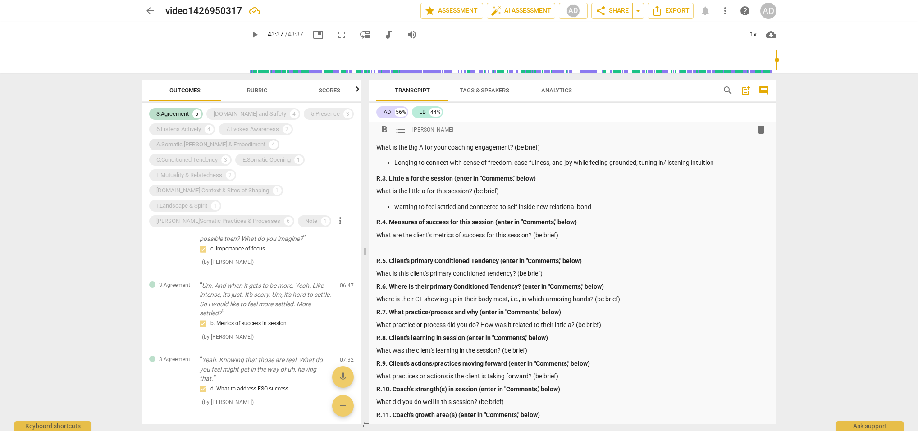
scroll to position [0, 0]
click at [196, 217] on div "[PERSON_NAME]Somatic Practices & Processes" at bounding box center [218, 221] width 124 height 9
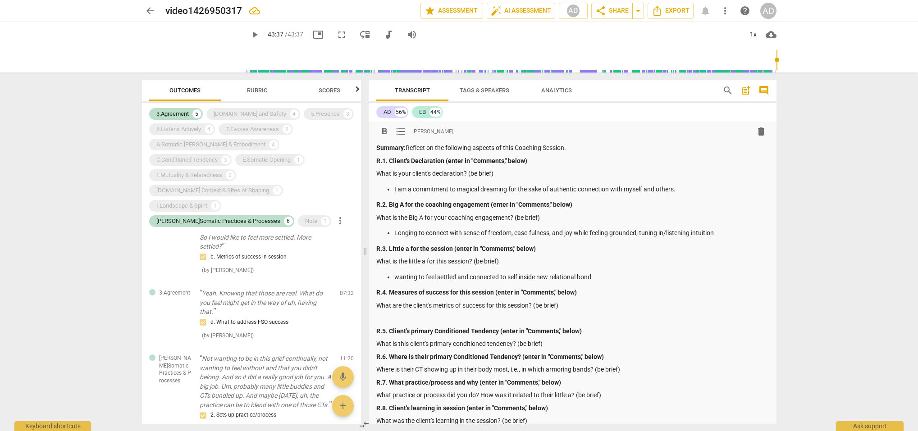
click at [394, 275] on p "wanting to feel settled and connected to self inside new relational bond" at bounding box center [581, 277] width 375 height 9
drag, startPoint x: 394, startPoint y: 274, endPoint x: 604, endPoint y: 276, distance: 209.2
click at [604, 276] on p "wanting to feel settled and connected to self inside new relational bond" at bounding box center [581, 277] width 375 height 9
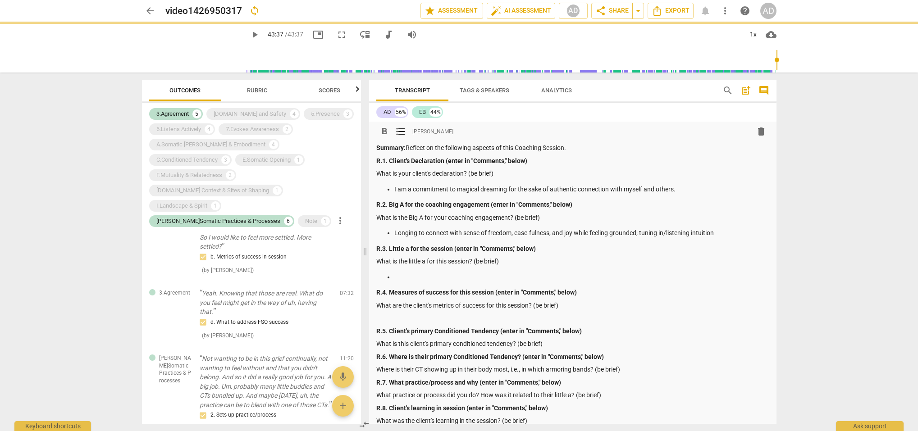
click at [414, 314] on p at bounding box center [572, 318] width 393 height 9
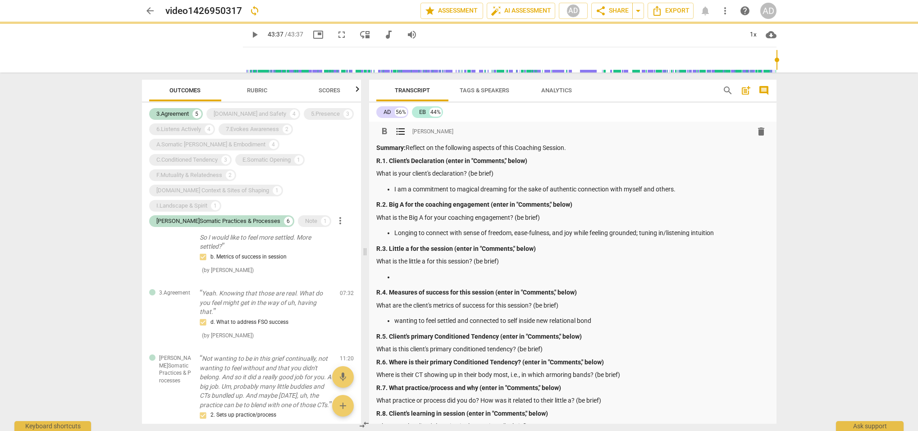
click at [392, 274] on ul at bounding box center [572, 277] width 393 height 9
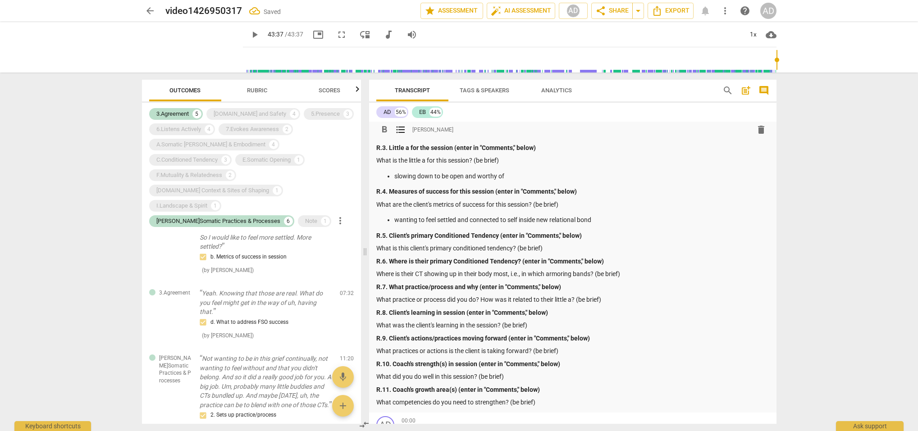
scroll to position [117, 0]
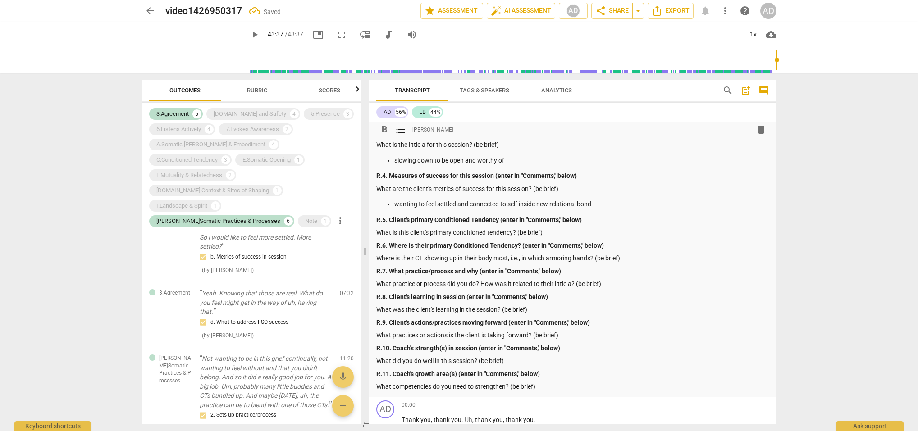
click at [464, 160] on p "slowing down to be open and worthy of" at bounding box center [581, 160] width 375 height 9
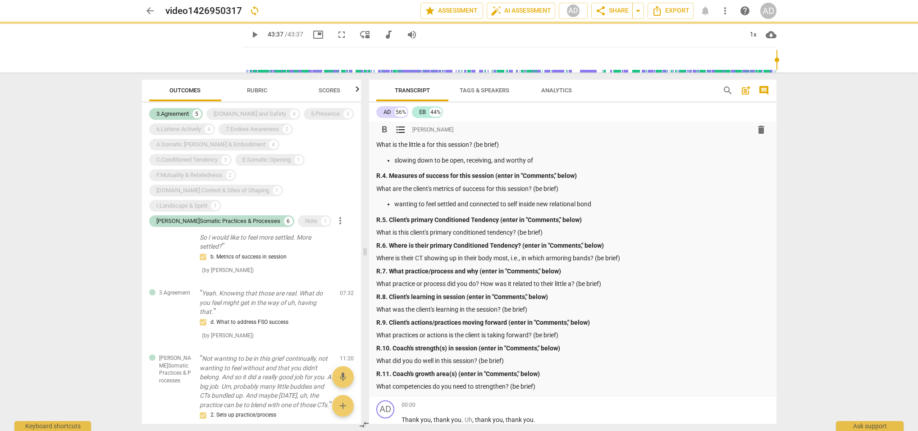
click at [536, 158] on p "slowing down to be open, receiving, and worthy of" at bounding box center [581, 160] width 375 height 9
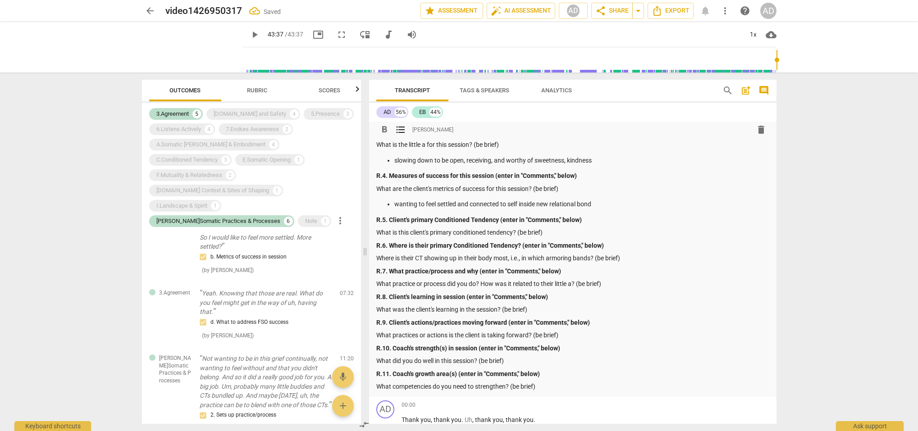
scroll to position [120, 0]
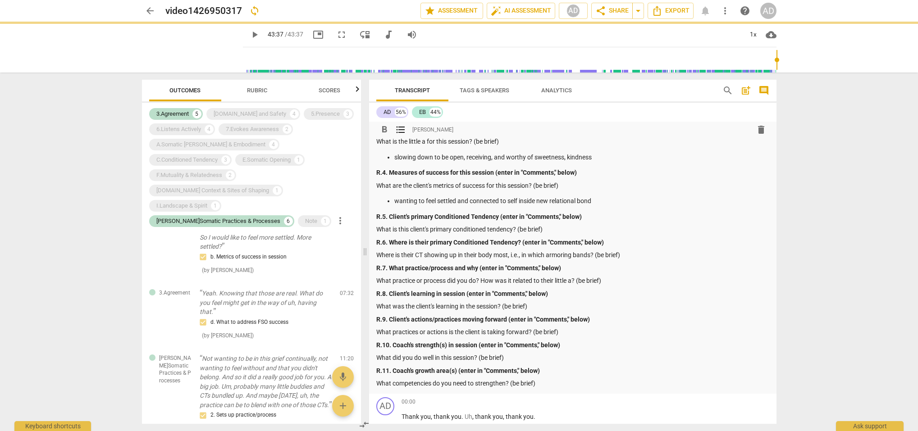
click at [569, 155] on p "slowing down to be open, receiving, and worthy of sweetness, kindness" at bounding box center [581, 157] width 375 height 9
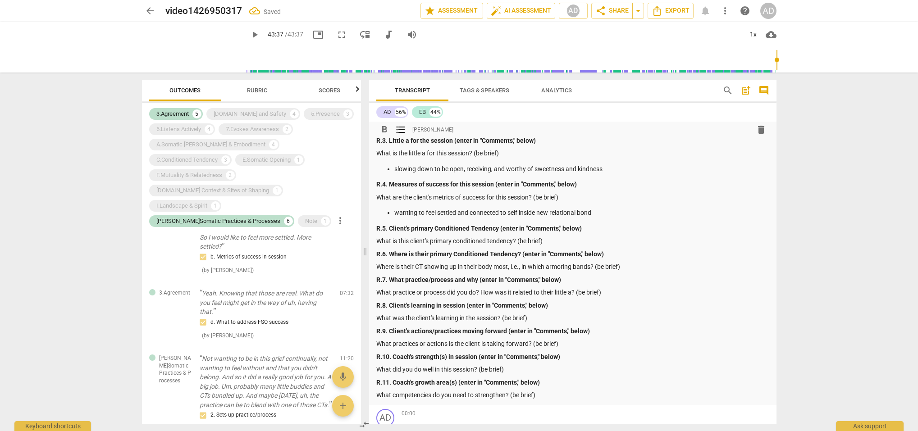
scroll to position [100, 0]
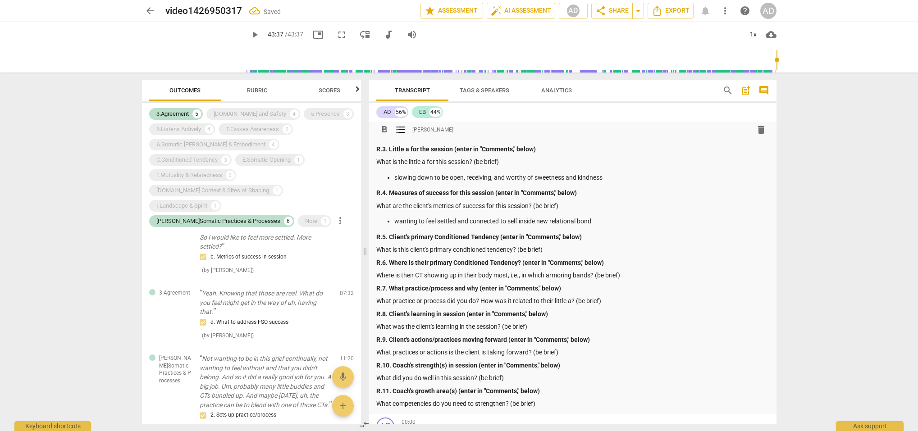
click at [605, 174] on p "slowing down to be open, receiving, and worthy of sweetness and kindness" at bounding box center [581, 177] width 375 height 9
click at [624, 177] on p "slowing down to be open, receiving, and worthy of sweetness and kindness in new…" at bounding box center [581, 177] width 375 height 9
drag, startPoint x: 647, startPoint y: 177, endPoint x: 656, endPoint y: 177, distance: 9.0
click at [647, 177] on p "slowing down to be open, receiving, and worthy of sweetness and kindness in new…" at bounding box center [581, 177] width 375 height 9
click at [418, 219] on p "wanting to feel settled and connected to self inside new relational bond" at bounding box center [581, 221] width 375 height 9
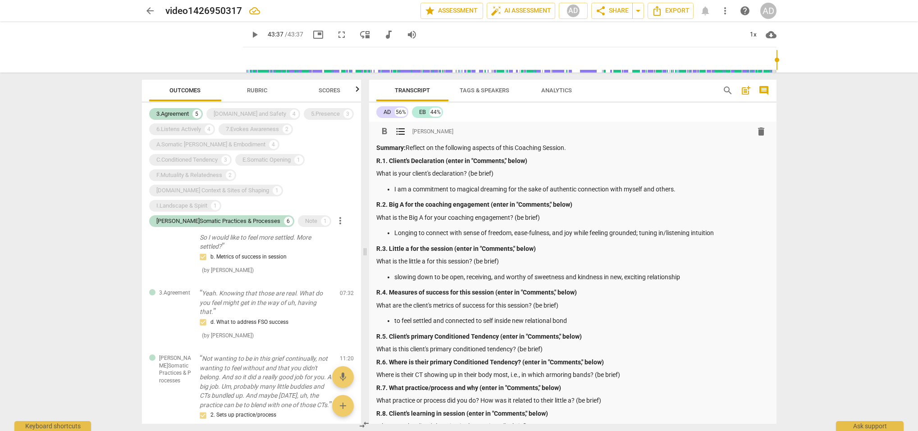
scroll to position [0, 0]
click at [683, 275] on p "slowing down to be open, receiving, and worthy of sweetness and kindness in new…" at bounding box center [581, 277] width 375 height 9
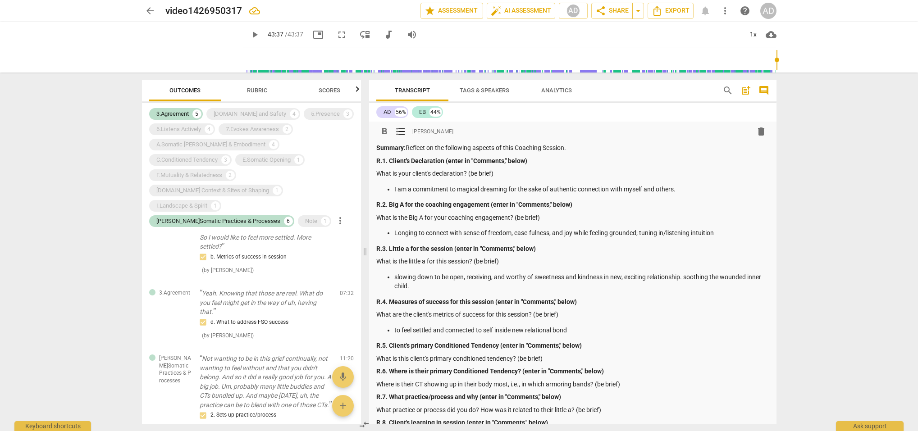
click at [570, 328] on p "to feel settled and connected to self inside new relational bond" at bounding box center [581, 330] width 375 height 9
click at [665, 326] on p "to feel settled and connected to self inside new relational bond. grow capacity…" at bounding box center [581, 330] width 375 height 9
drag, startPoint x: 682, startPoint y: 327, endPoint x: 678, endPoint y: 330, distance: 5.0
click at [682, 327] on p "to feel settled and connected to self inside new relational bond. grow capacity…" at bounding box center [581, 330] width 375 height 9
drag, startPoint x: 675, startPoint y: 330, endPoint x: 707, endPoint y: 327, distance: 32.2
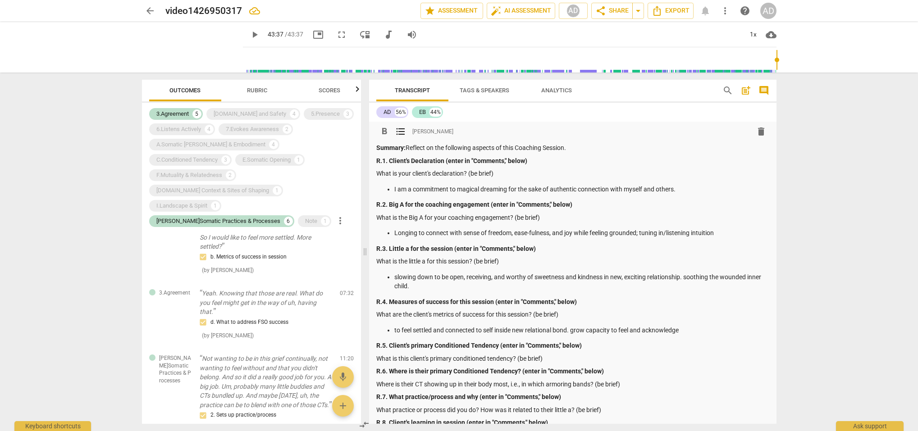
click at [706, 327] on p "to feel settled and connected to self inside new relational bond. grow capacity…" at bounding box center [581, 330] width 375 height 9
click at [701, 327] on p "to feel settled and connected to self inside new relational bond. grow capacity…" at bounding box center [581, 330] width 375 height 9
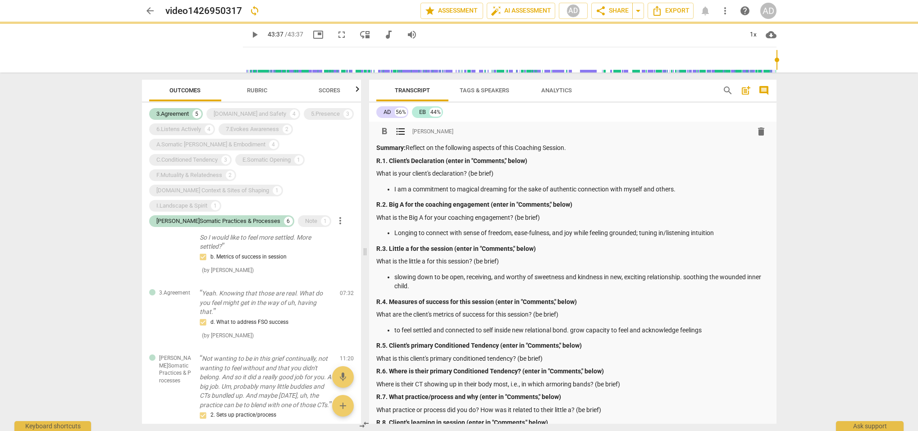
click at [708, 328] on p "to feel settled and connected to self inside new relational bond. grow capacity…" at bounding box center [581, 330] width 375 height 9
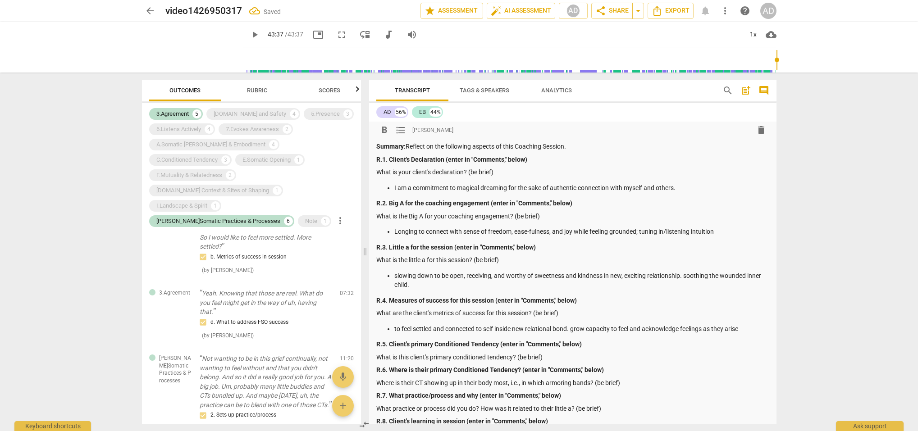
scroll to position [2, 0]
click at [546, 357] on p "What is this client's primary conditioned tendency? (be brief)" at bounding box center [572, 357] width 393 height 9
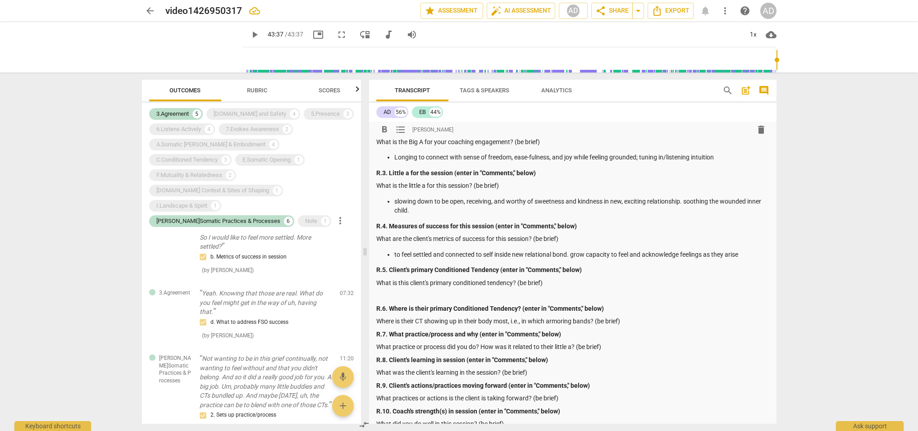
scroll to position [81, 0]
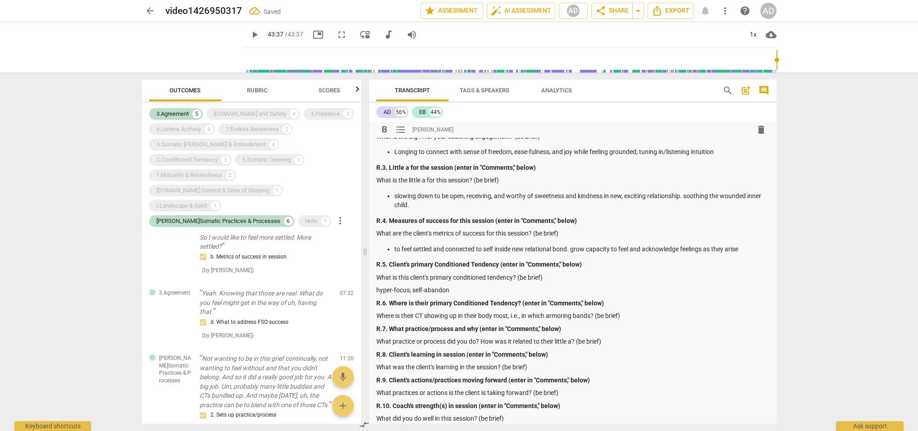
click at [623, 312] on p "Where is their CT showing up in their body most, i.e., in which armoring bands?…" at bounding box center [572, 316] width 393 height 9
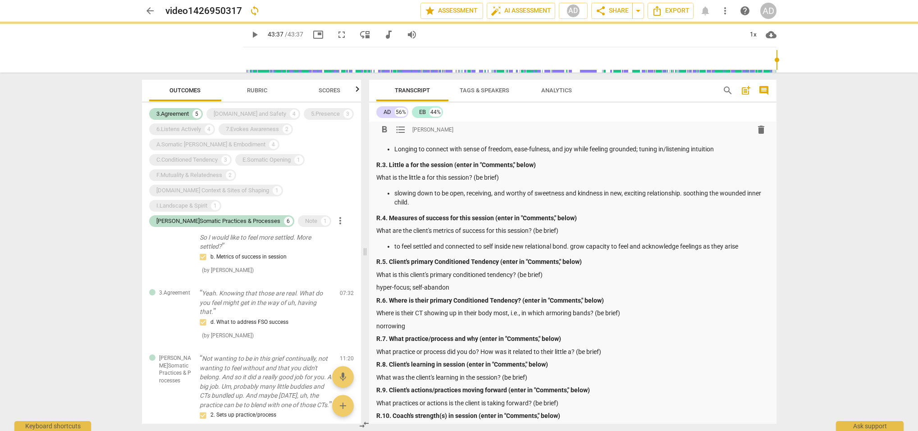
scroll to position [86, 0]
click at [385, 322] on p "norrowing" at bounding box center [572, 324] width 393 height 9
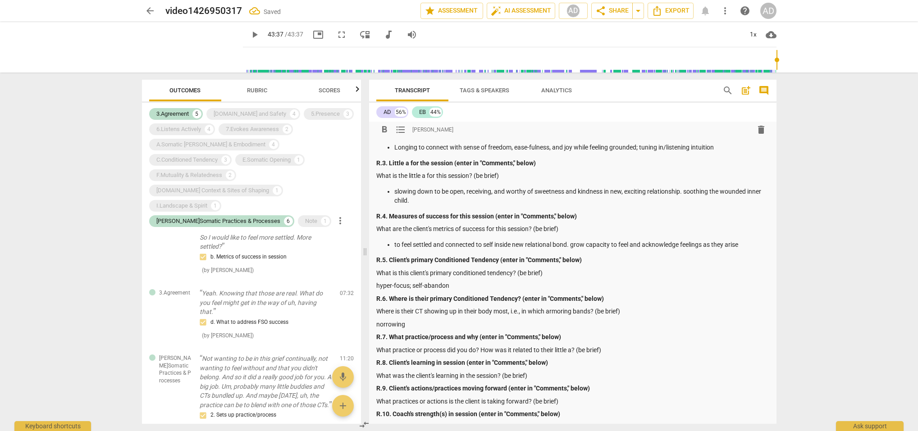
click at [383, 320] on p "norrowing" at bounding box center [572, 324] width 393 height 9
drag, startPoint x: 404, startPoint y: 321, endPoint x: 421, endPoint y: 325, distance: 16.6
click at [404, 321] on p "narrowing" at bounding box center [572, 324] width 393 height 9
click at [529, 320] on p "narrowing of shoulders, red energy in chest escalating toward" at bounding box center [572, 324] width 393 height 9
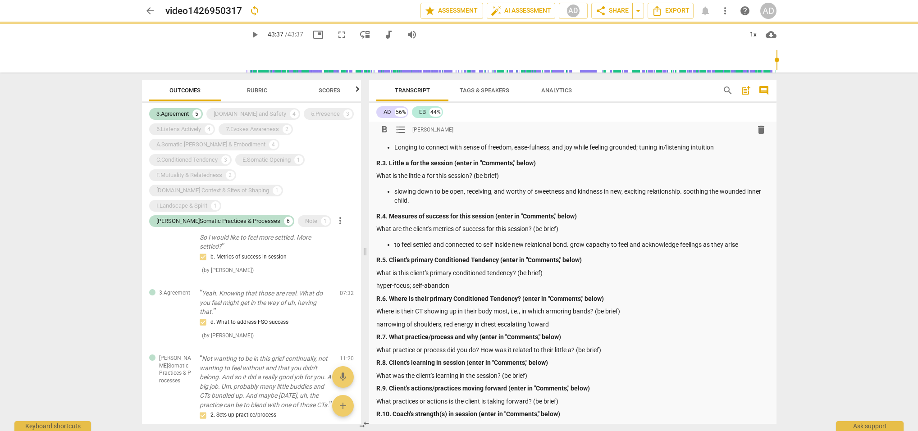
click at [549, 320] on p "narrowing of shoulders, red energy in chest escalating 'toward" at bounding box center [572, 324] width 393 height 9
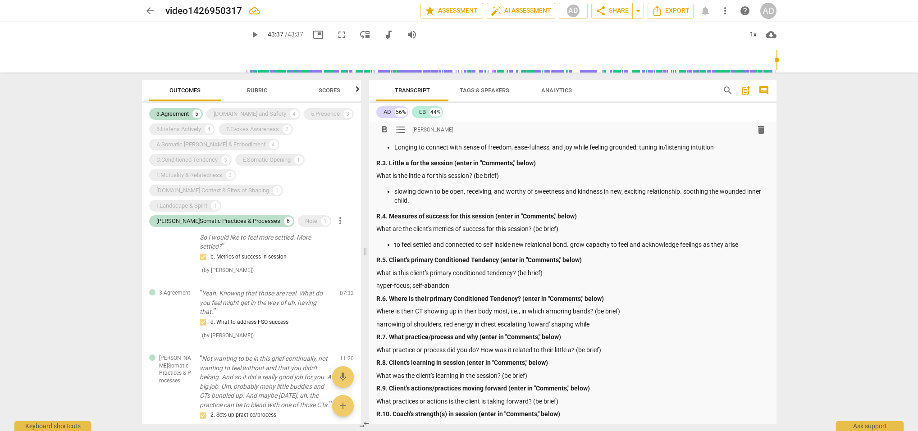
click at [376, 321] on p "narrowing of shoulders, red energy in chest escalating 'toward' shaping while" at bounding box center [572, 324] width 393 height 9
click at [640, 320] on p "eyes frozen open, narrowing of shoulders, red energy in chest escalating 'towar…" at bounding box center [572, 324] width 393 height 9
click at [494, 322] on p "eyes frozen open, narrowing of shoulders, red energy in chest escalating 'towar…" at bounding box center [572, 324] width 393 height 9
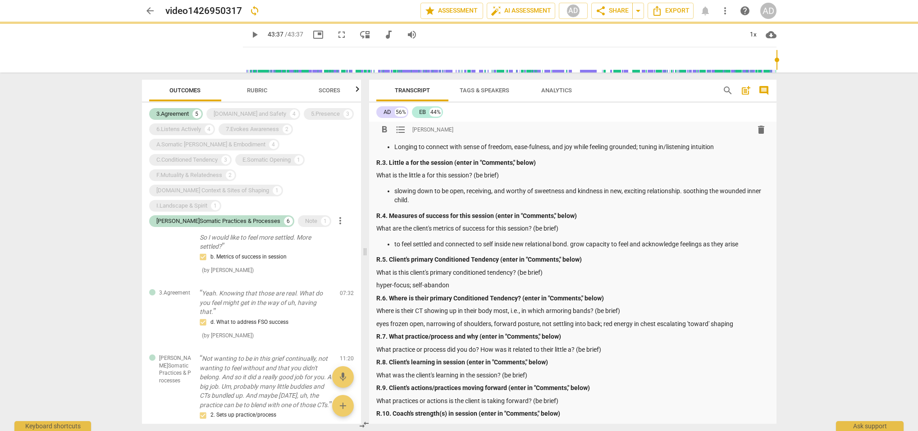
click at [494, 320] on p "eyes frozen open, narrowing of shoulders, forward posture, not settling into ba…" at bounding box center [572, 324] width 393 height 9
click at [426, 322] on p "eyes frozen open, narrowing of shoulders; forward posture, not settling into ba…" at bounding box center [572, 324] width 393 height 9
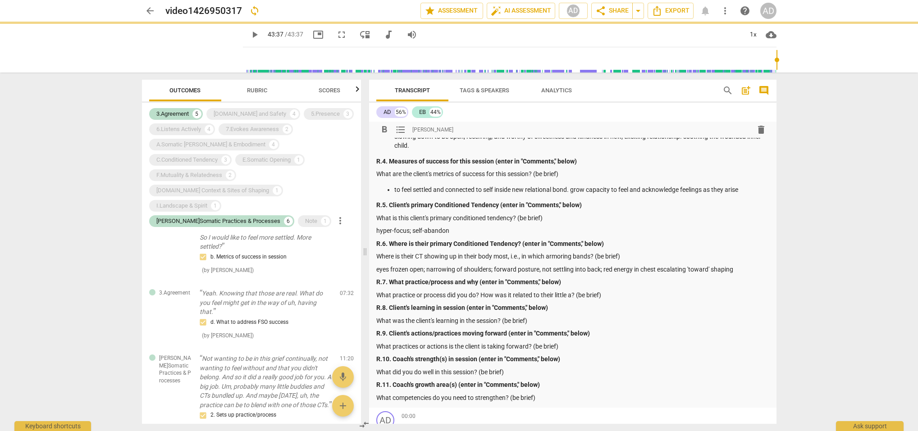
scroll to position [142, 0]
click at [604, 289] on p "What practice or process did you do? How was it related to their little a? (be …" at bounding box center [572, 293] width 393 height 9
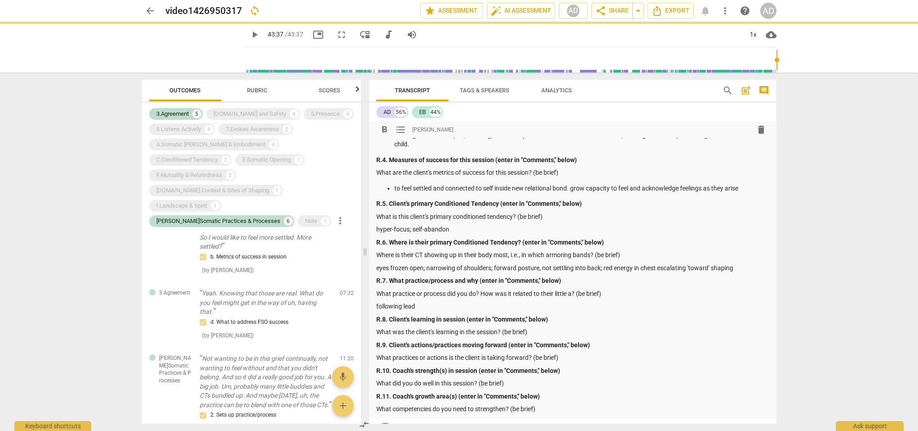
click at [377, 226] on p "hyper-focus; self-abandon" at bounding box center [572, 229] width 393 height 9
click at [398, 128] on span "format_list_bulleted" at bounding box center [400, 129] width 11 height 11
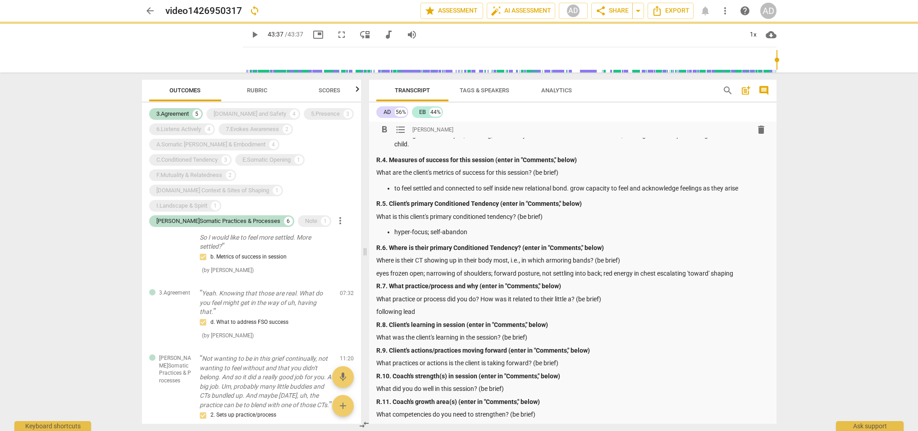
click at [377, 269] on p "eyes frozen open; narrowing of shoulders; forward posture, not settling into ba…" at bounding box center [572, 273] width 393 height 9
click at [403, 132] on span "format_list_bulleted" at bounding box center [400, 129] width 11 height 11
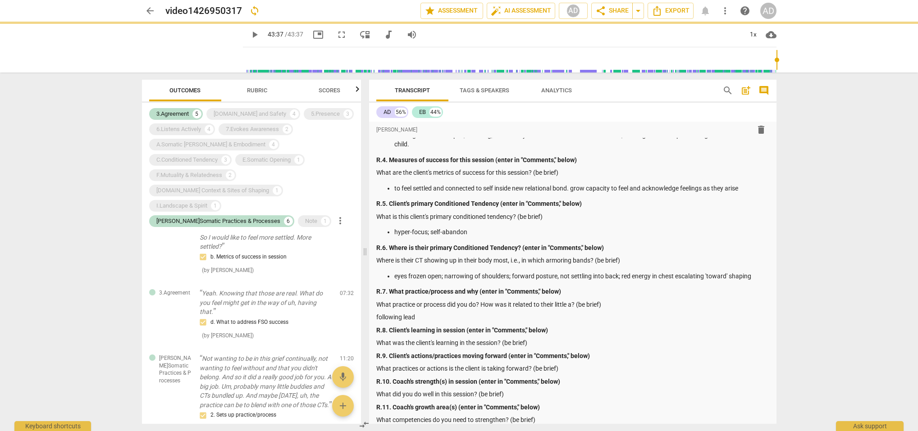
click at [376, 311] on div "format_bold format_list_bulleted [PERSON_NAME] delete Summary: Reflect on the f…" at bounding box center [573, 205] width 408 height 451
click at [377, 313] on p "following lead" at bounding box center [572, 317] width 393 height 9
click at [400, 131] on span "format_list_bulleted" at bounding box center [400, 129] width 11 height 11
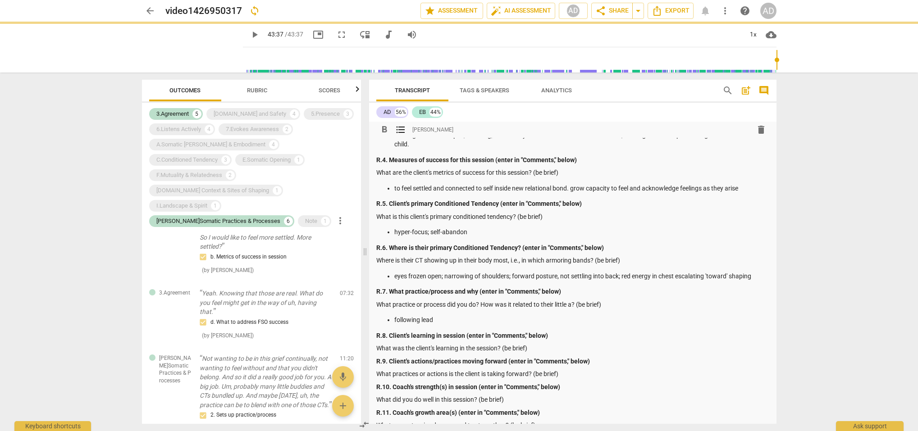
drag, startPoint x: 434, startPoint y: 315, endPoint x: 441, endPoint y: 316, distance: 7.3
click at [434, 316] on p "following lead" at bounding box center [581, 320] width 375 height 9
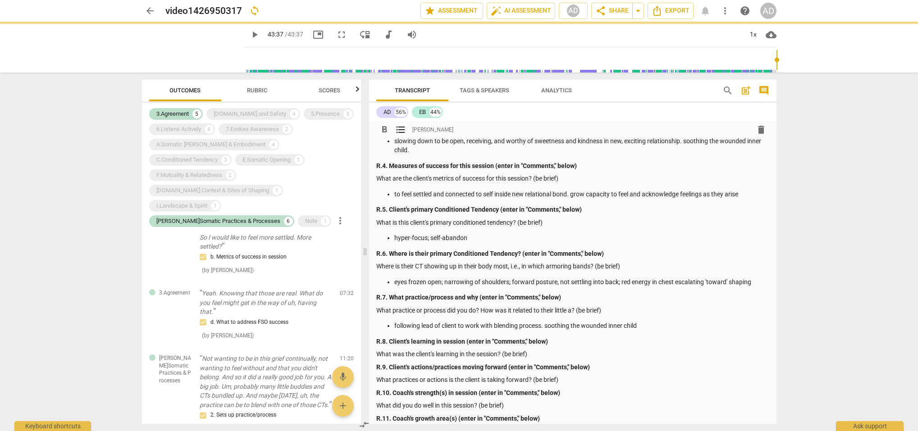
scroll to position [140, 0]
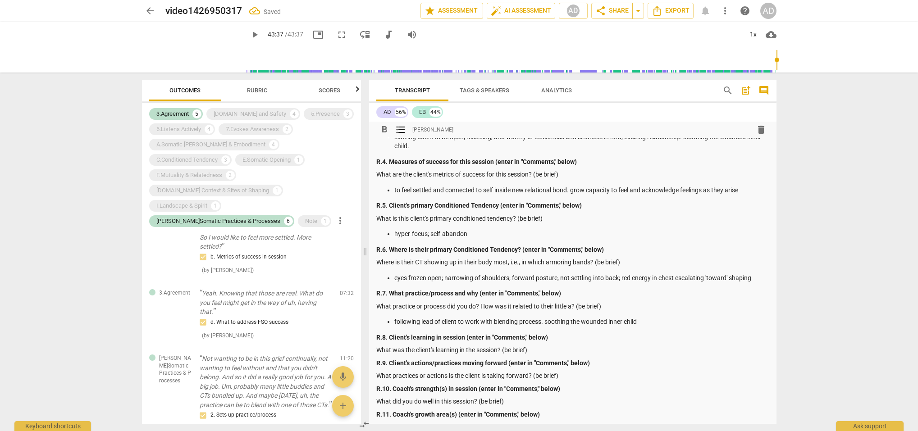
click at [583, 317] on p "following lead of client to work with blending process. soothing the wounded in…" at bounding box center [581, 321] width 375 height 9
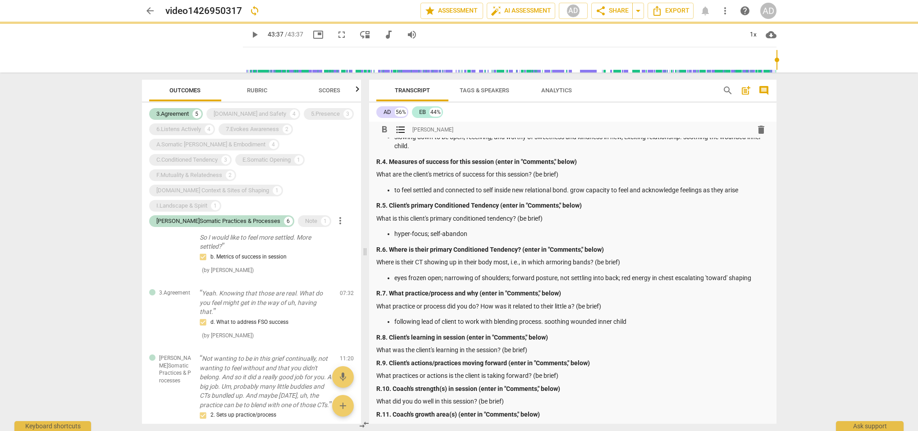
click at [599, 317] on p "following lead of client to work with blending process. soothing wounded inner …" at bounding box center [581, 321] width 375 height 9
click at [601, 317] on p "following lead of client to work with blending process. soothing inner child" at bounding box center [581, 321] width 375 height 9
click at [546, 317] on p "following lead of client to work with blending process. soothing inner children" at bounding box center [581, 321] width 375 height 9
click at [611, 318] on p "following lead of client to work with blending process. "soothing inner children" at bounding box center [581, 321] width 375 height 9
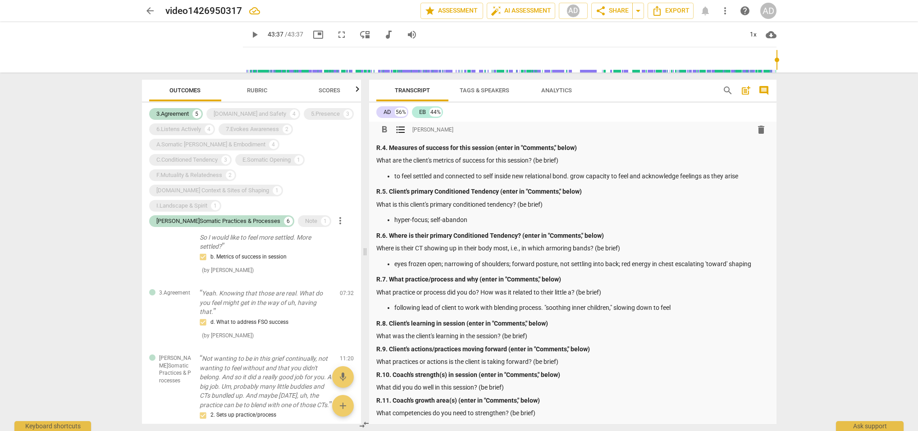
scroll to position [156, 0]
click at [752, 260] on p "eyes frozen open; narrowing of shoulders; forward posture, not settling into ba…" at bounding box center [581, 262] width 375 height 9
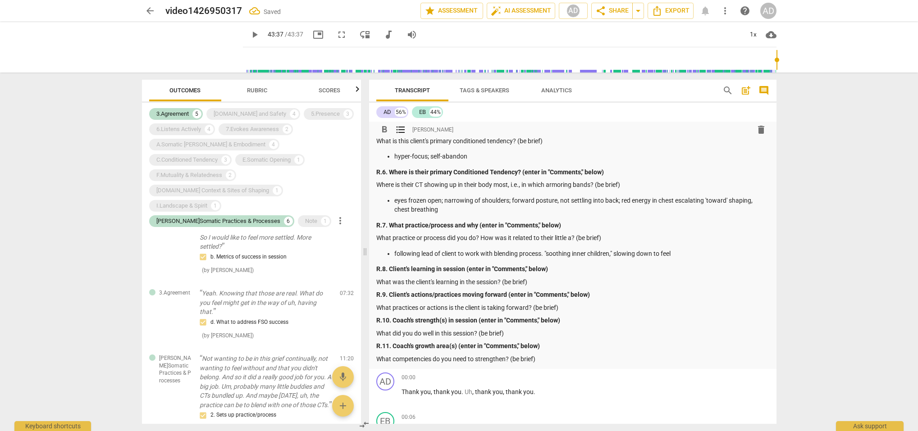
scroll to position [221, 0]
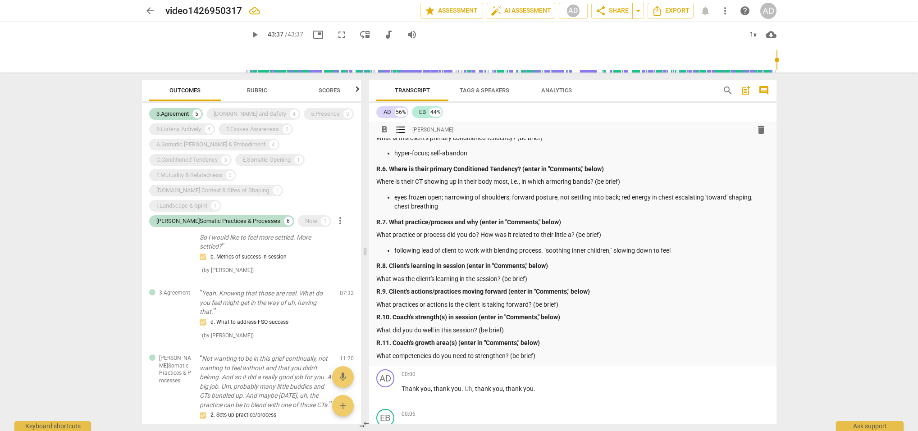
drag, startPoint x: 674, startPoint y: 245, endPoint x: 681, endPoint y: 248, distance: 6.7
click at [674, 246] on p "following lead of client to work with blending process. "soothing inner childre…" at bounding box center [581, 250] width 375 height 9
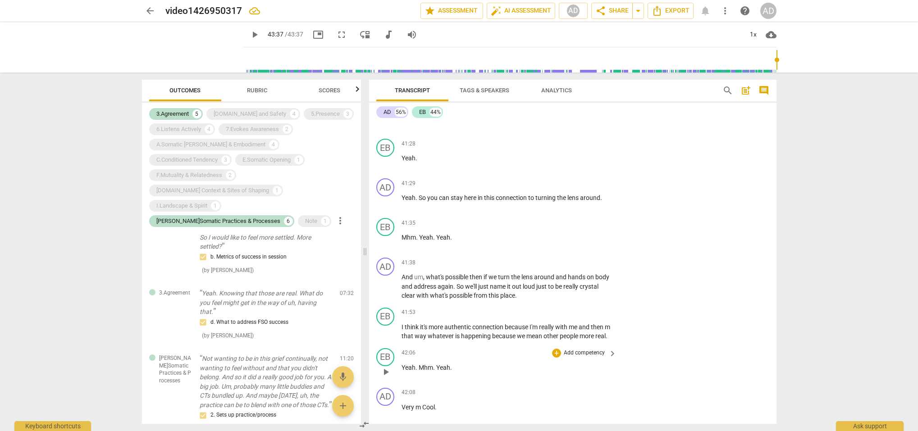
scroll to position [14156, 0]
drag, startPoint x: 435, startPoint y: 301, endPoint x: 581, endPoint y: 302, distance: 146.1
click at [581, 324] on p "I think it's more authentic connection because I'm really with me and then m th…" at bounding box center [507, 333] width 211 height 18
copy p "more authentic connection because I'm really with me"
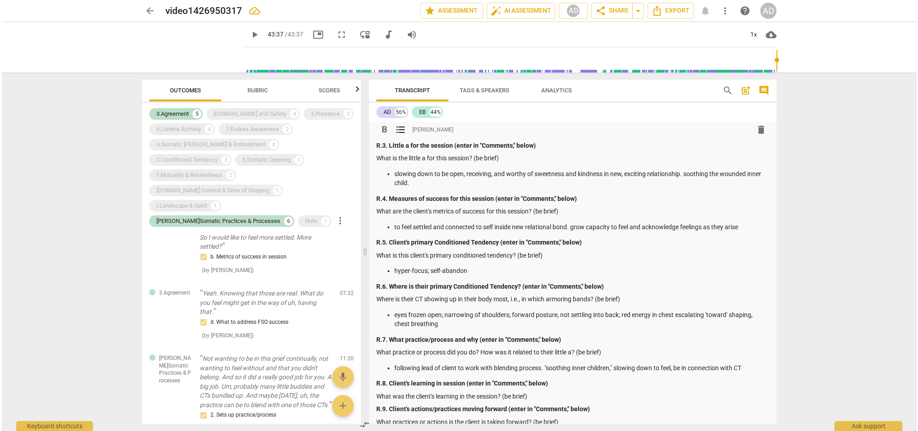
scroll to position [178, 0]
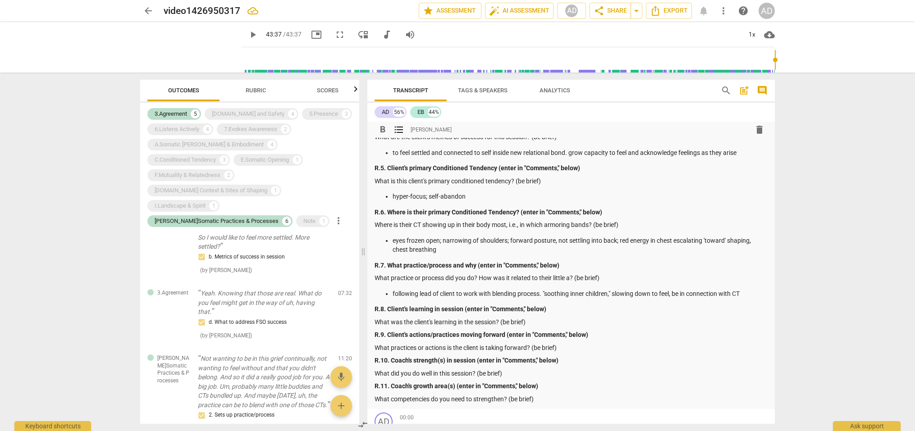
click at [530, 318] on p "What was the client's learning in the session? (be brief)" at bounding box center [571, 322] width 393 height 9
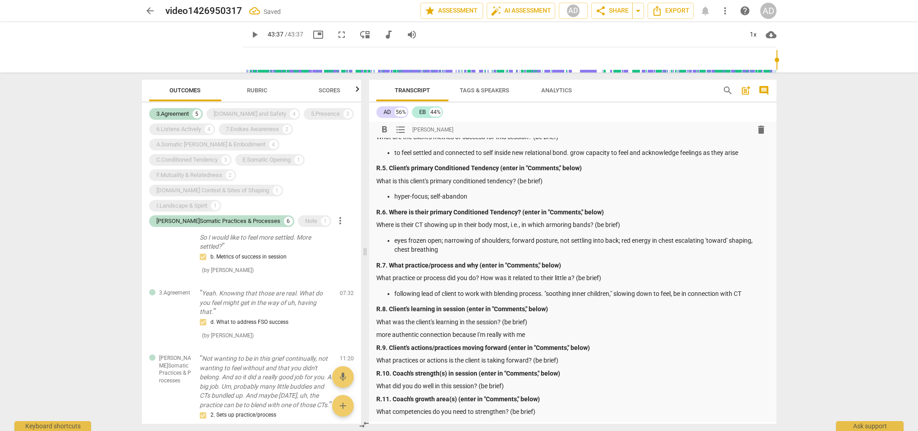
click at [376, 330] on p "more authentic connection because I'm really with me" at bounding box center [572, 334] width 393 height 9
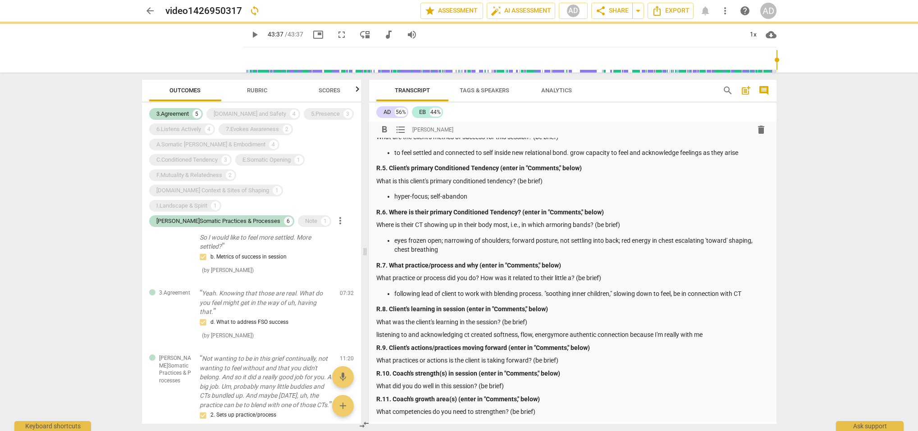
click at [536, 330] on p "listening to and acknowledging ct created softness, flow, energymore authentic …" at bounding box center [572, 334] width 393 height 9
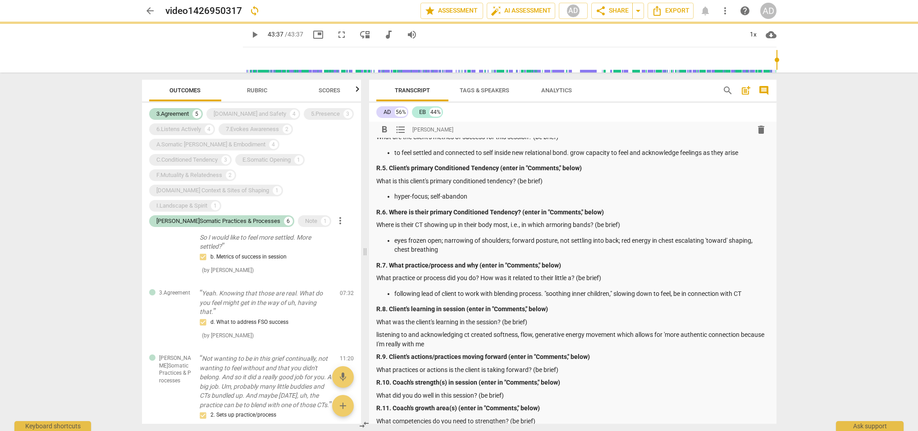
click at [450, 338] on p "listening to and acknowledging ct created softness, flow, generative energy mov…" at bounding box center [572, 339] width 393 height 18
click at [668, 330] on p "listening to and acknowledging ct created softness, flow, generative energy mov…" at bounding box center [572, 339] width 393 height 18
click at [451, 339] on p "listening to and acknowledging ct created softness, flow, generative energy mov…" at bounding box center [572, 339] width 393 height 18
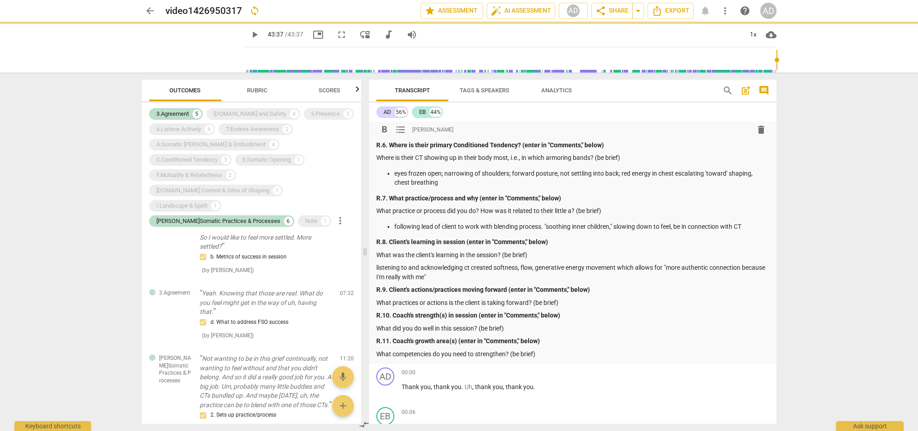
scroll to position [248, 0]
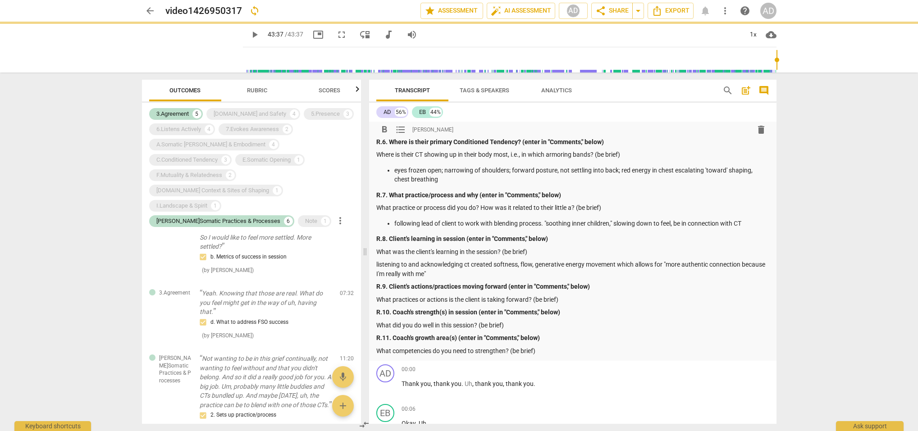
click at [562, 295] on p "What practices or actions is the client is taking forward? (be brief)" at bounding box center [572, 299] width 393 height 9
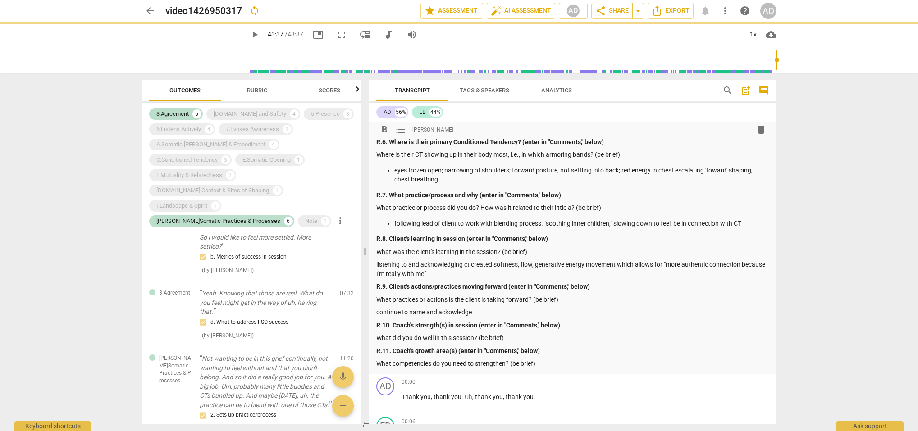
click at [448, 308] on p "continue to name and ackowledge" at bounding box center [572, 312] width 393 height 9
drag, startPoint x: 477, startPoint y: 305, endPoint x: 540, endPoint y: 303, distance: 63.6
click at [477, 308] on p "continue to name and acknowledge" at bounding box center [572, 312] width 393 height 9
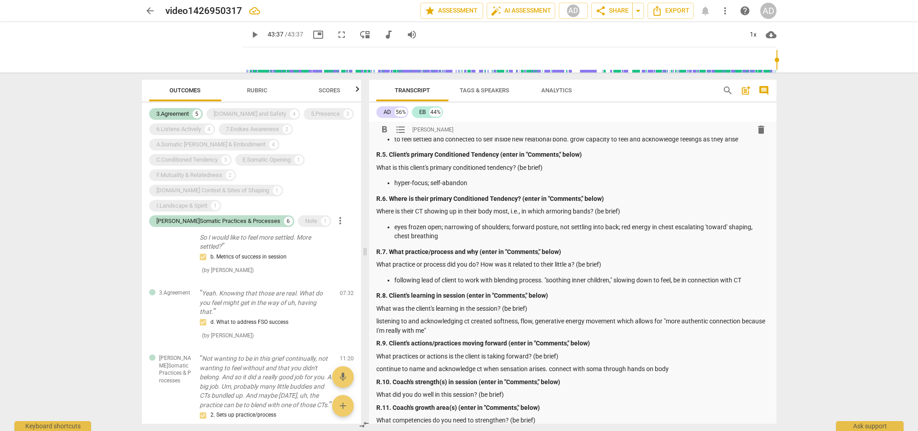
scroll to position [212, 0]
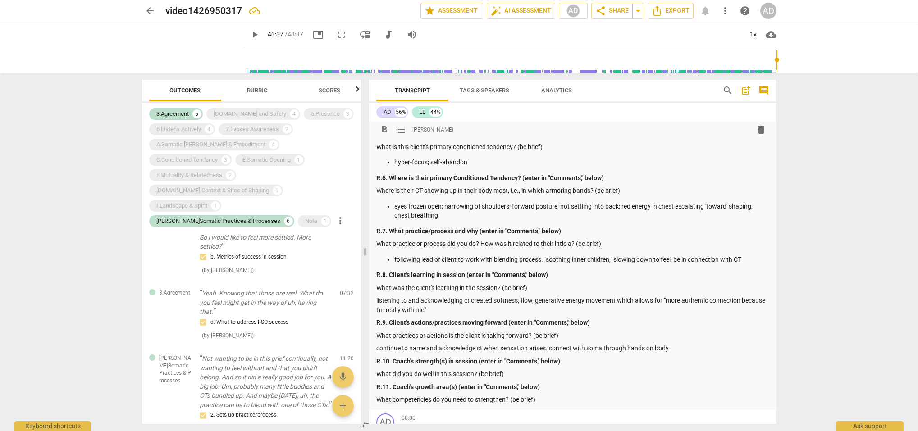
drag, startPoint x: 377, startPoint y: 294, endPoint x: 407, endPoint y: 299, distance: 29.7
click at [377, 296] on p "listening to and acknowledging ct created softness, flow, generative energy mov…" at bounding box center [572, 305] width 393 height 18
click at [400, 131] on span "format_list_bulleted" at bounding box center [400, 129] width 11 height 11
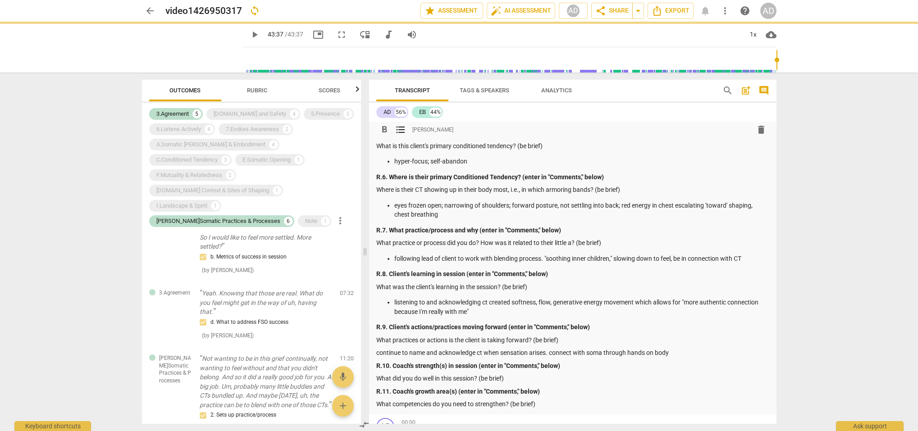
click at [604, 298] on p "listening to and acknowledging ct created softness, flow, generative energy mov…" at bounding box center [581, 307] width 375 height 18
click at [603, 298] on p "listening to and acknowledging ct created softness, flow, generative energy& mo…" at bounding box center [581, 307] width 375 height 18
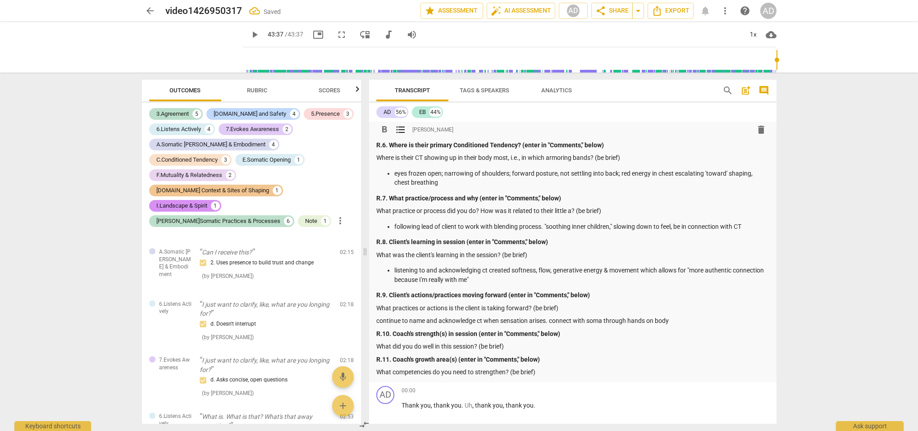
scroll to position [246, 0]
click at [376, 315] on p "continue to name and acknowledge ct when sensation arises. connect with soma th…" at bounding box center [572, 319] width 393 height 9
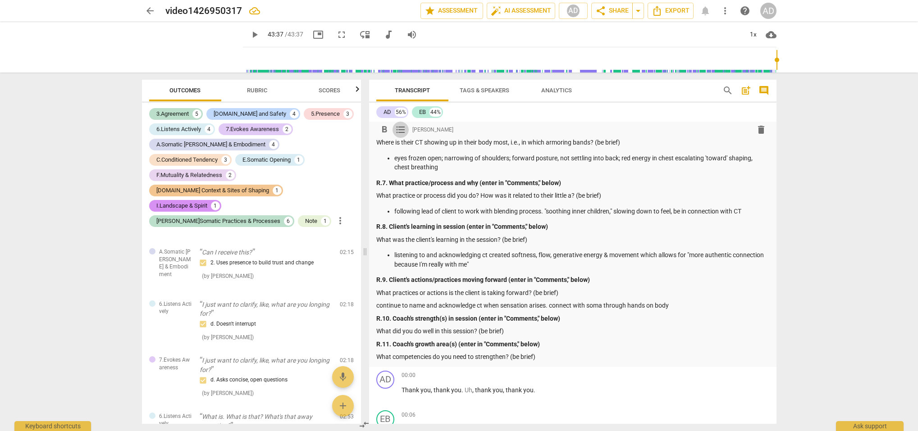
click at [399, 131] on span "format_list_bulleted" at bounding box center [400, 129] width 11 height 11
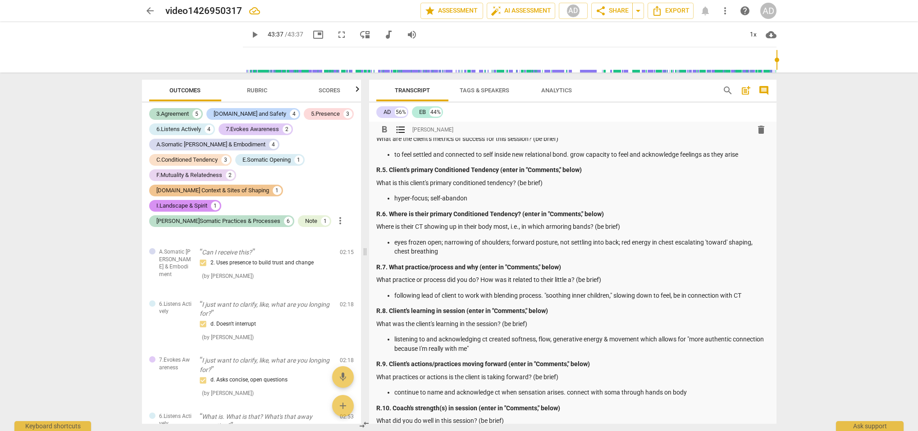
scroll to position [206, 0]
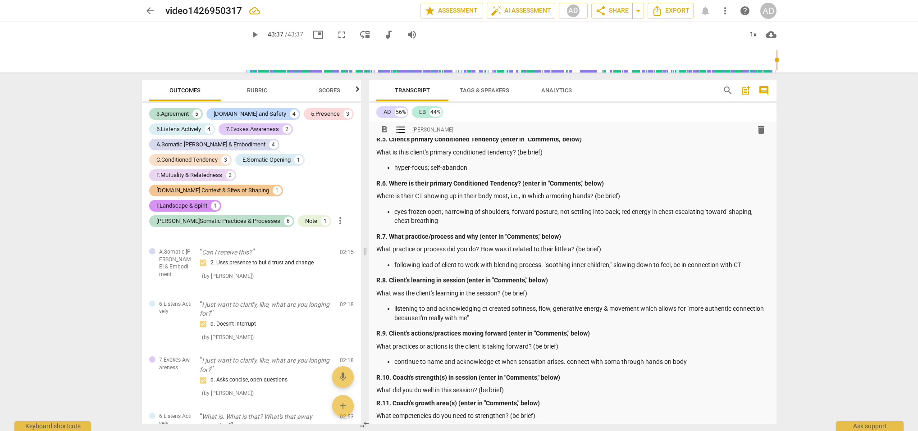
click at [456, 358] on p "continue to name and acknowledge ct when sensation arises. connect with soma th…" at bounding box center [581, 362] width 375 height 9
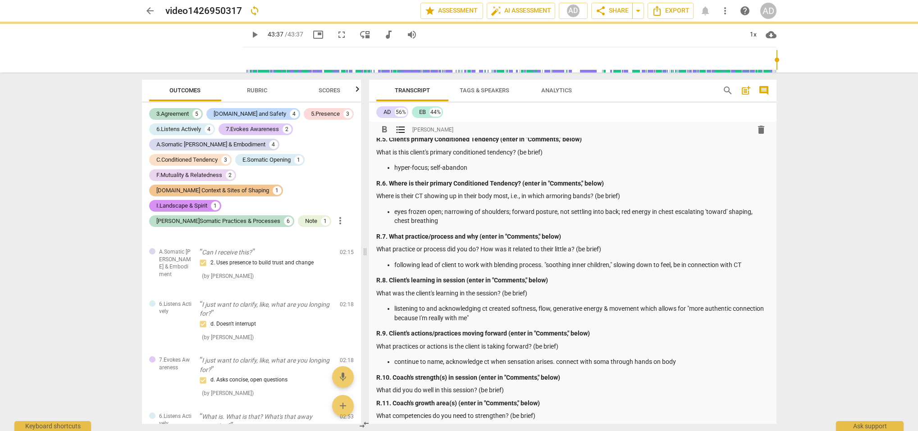
click at [483, 358] on p "continue to name, acknowledge ct when sensation arises. connect with soma throu…" at bounding box center [581, 362] width 375 height 9
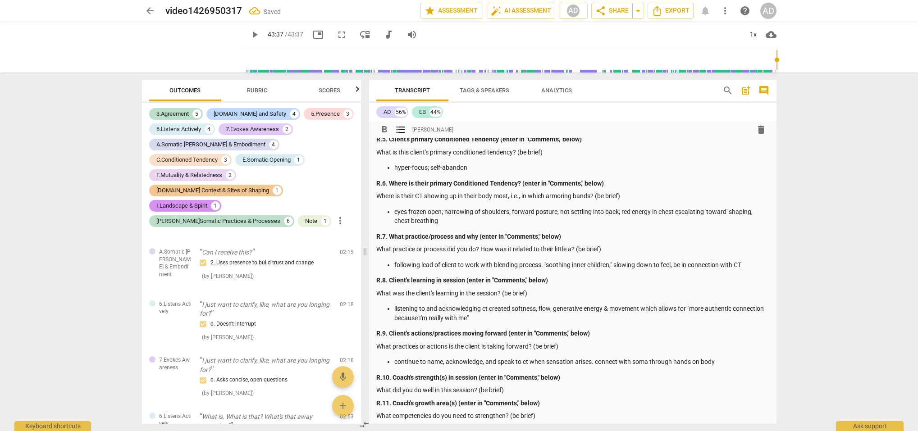
drag, startPoint x: 715, startPoint y: 355, endPoint x: 727, endPoint y: 355, distance: 11.7
click at [715, 358] on p "continue to name, acknowledge, and speak to ct when sensation arises. connect w…" at bounding box center [581, 362] width 375 height 9
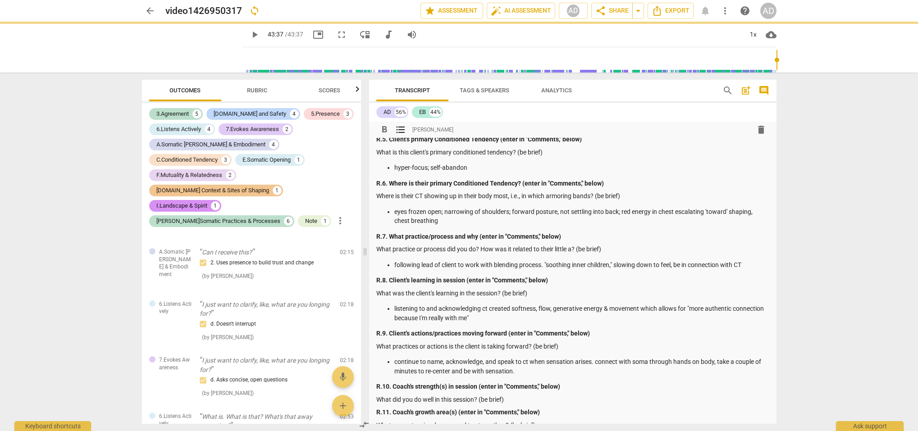
click at [508, 395] on p "What did you do well in this session? (be brief)" at bounding box center [572, 399] width 393 height 9
type input "2617"
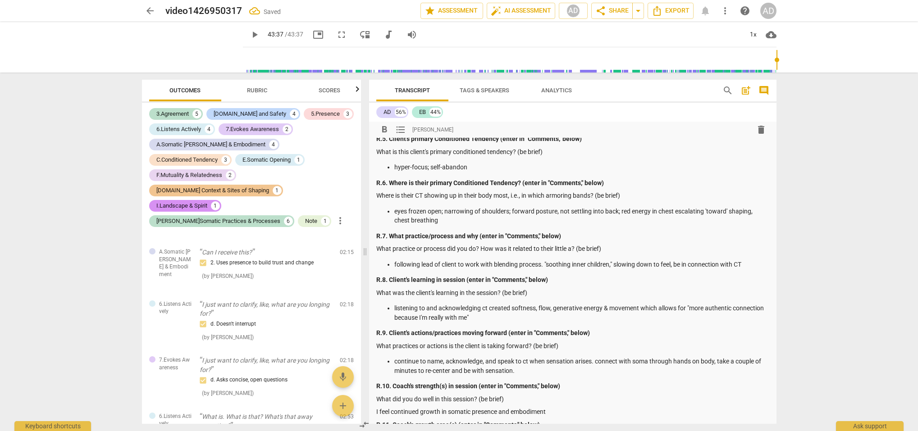
click at [440, 408] on p "I feel continued growth in somatic presence and embodiment" at bounding box center [572, 412] width 393 height 9
drag, startPoint x: 585, startPoint y: 405, endPoint x: 591, endPoint y: 409, distance: 6.9
click at [585, 408] on p "I feel continued growth and strength in somatic presence and embodiment" at bounding box center [572, 412] width 393 height 9
drag, startPoint x: 477, startPoint y: 405, endPoint x: 375, endPoint y: 402, distance: 101.9
click at [385, 408] on p "I feel continued growth and strength in somatic presence and embodiment, cultiv…" at bounding box center [572, 412] width 393 height 9
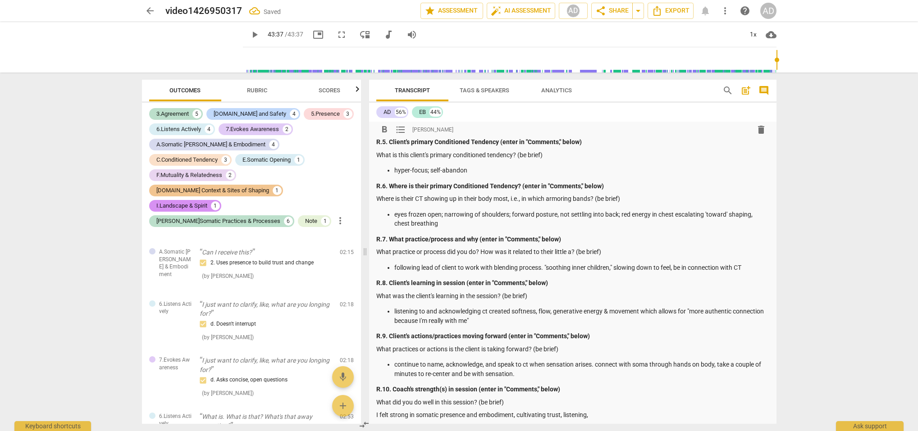
scroll to position [238, 0]
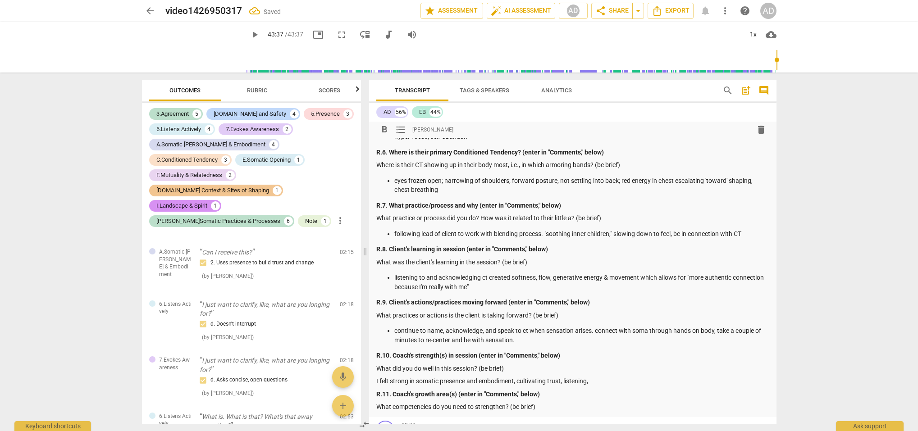
click at [590, 377] on p "I felt strong in somatic presence and embodiment, cultivating trust, listening," at bounding box center [572, 381] width 393 height 9
click at [592, 377] on p "I felt strong in somatic presence and embodiment, cultivating trust, listening,…" at bounding box center [572, 381] width 393 height 9
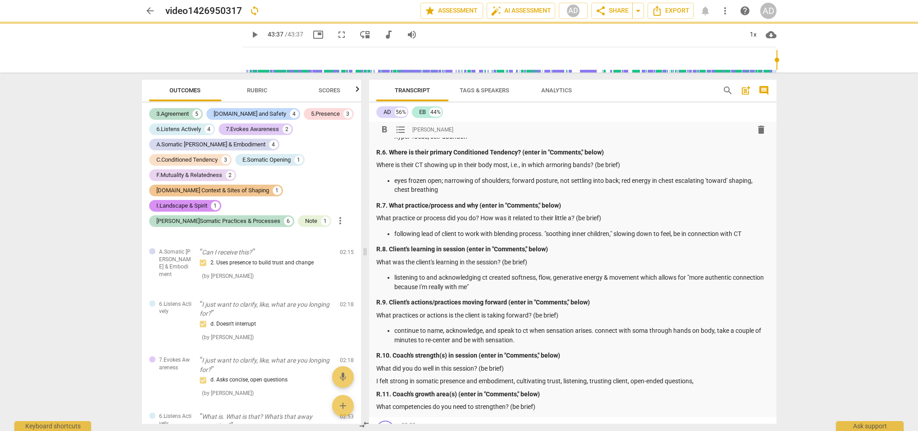
click at [700, 377] on p "I felt strong in somatic presence and embodiment, cultivating trust, listening,…" at bounding box center [572, 381] width 393 height 9
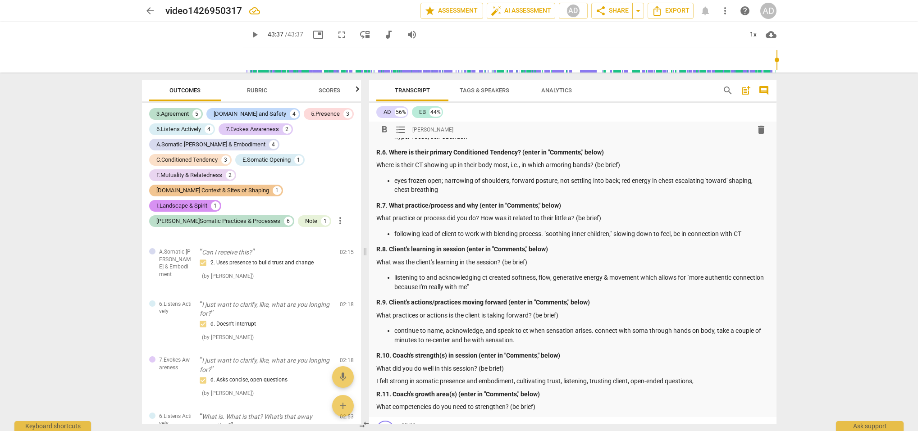
drag, startPoint x: 587, startPoint y: 375, endPoint x: 594, endPoint y: 377, distance: 6.7
click at [588, 377] on p "I felt strong in somatic presence and embodiment, cultivating trust, listening,…" at bounding box center [572, 381] width 393 height 9
click at [652, 377] on p "I felt strong in somatic presence and embodiment, cultivating trust, listening …" at bounding box center [572, 381] width 393 height 9
drag, startPoint x: 739, startPoint y: 375, endPoint x: 752, endPoint y: 378, distance: 13.0
click at [739, 377] on p "I felt strong in somatic presence and embodiment, cultivating trust, listening …" at bounding box center [572, 381] width 393 height 9
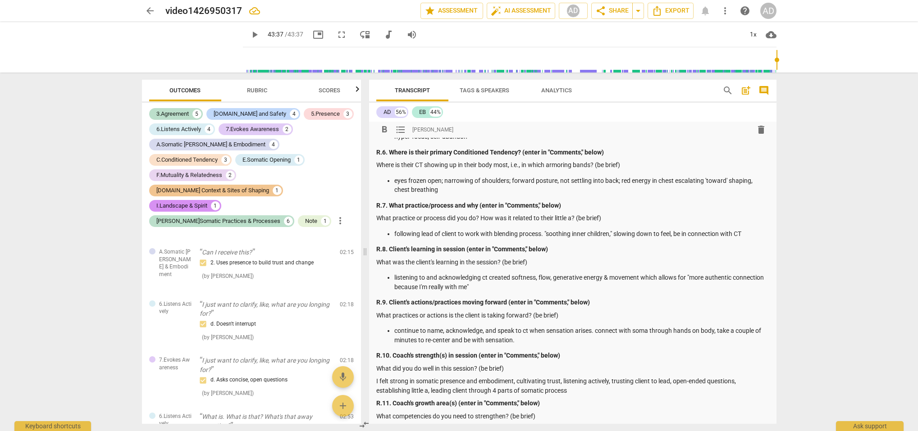
drag, startPoint x: 377, startPoint y: 375, endPoint x: 385, endPoint y: 376, distance: 8.8
click at [377, 377] on p "I felt strong in somatic presence and embodiment, cultivating trust, listening …" at bounding box center [572, 386] width 393 height 18
click at [400, 129] on span "format_list_bulleted" at bounding box center [400, 129] width 11 height 11
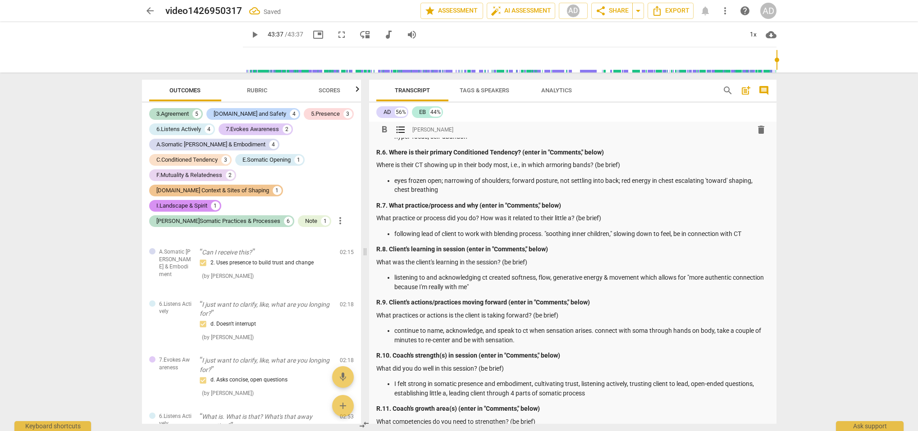
scroll to position [238, 0]
click at [459, 379] on p "I felt strong in somatic presence and embodiment, cultivating trust, listening …" at bounding box center [581, 388] width 375 height 18
click at [435, 379] on p "I felt strong in somatic presence and embodiment, cultivating trust, listening …" at bounding box center [581, 388] width 375 height 18
click at [618, 386] on p "I felt strong in establishing somatic presence and embodiment, cultivating trus…" at bounding box center [581, 388] width 375 height 18
click at [538, 417] on p "What competencies do you need to strengthen? (be brief)" at bounding box center [572, 421] width 393 height 9
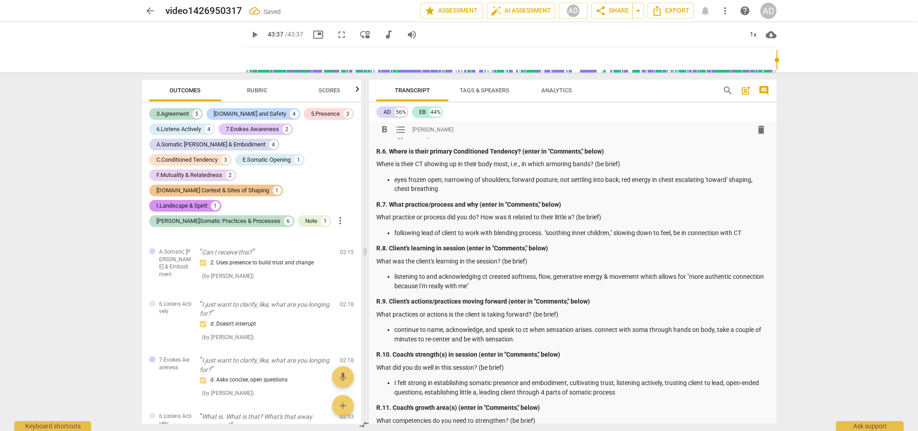
scroll to position [245, 0]
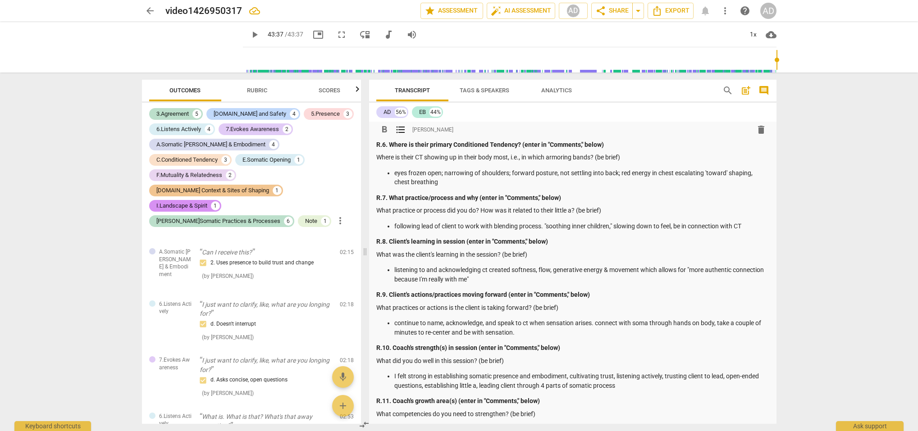
drag, startPoint x: 617, startPoint y: 378, endPoint x: 628, endPoint y: 383, distance: 12.3
click at [617, 378] on p "I felt strong in establishing somatic presence and embodiment, cultivating trus…" at bounding box center [581, 381] width 375 height 18
click at [539, 410] on p "What competencies do you need to strengthen? (be brief)" at bounding box center [572, 414] width 393 height 9
click at [399, 132] on span "format_list_bulleted" at bounding box center [400, 129] width 11 height 11
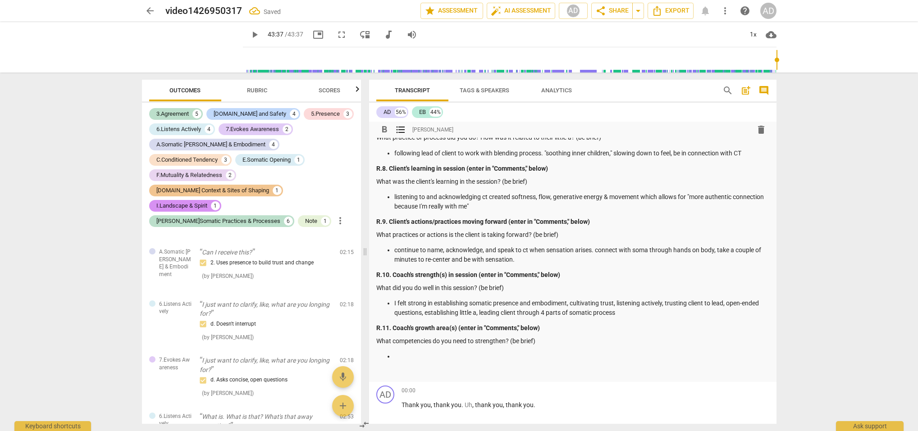
scroll to position [319, 0]
click at [616, 305] on p "I felt strong in establishing somatic presence and embodiment, cultivating trus…" at bounding box center [581, 307] width 375 height 18
click at [618, 305] on p "I felt strong in establishing somatic presence and embodiment, cultivating trus…" at bounding box center [581, 307] width 375 height 18
drag, startPoint x: 464, startPoint y: 350, endPoint x: 473, endPoint y: 351, distance: 9.6
click at [464, 351] on p "facilitating client growth," at bounding box center [581, 355] width 375 height 9
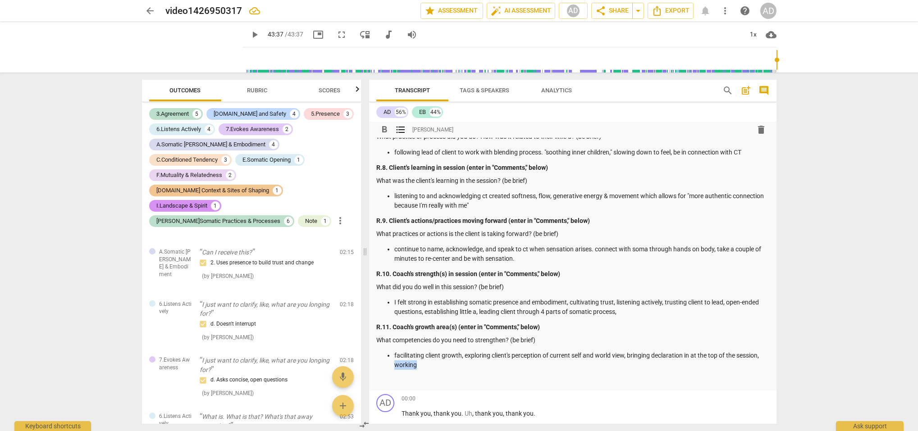
drag, startPoint x: 417, startPoint y: 357, endPoint x: 388, endPoint y: 358, distance: 28.9
click at [388, 358] on ul "facilitating client growth, exploring client's perception of current self and w…" at bounding box center [572, 360] width 393 height 18
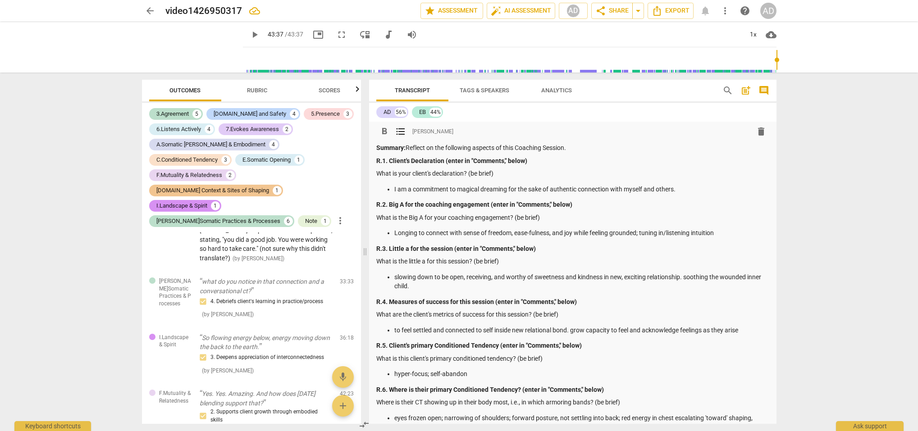
scroll to position [2136, 0]
click at [617, 11] on span "share Share" at bounding box center [612, 10] width 33 height 11
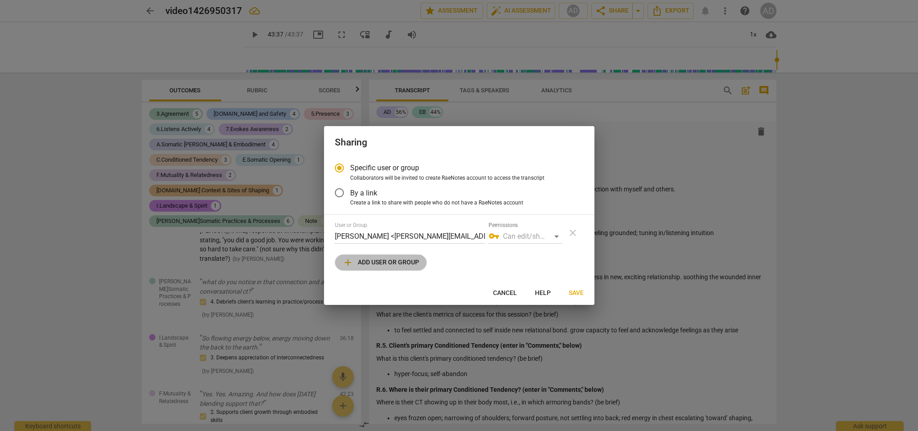
click at [368, 262] on span "add Add user or group" at bounding box center [381, 262] width 77 height 11
radio input "false"
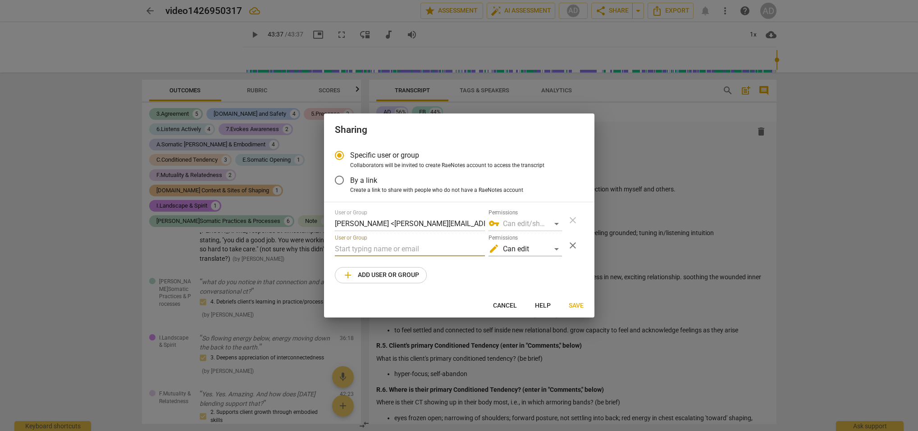
drag, startPoint x: 355, startPoint y: 249, endPoint x: 398, endPoint y: 249, distance: 42.8
click at [356, 249] on input "text" at bounding box center [410, 249] width 150 height 14
type input "nam"
drag, startPoint x: 404, startPoint y: 266, endPoint x: 400, endPoint y: 276, distance: 11.3
click at [404, 266] on strong "iko Uno <[EMAIL_ADDRESS][DOMAIN_NAME]>" at bounding box center [431, 266] width 147 height 9
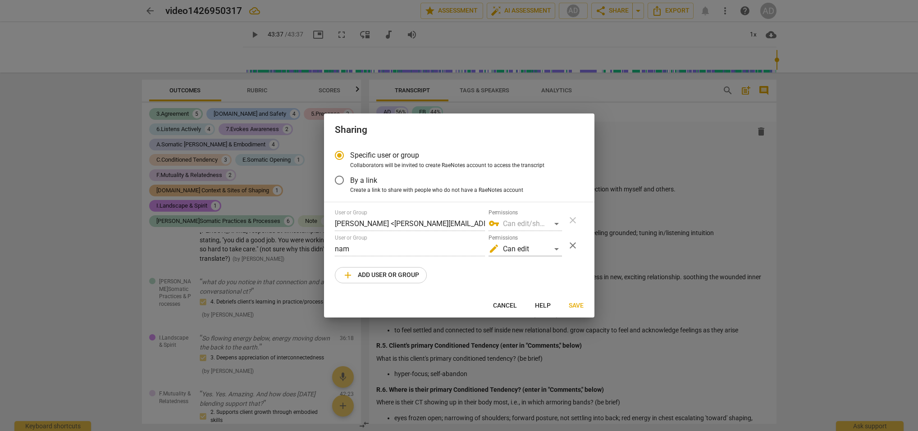
radio input "false"
type input "[PERSON_NAME] <[EMAIL_ADDRESS][DOMAIN_NAME]>"
click at [576, 305] on span "Save" at bounding box center [576, 306] width 15 height 9
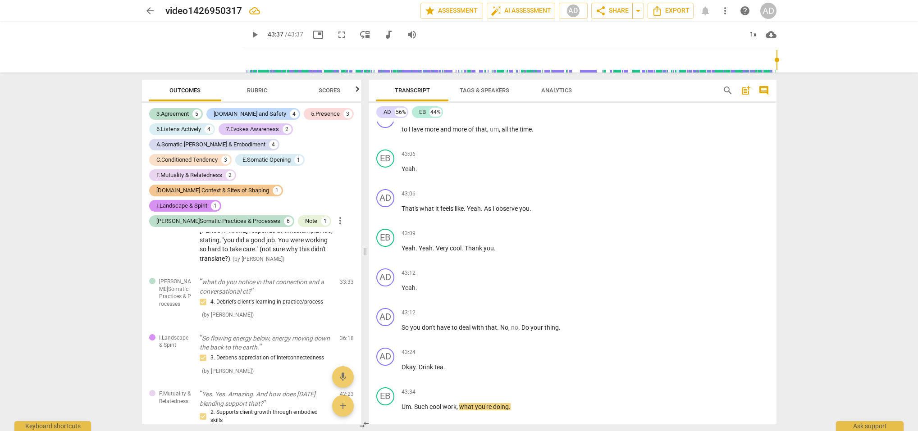
scroll to position [14956, 0]
click at [358, 90] on icon "button" at bounding box center [357, 88] width 3 height 5
click at [144, 87] on icon "button" at bounding box center [145, 89] width 11 height 11
